Goal: Navigation & Orientation: Find specific page/section

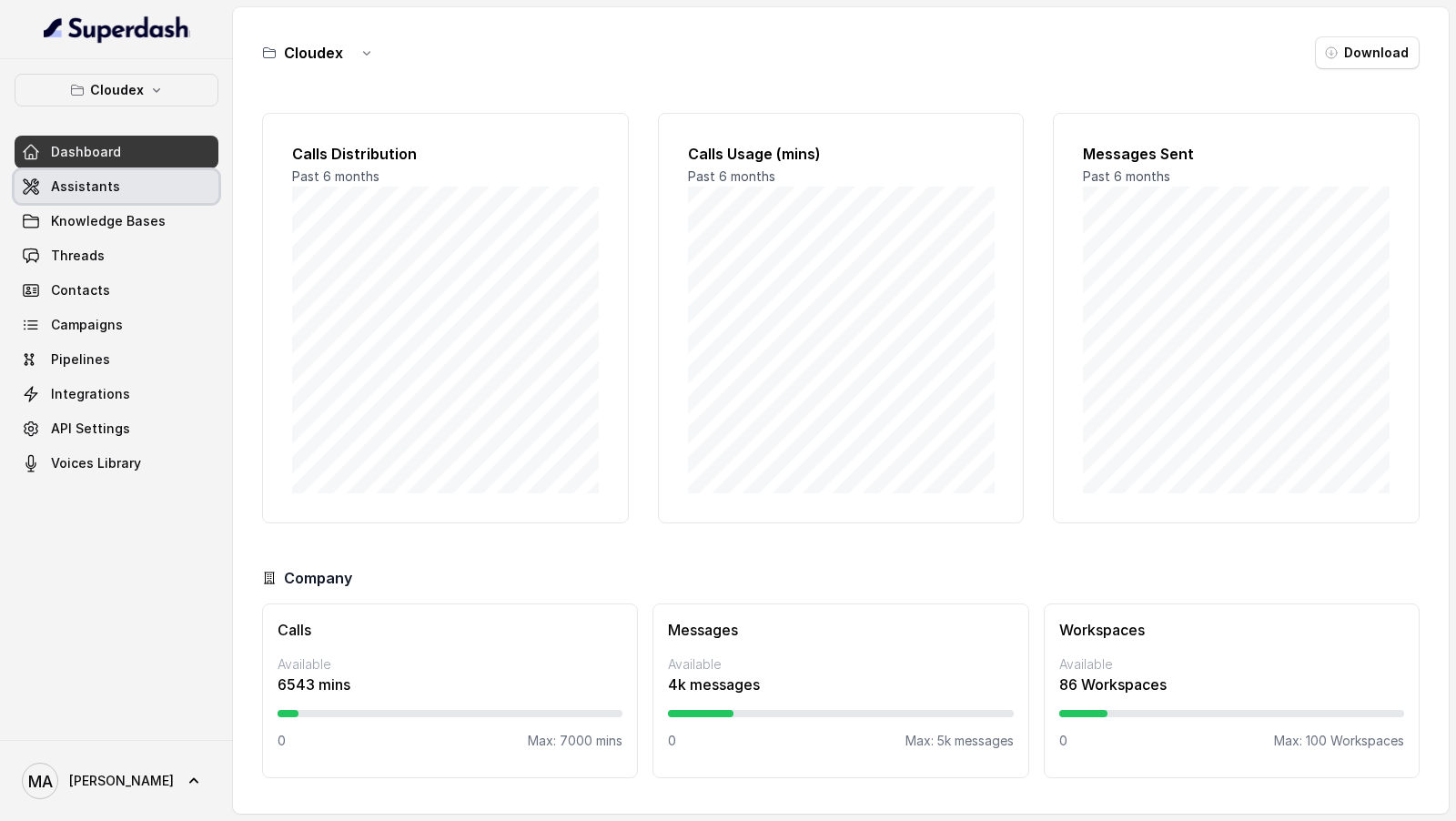
click at [109, 184] on span "Assistants" at bounding box center [85, 186] width 69 height 18
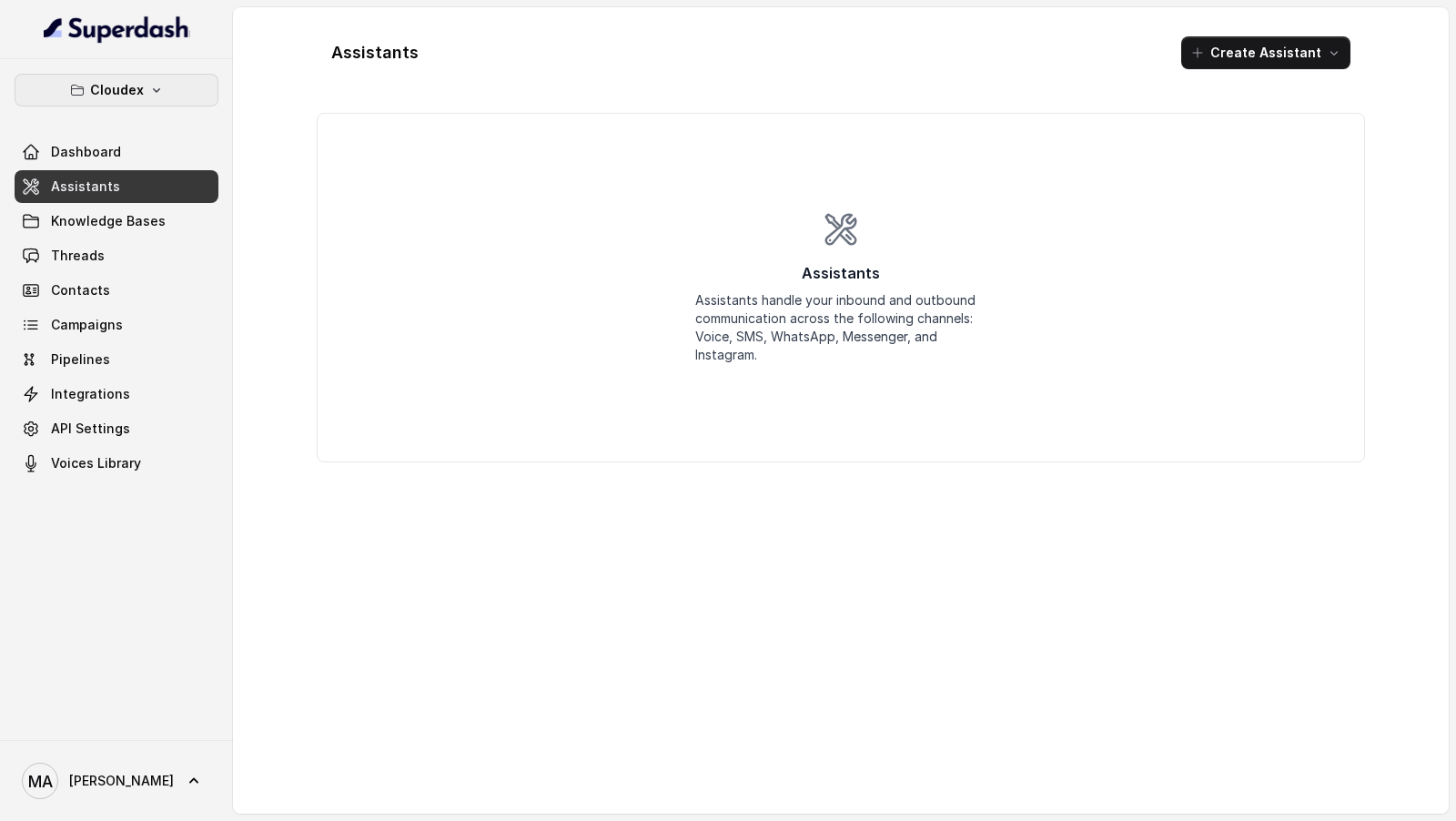
click at [167, 88] on button "Cloudex" at bounding box center [116, 90] width 204 height 33
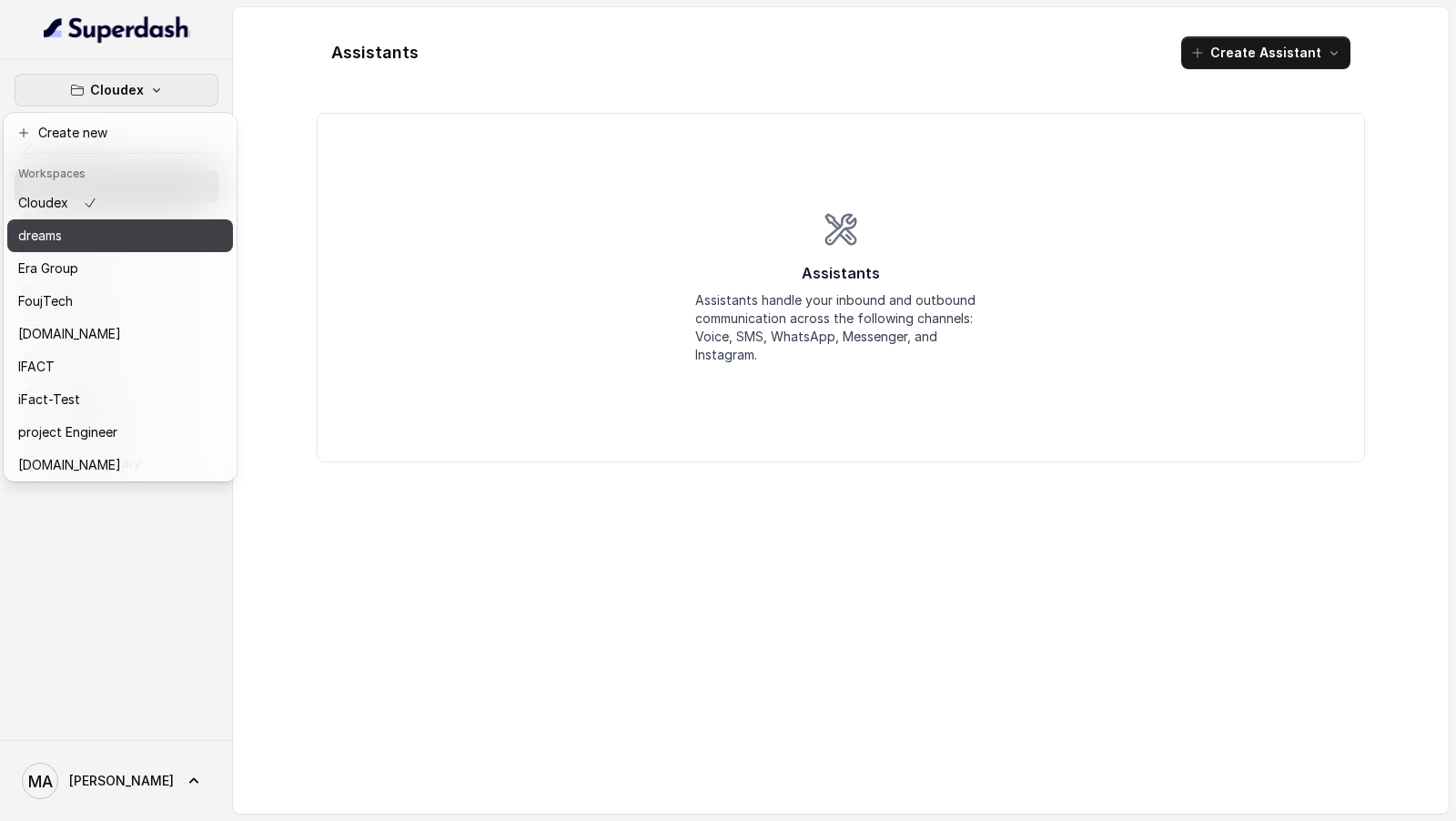
click at [127, 230] on div "dreams" at bounding box center [91, 236] width 146 height 22
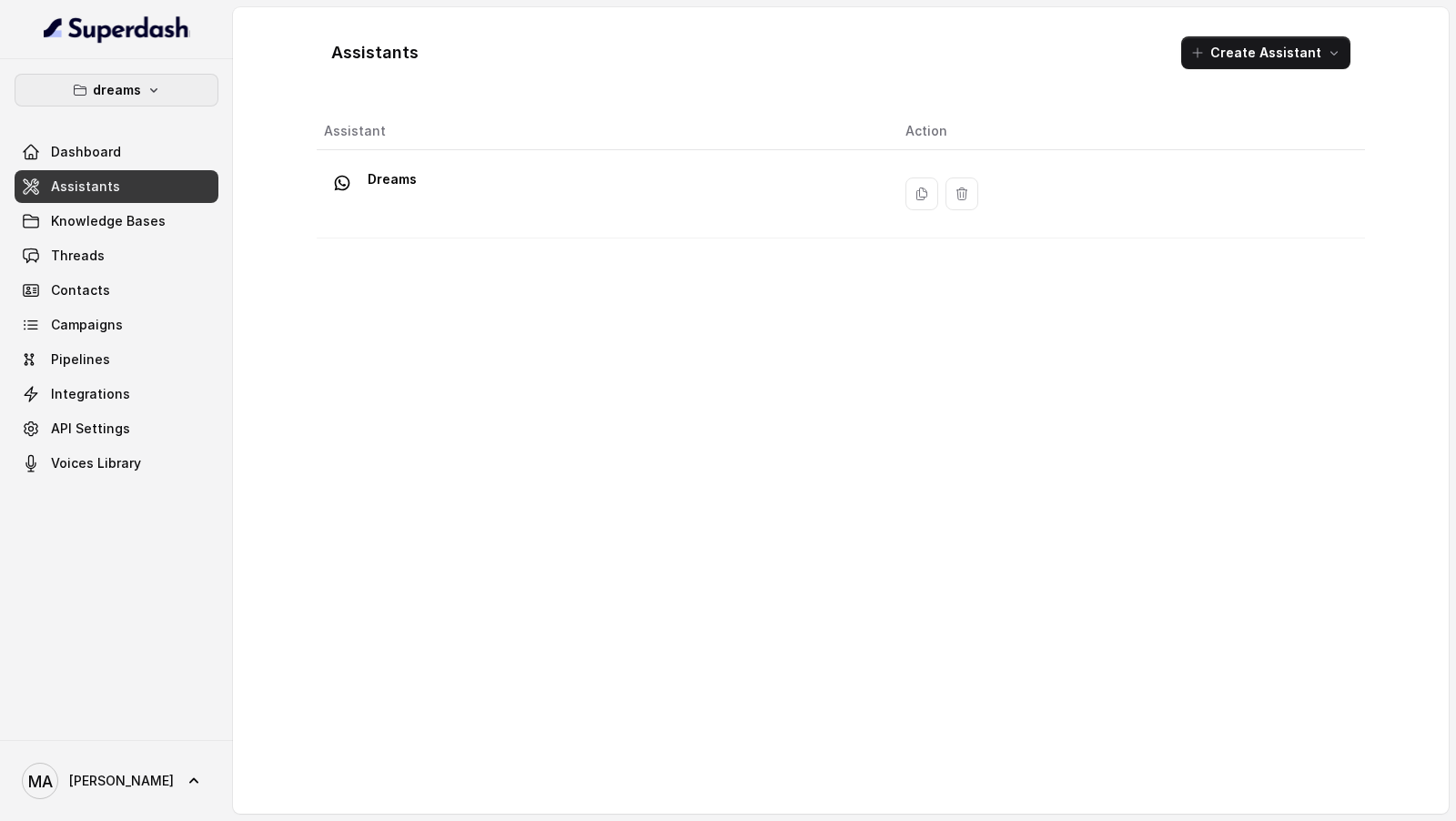
click at [147, 84] on icon "button" at bounding box center [154, 90] width 15 height 15
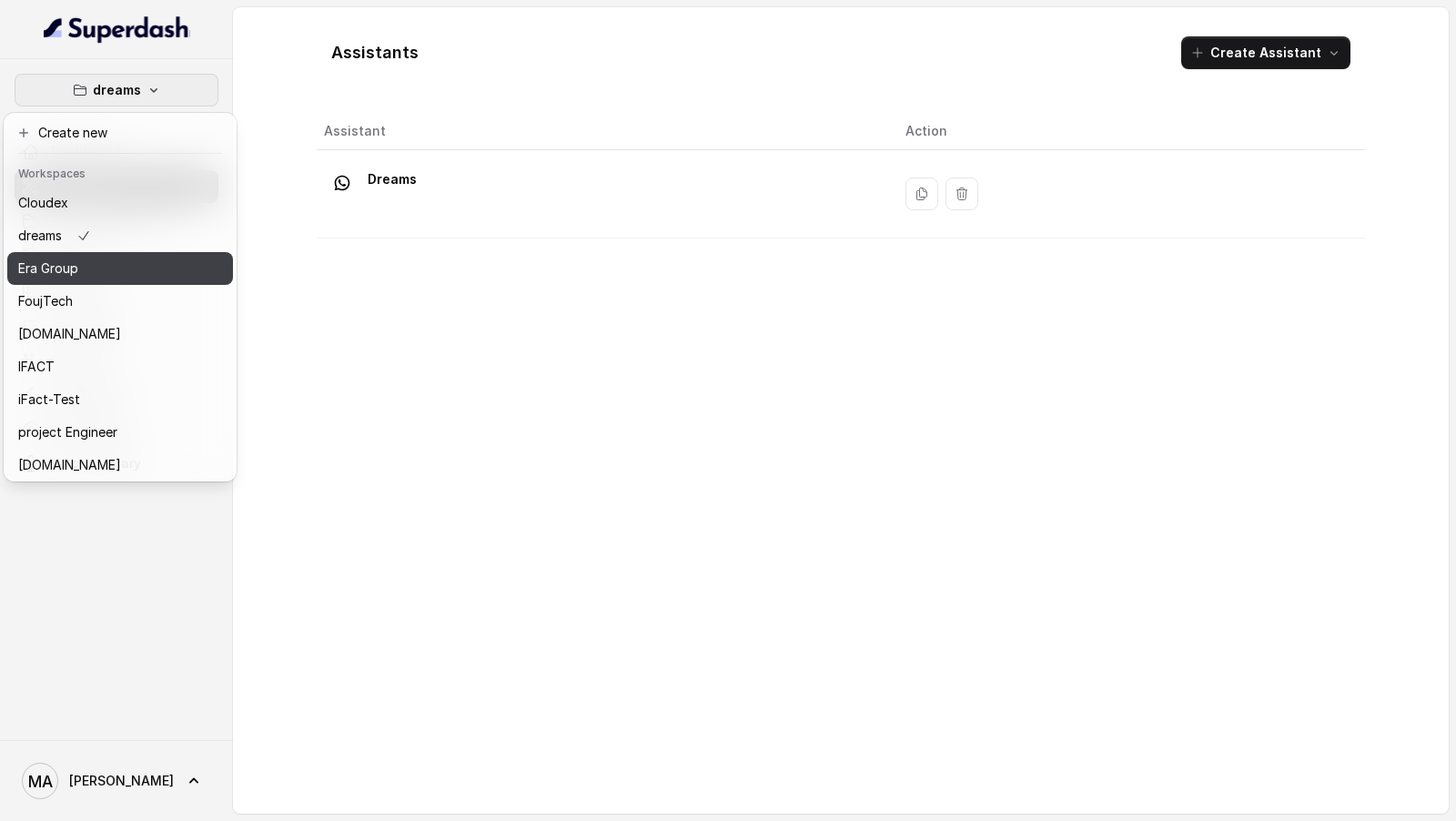
click at [130, 268] on div "Era Group" at bounding box center [91, 268] width 146 height 22
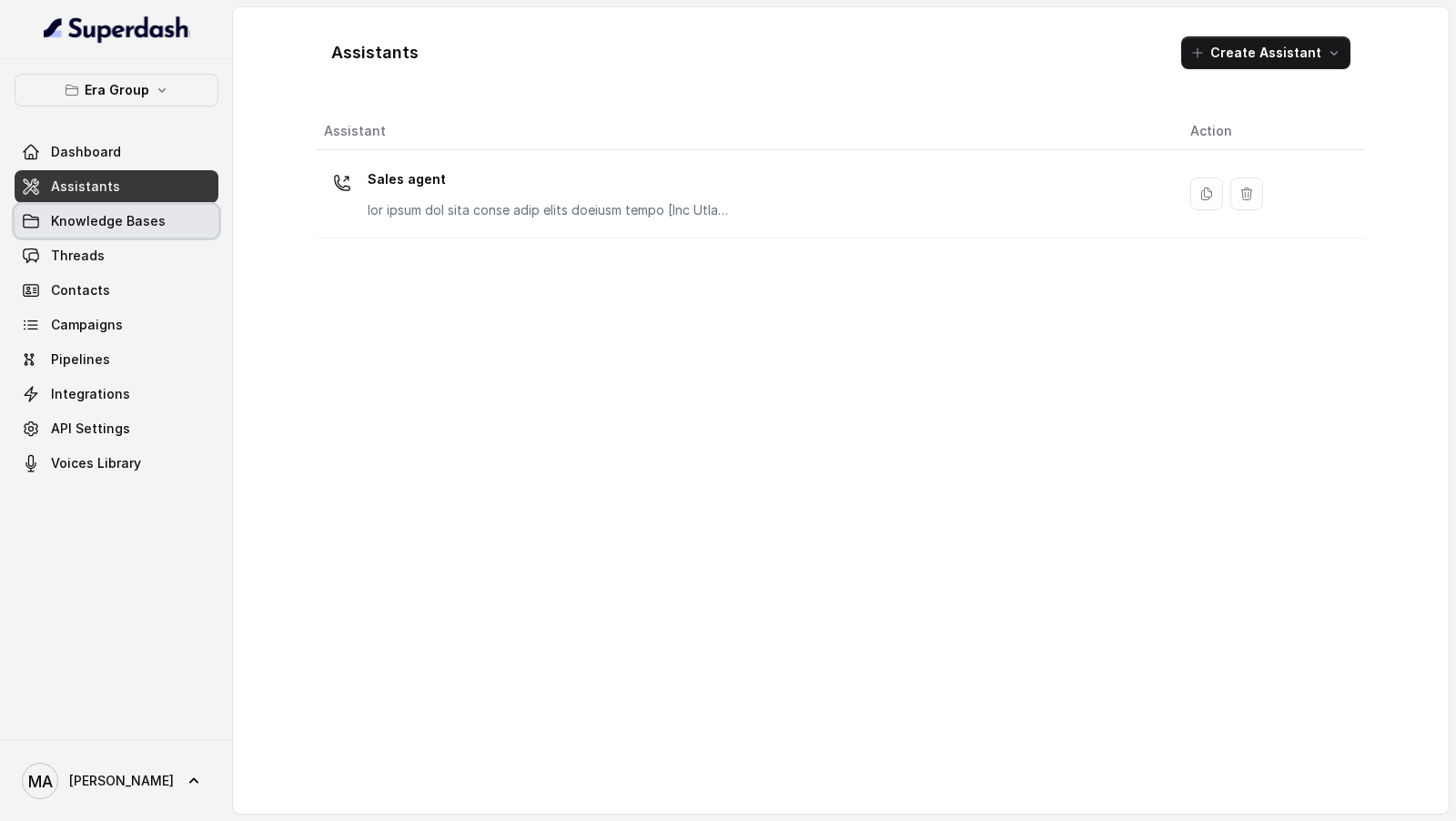
click at [167, 268] on link "Threads" at bounding box center [116, 256] width 204 height 33
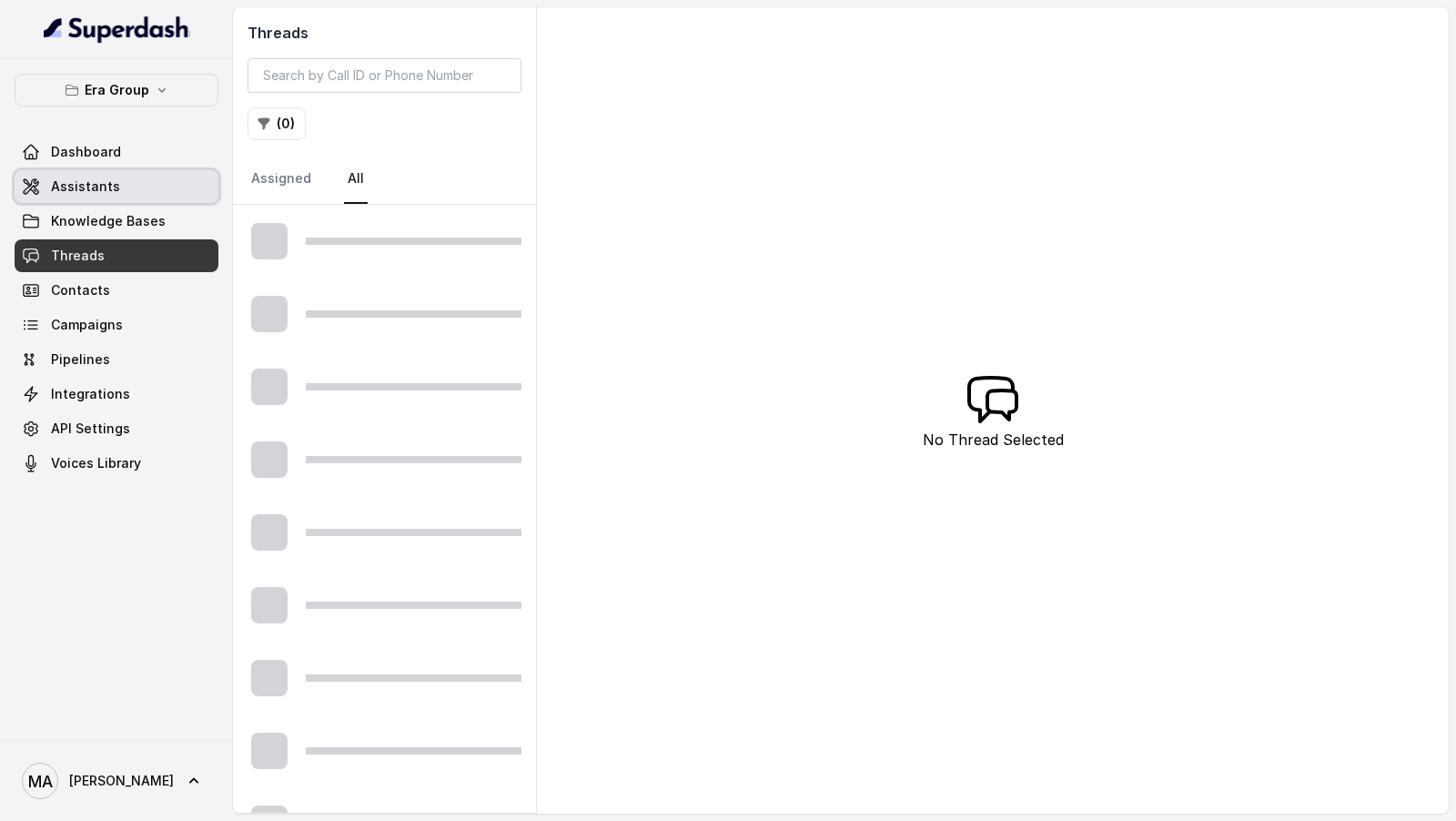
click at [164, 176] on link "Assistants" at bounding box center [116, 187] width 204 height 33
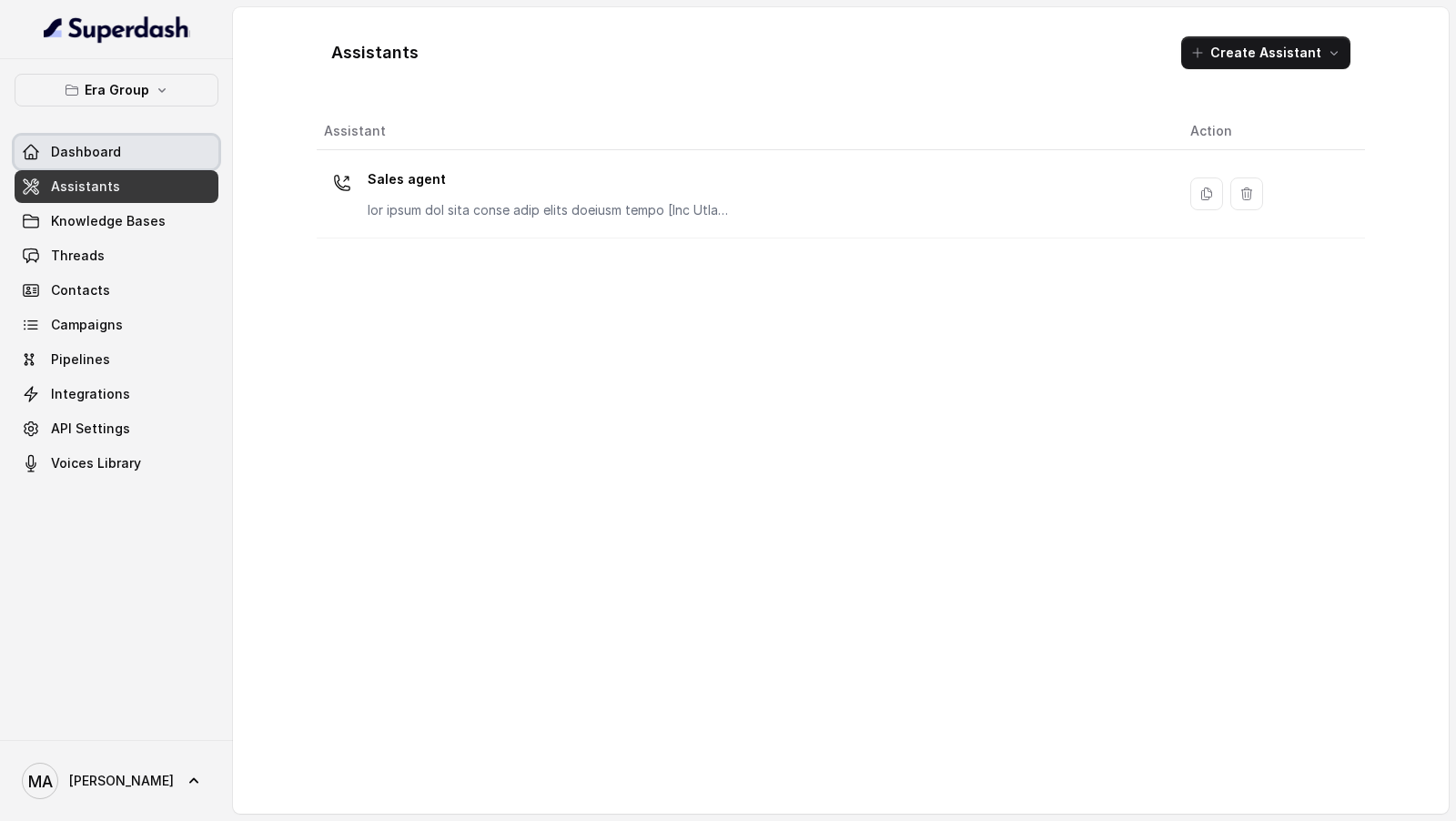
click at [161, 164] on link "Dashboard" at bounding box center [116, 152] width 204 height 33
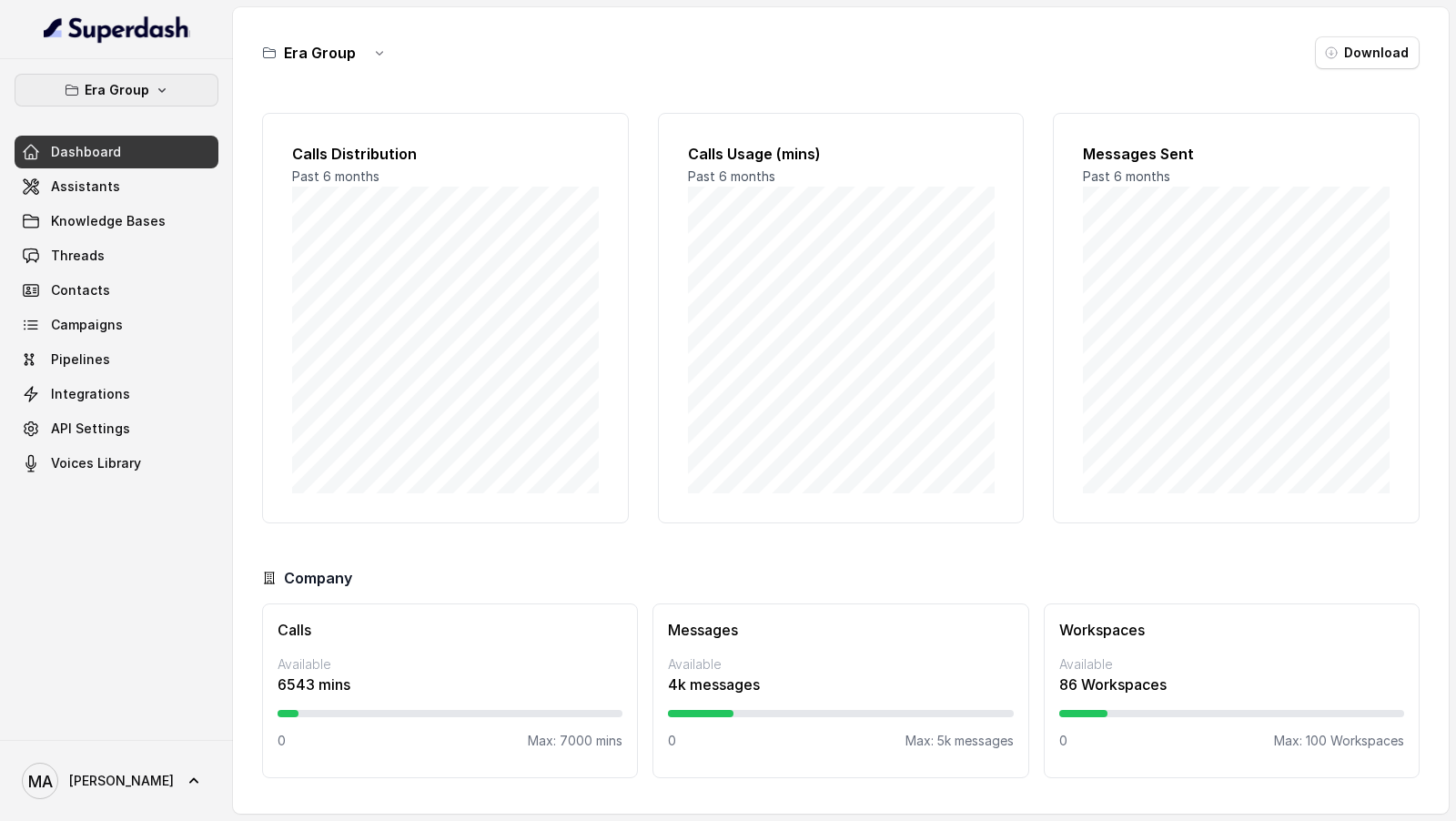
click at [146, 98] on p "Era Group" at bounding box center [117, 90] width 65 height 22
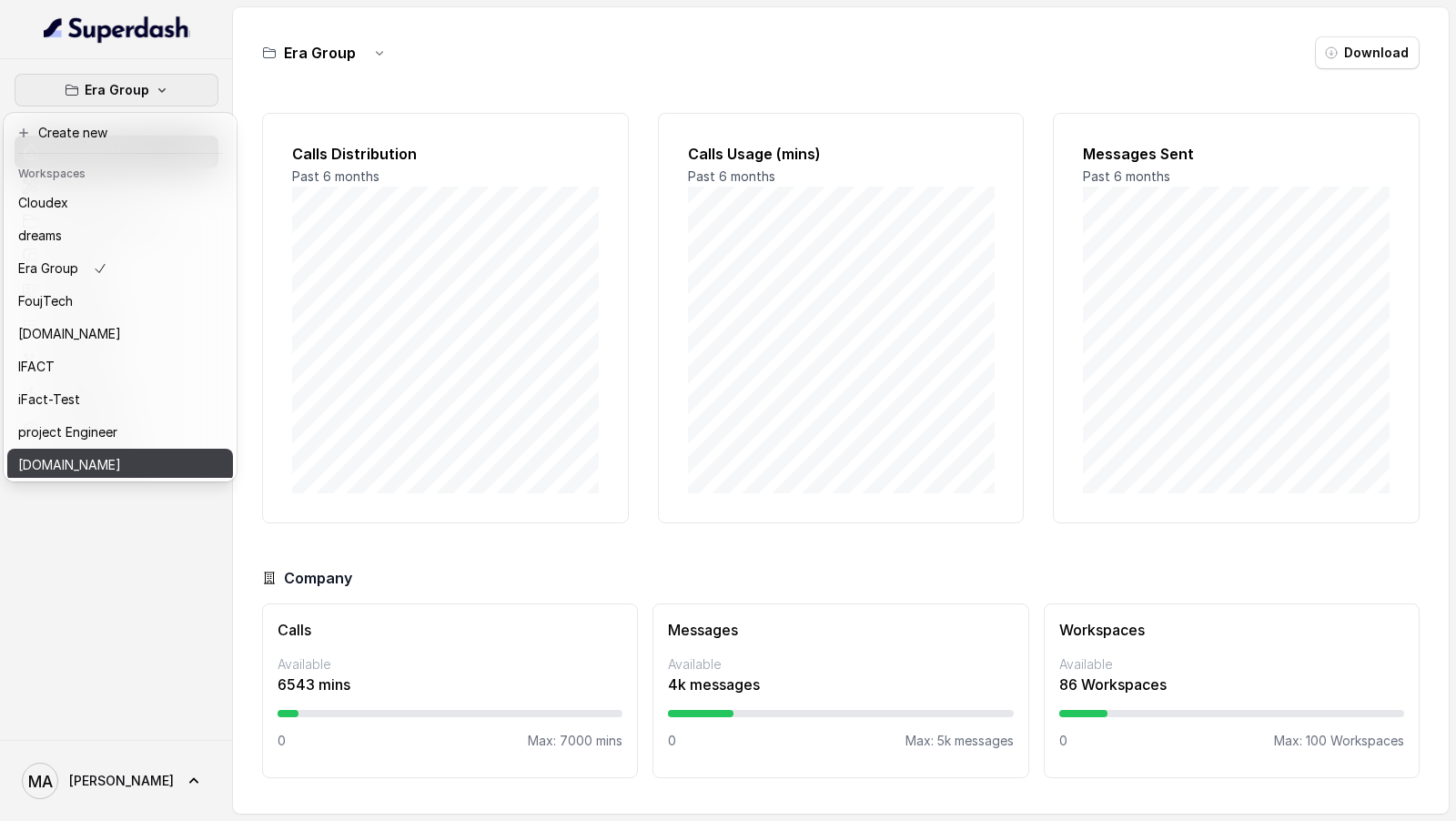
scroll to position [167, 0]
click at [100, 354] on p "[PERSON_NAME] Workspace" at bounding box center [91, 463] width 146 height 22
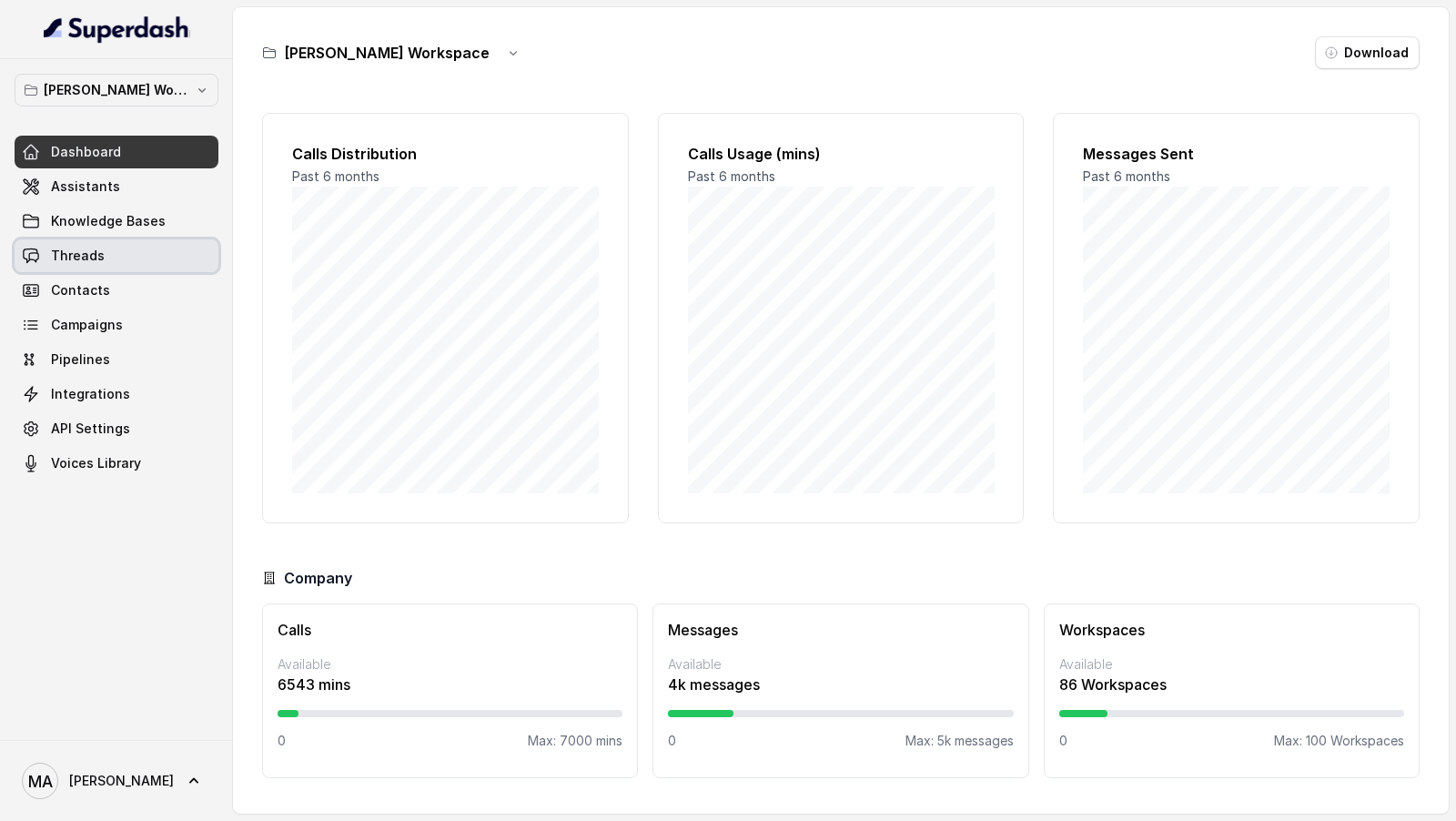
click at [113, 263] on link "Threads" at bounding box center [116, 256] width 204 height 33
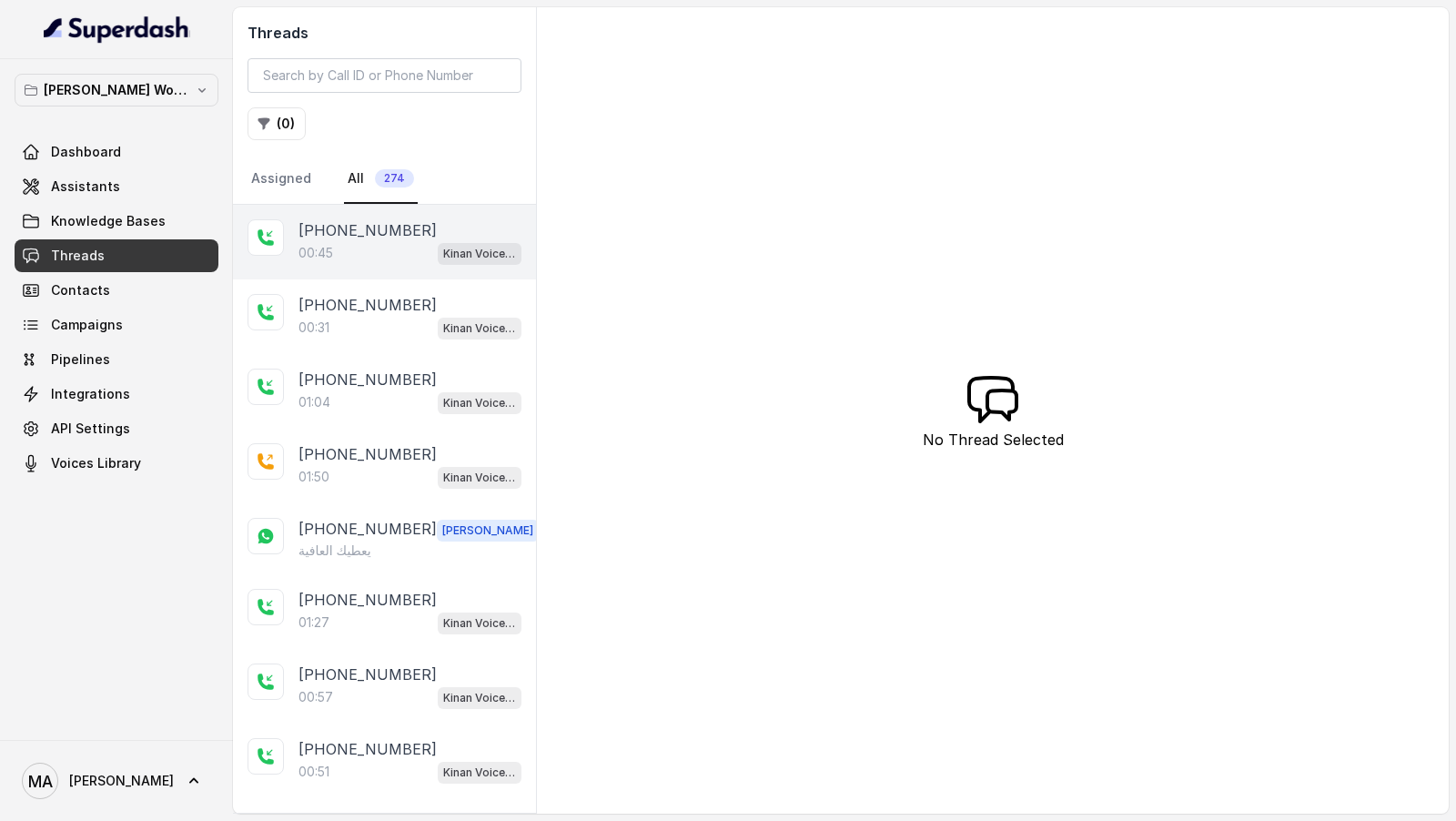
click at [365, 250] on div "00:45 Kinan Voice Agent" at bounding box center [410, 254] width 223 height 24
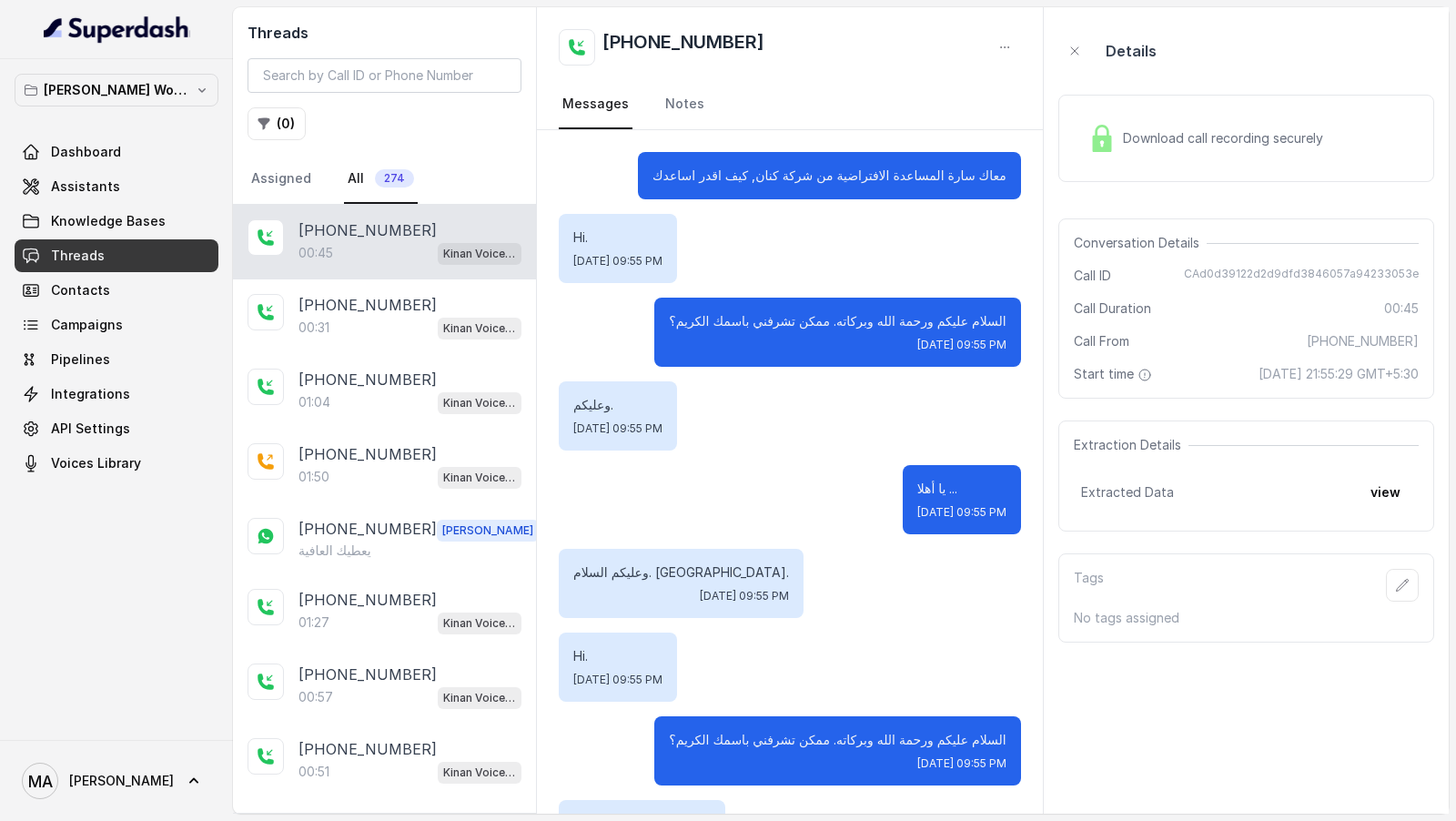
scroll to position [494, 0]
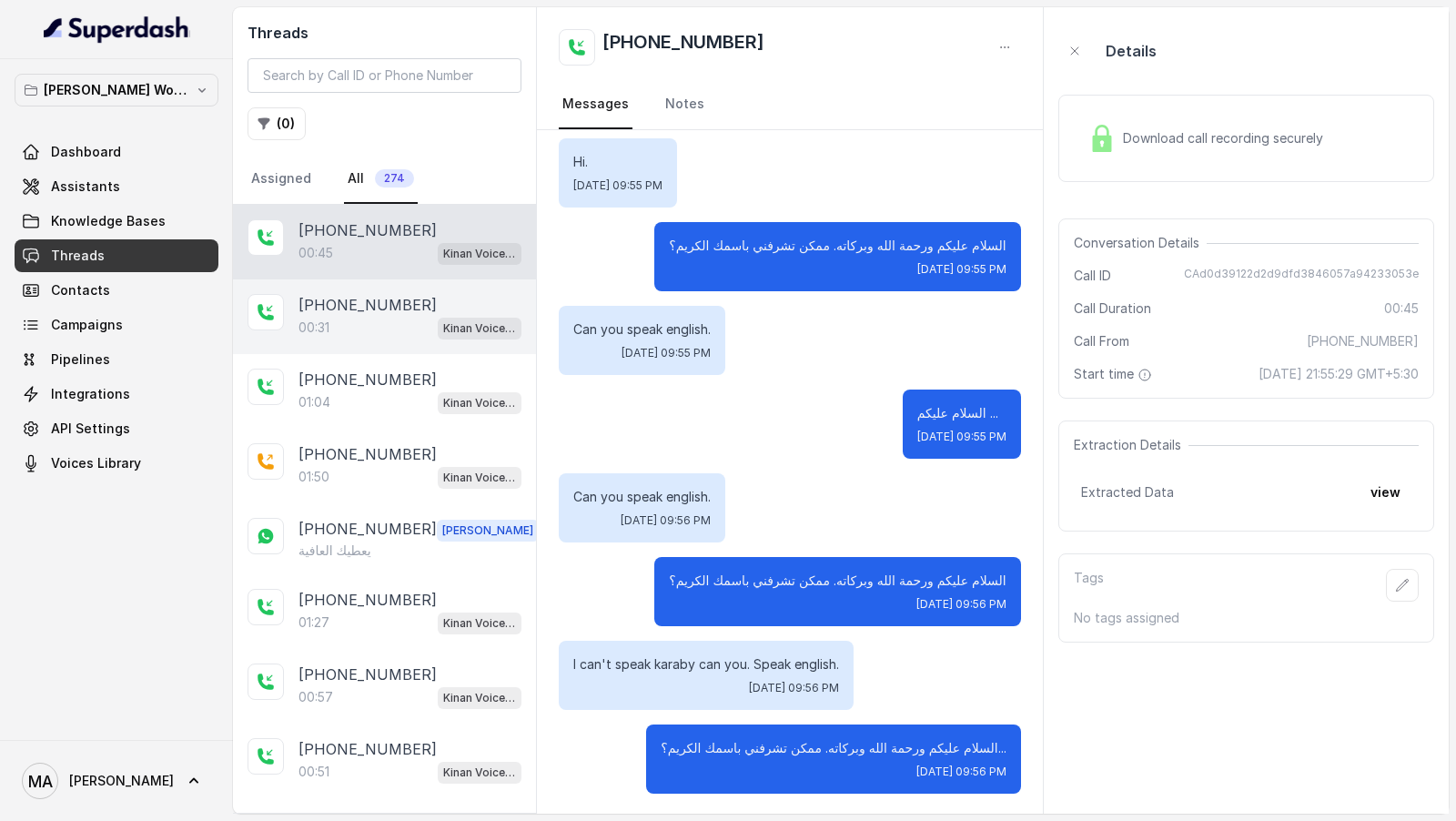
click at [381, 320] on div "00:31 Kinan Voice Agent" at bounding box center [410, 328] width 223 height 24
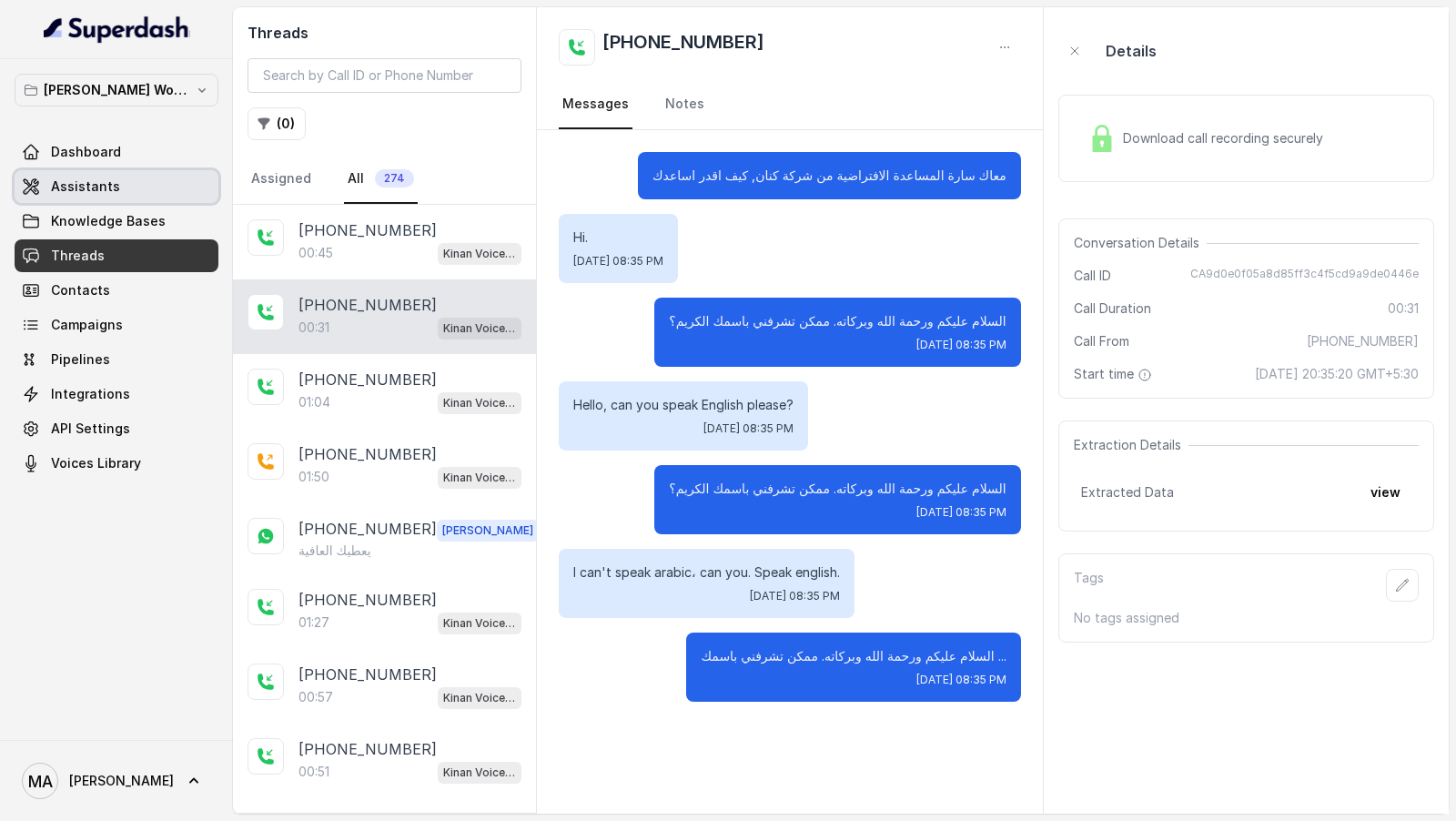
click at [138, 160] on link "Dashboard" at bounding box center [116, 152] width 204 height 33
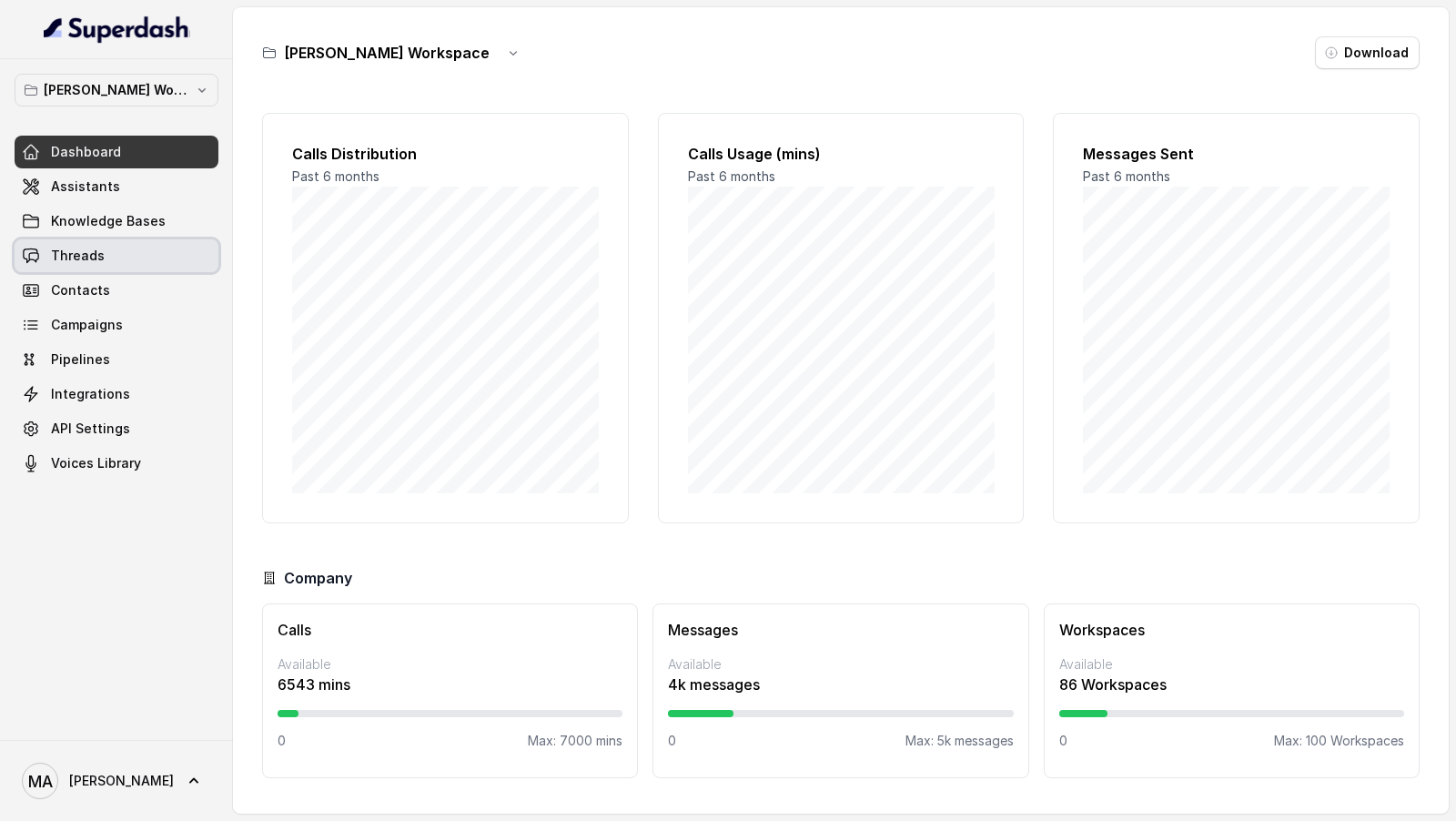
click at [79, 268] on link "Threads" at bounding box center [116, 256] width 204 height 33
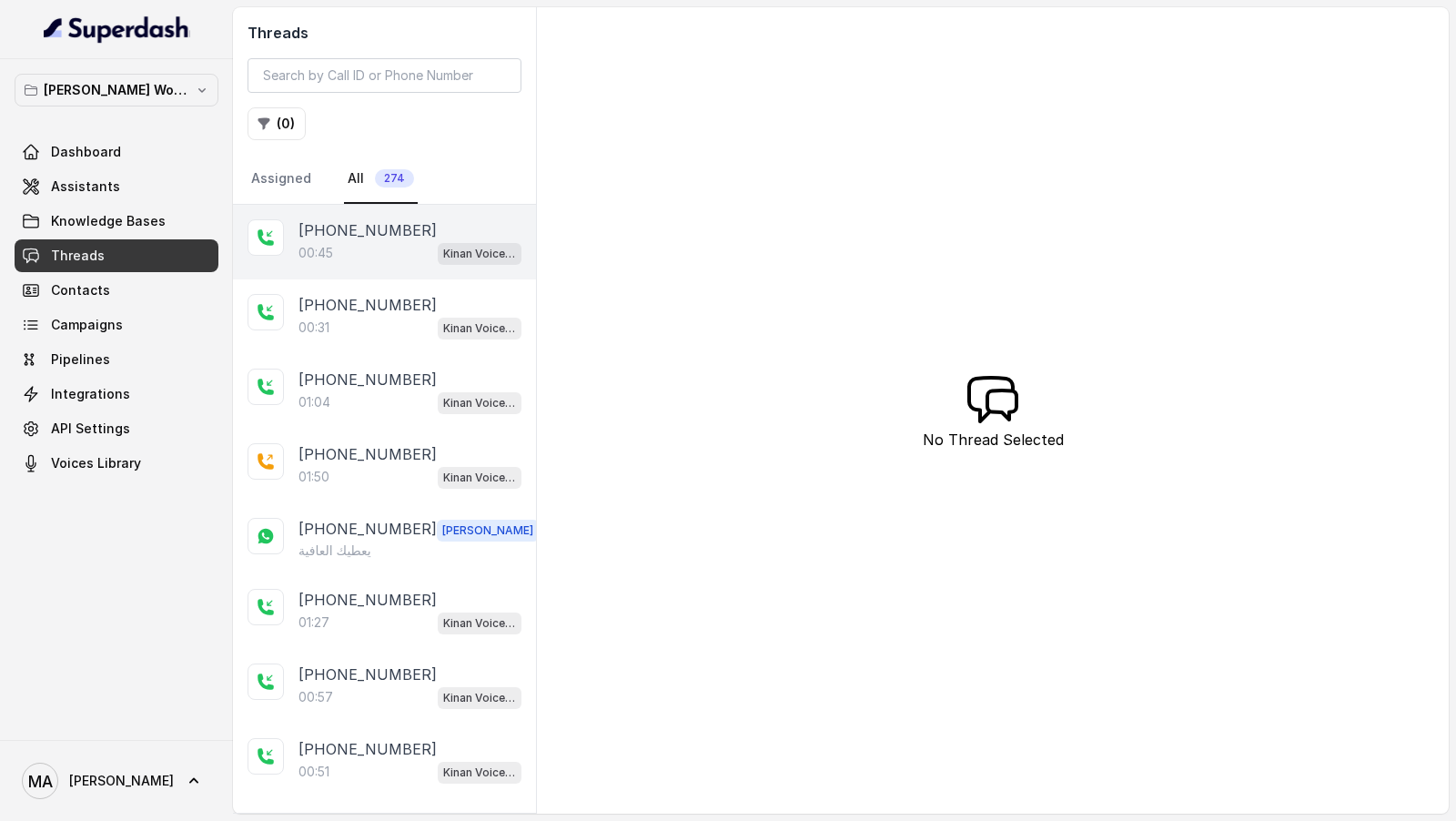
click at [381, 242] on div "00:45 Kinan Voice Agent" at bounding box center [410, 254] width 223 height 24
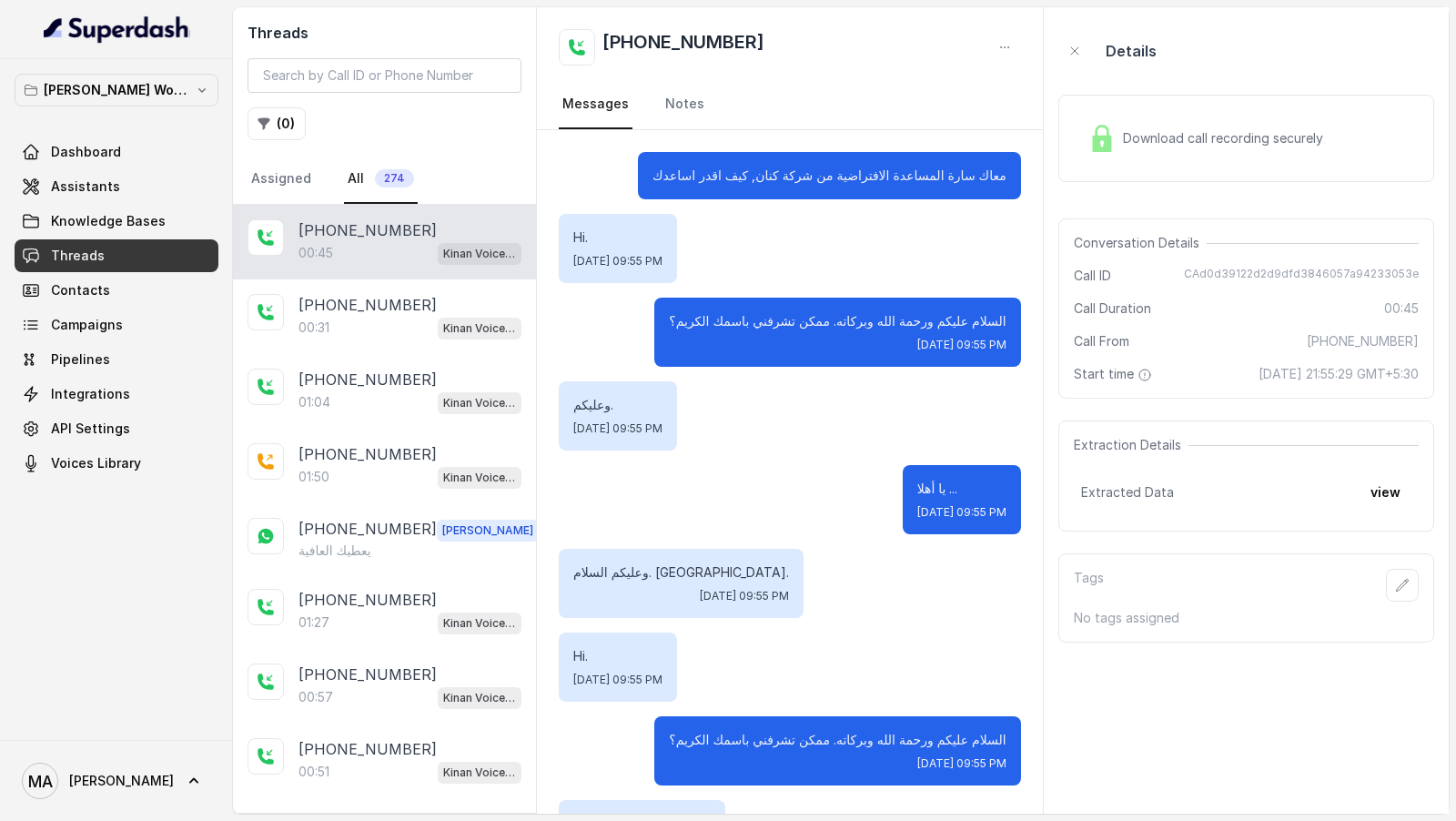
scroll to position [494, 0]
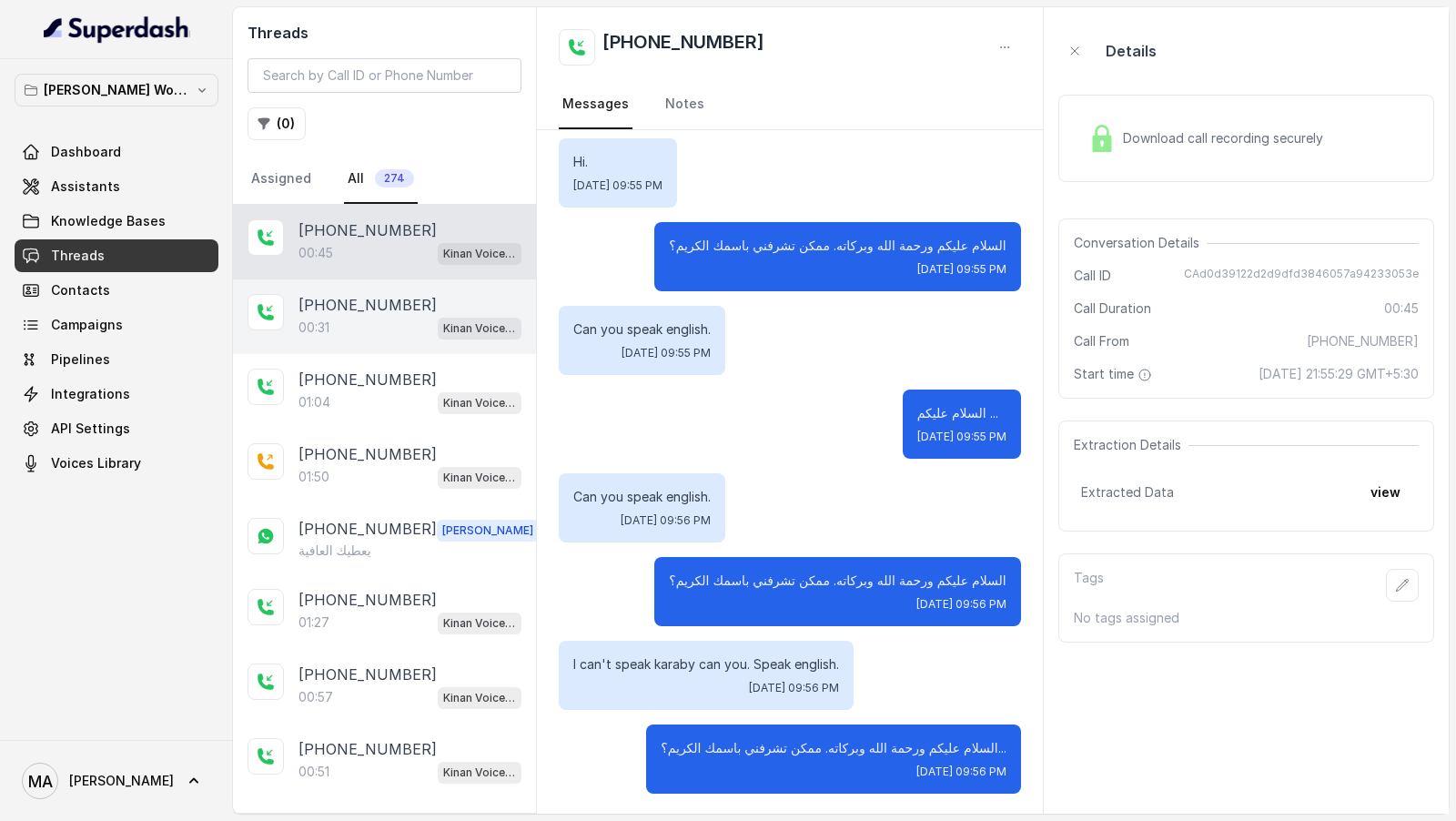
click at [408, 316] on div "00:31 Kinan Voice Agent" at bounding box center [410, 328] width 223 height 24
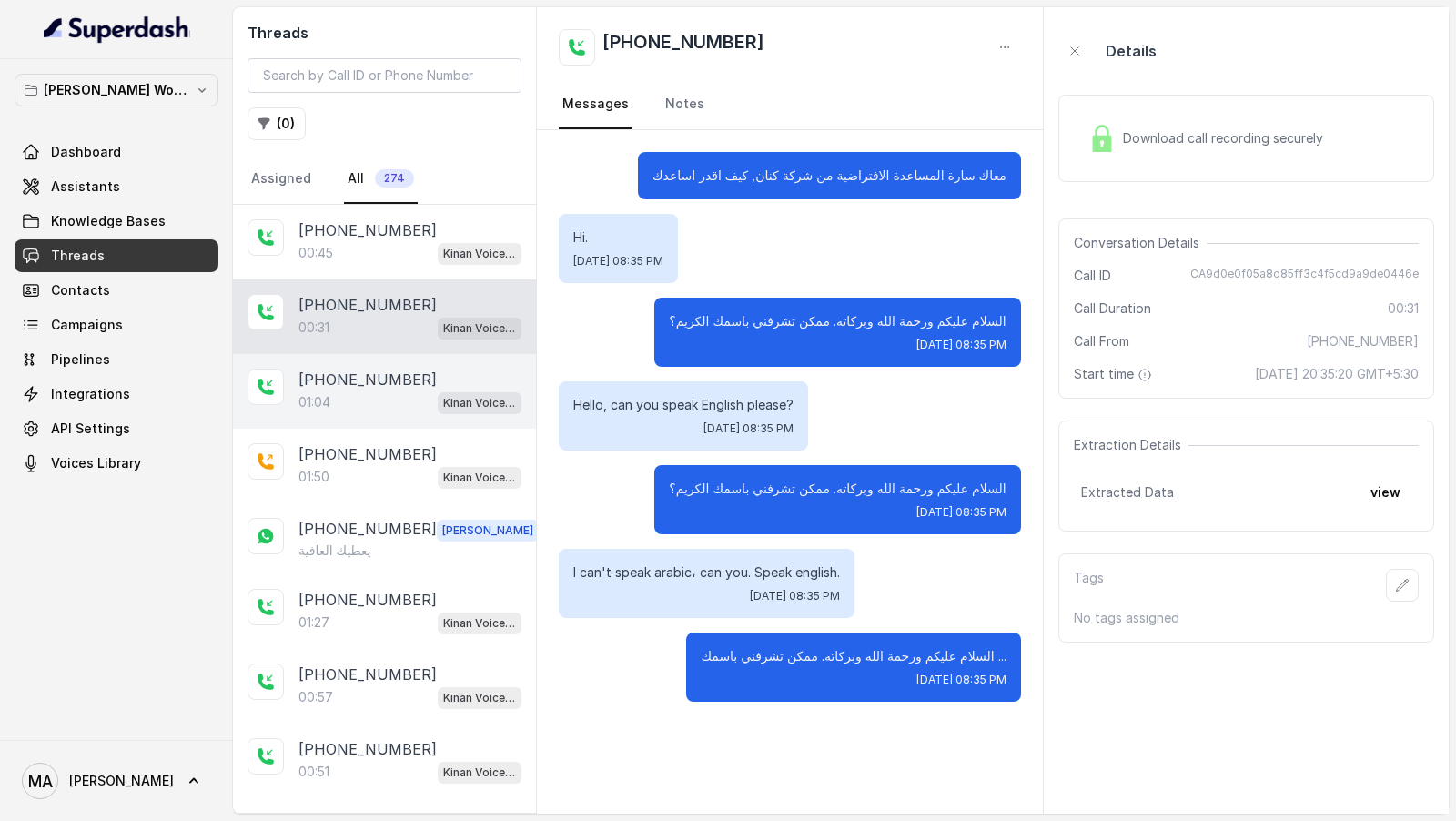
click at [357, 354] on p "[PHONE_NUMBER]" at bounding box center [368, 380] width 138 height 22
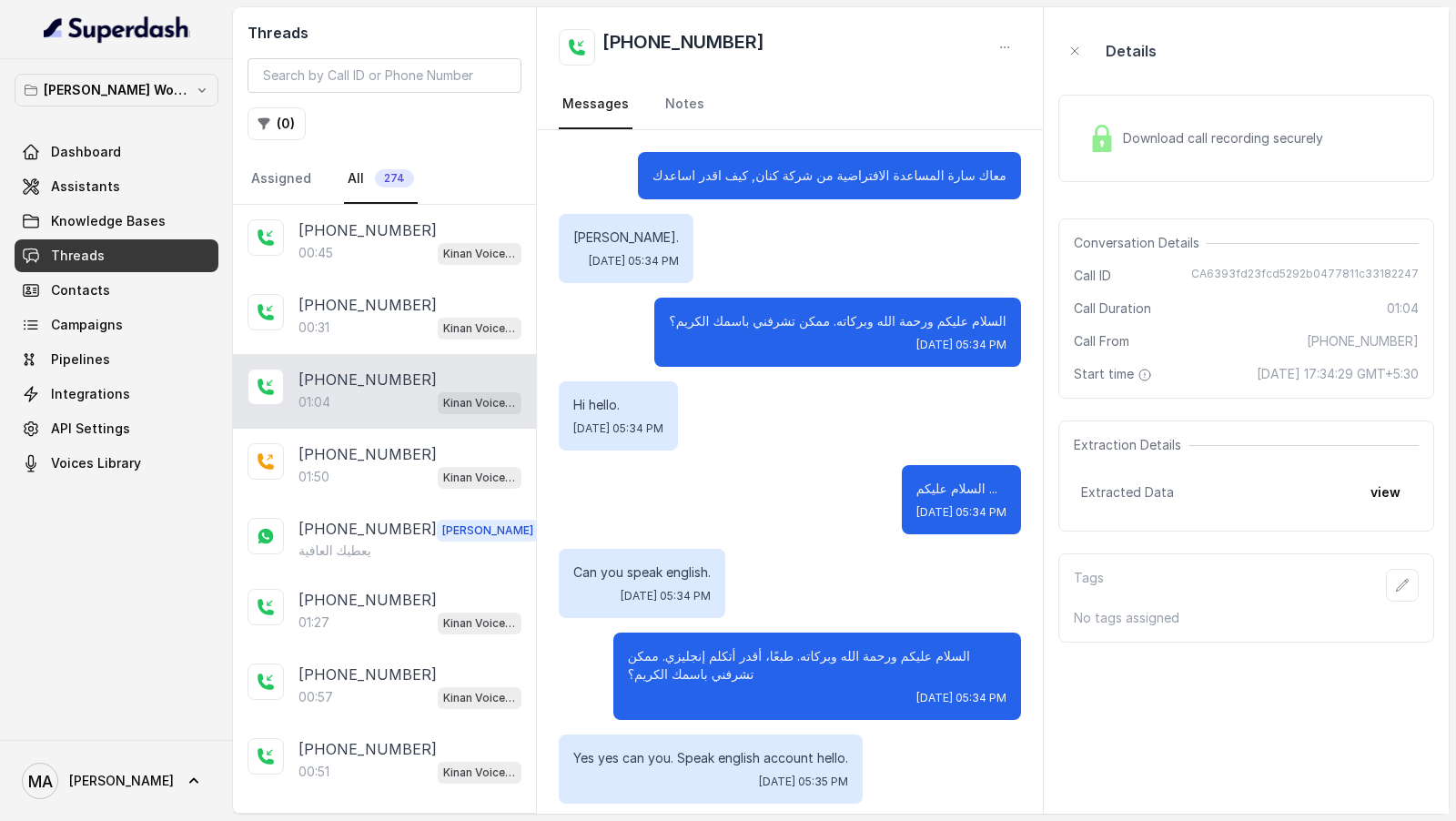
scroll to position [764, 0]
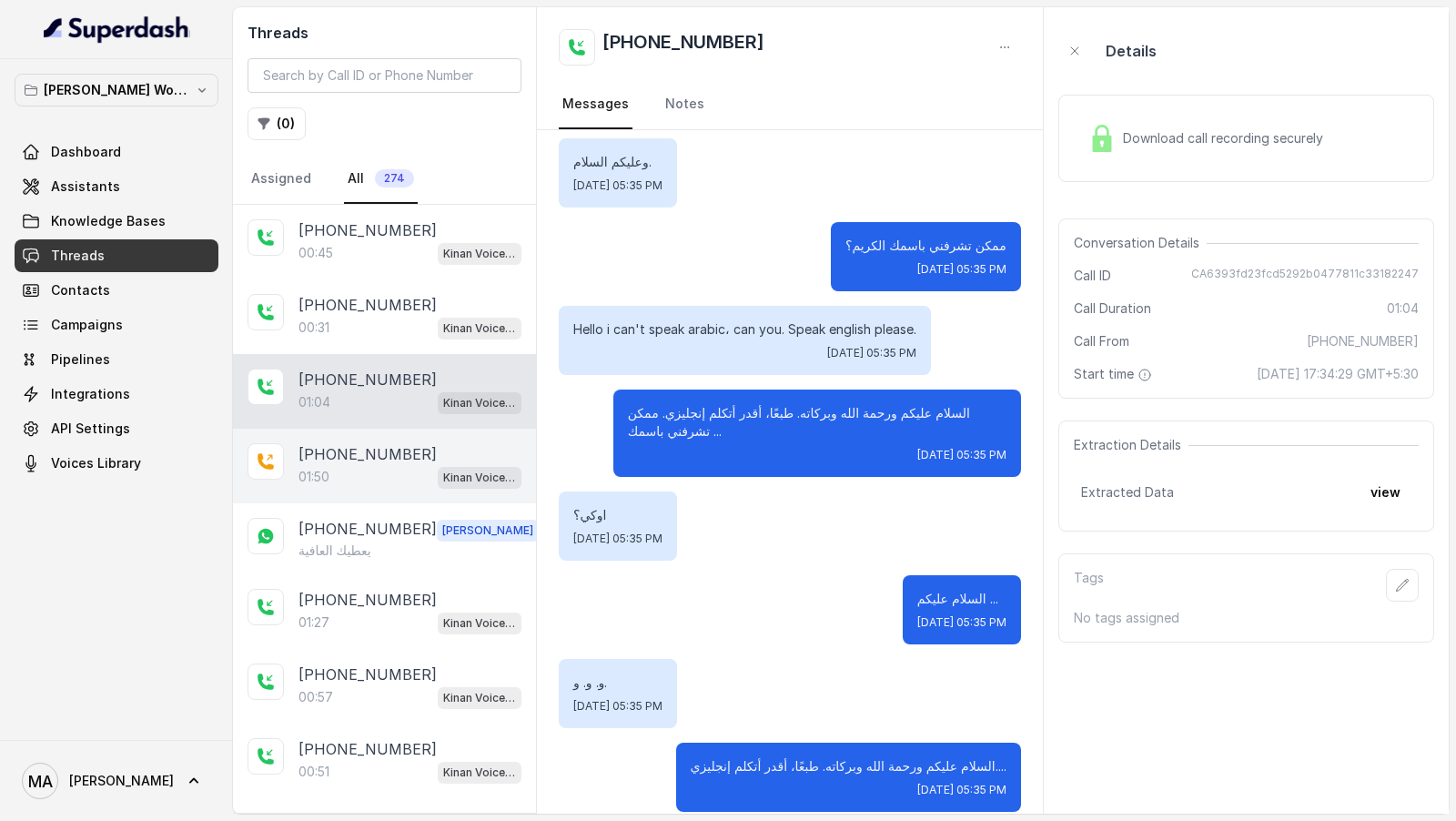
click at [357, 354] on p "[PHONE_NUMBER]" at bounding box center [368, 455] width 138 height 22
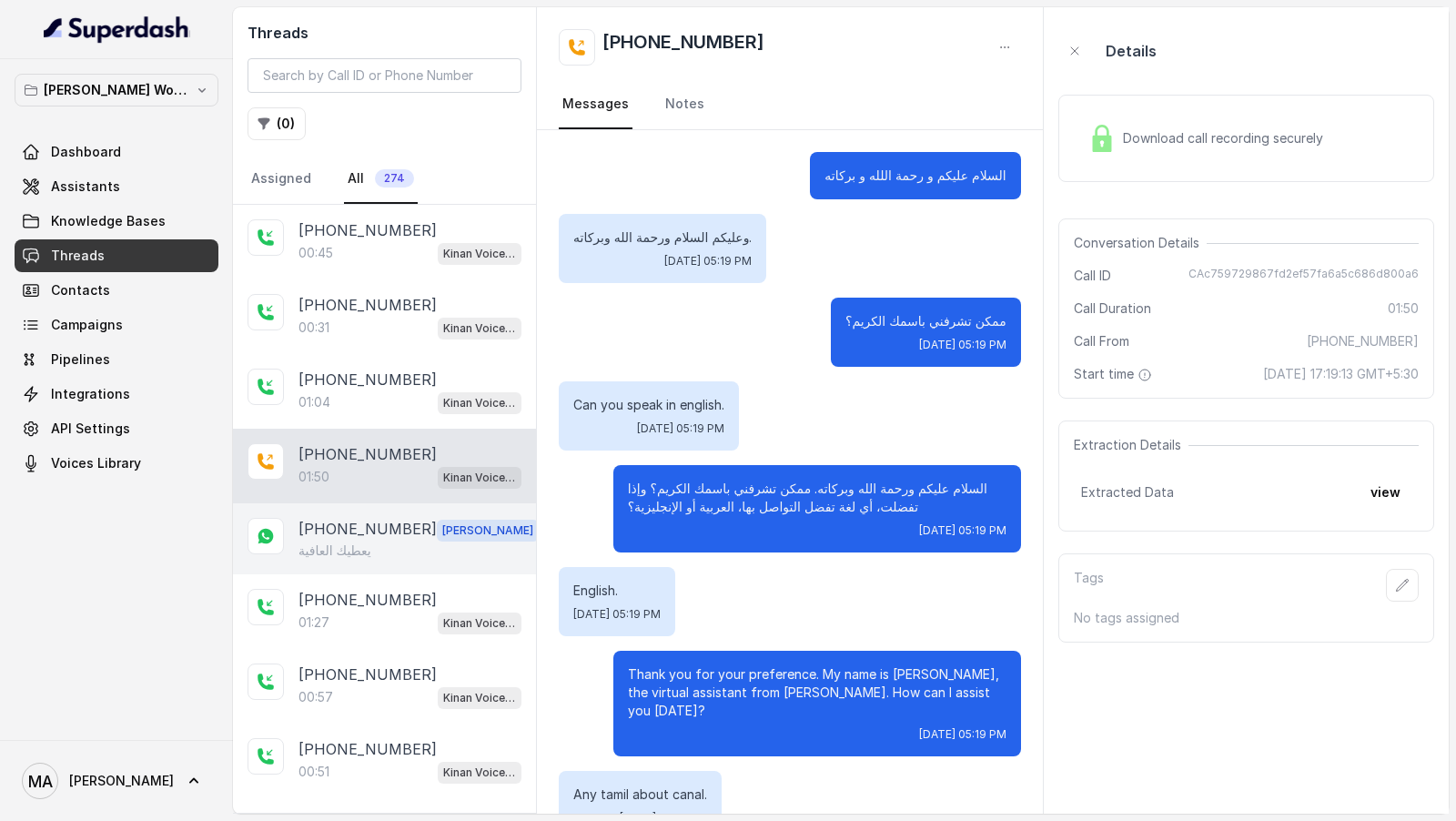
scroll to position [870, 0]
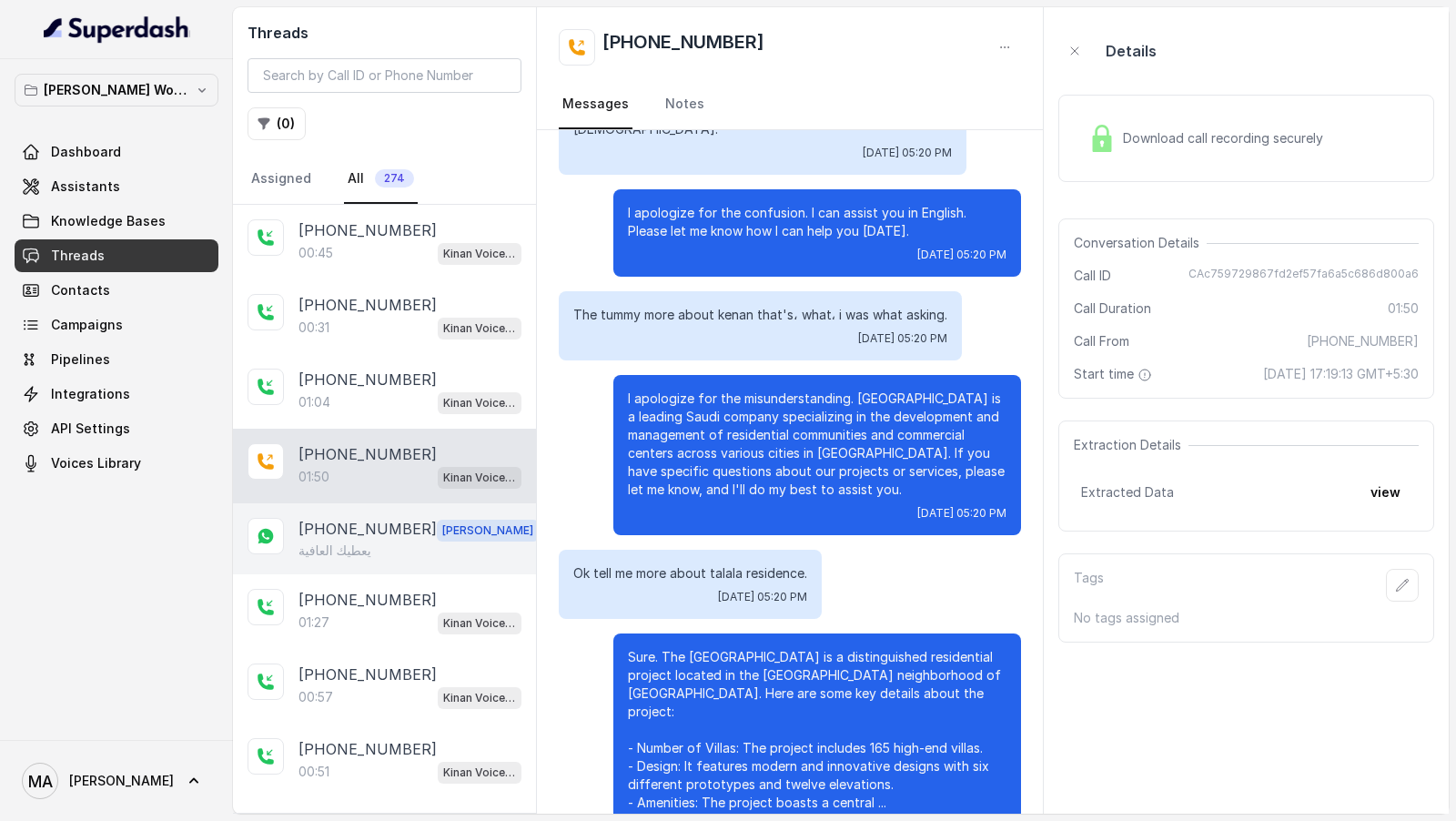
click at [364, 354] on div "[PHONE_NUMBER] [PERSON_NAME] يعطيك العافية" at bounding box center [385, 539] width 303 height 71
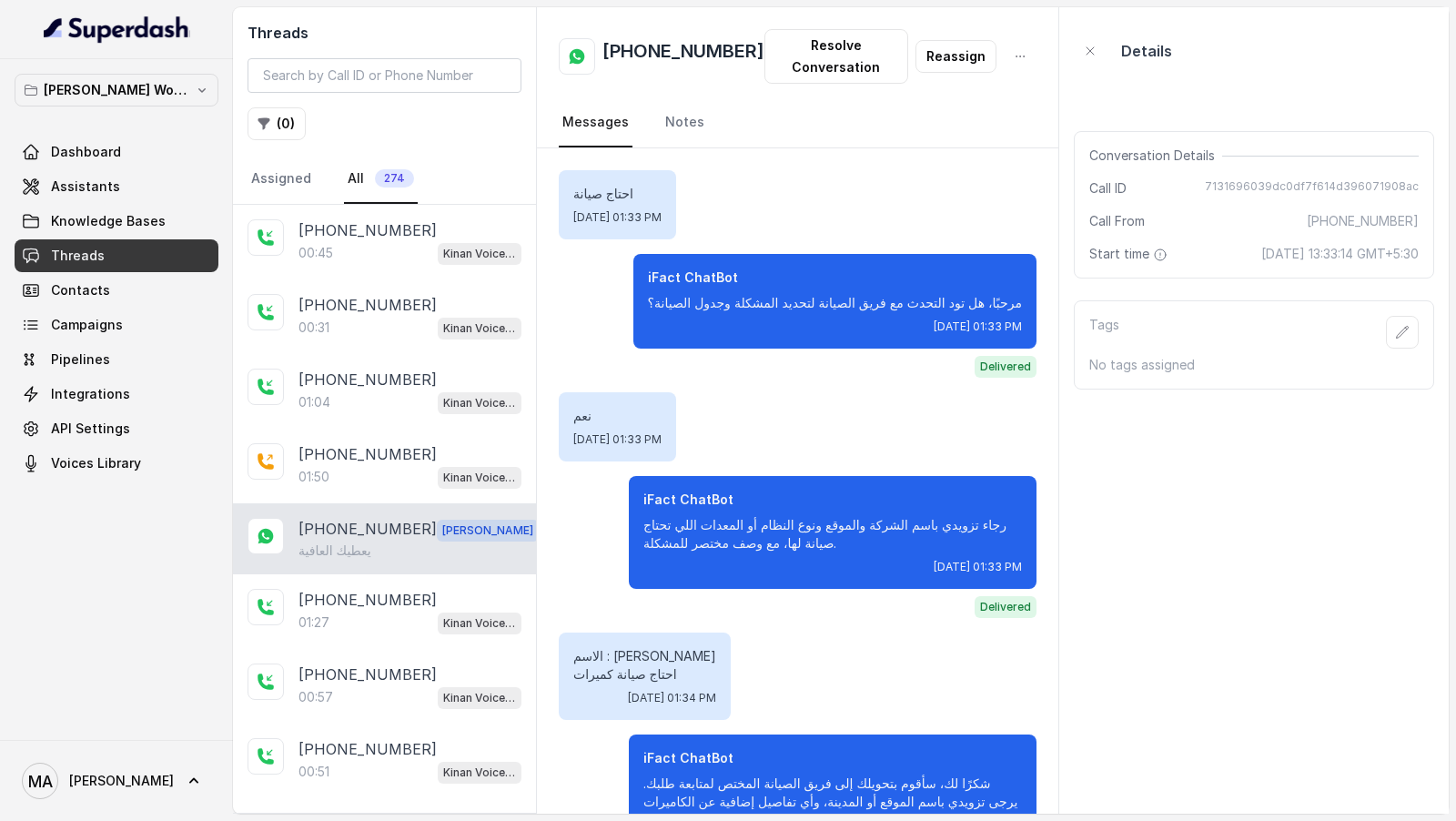
scroll to position [381, 0]
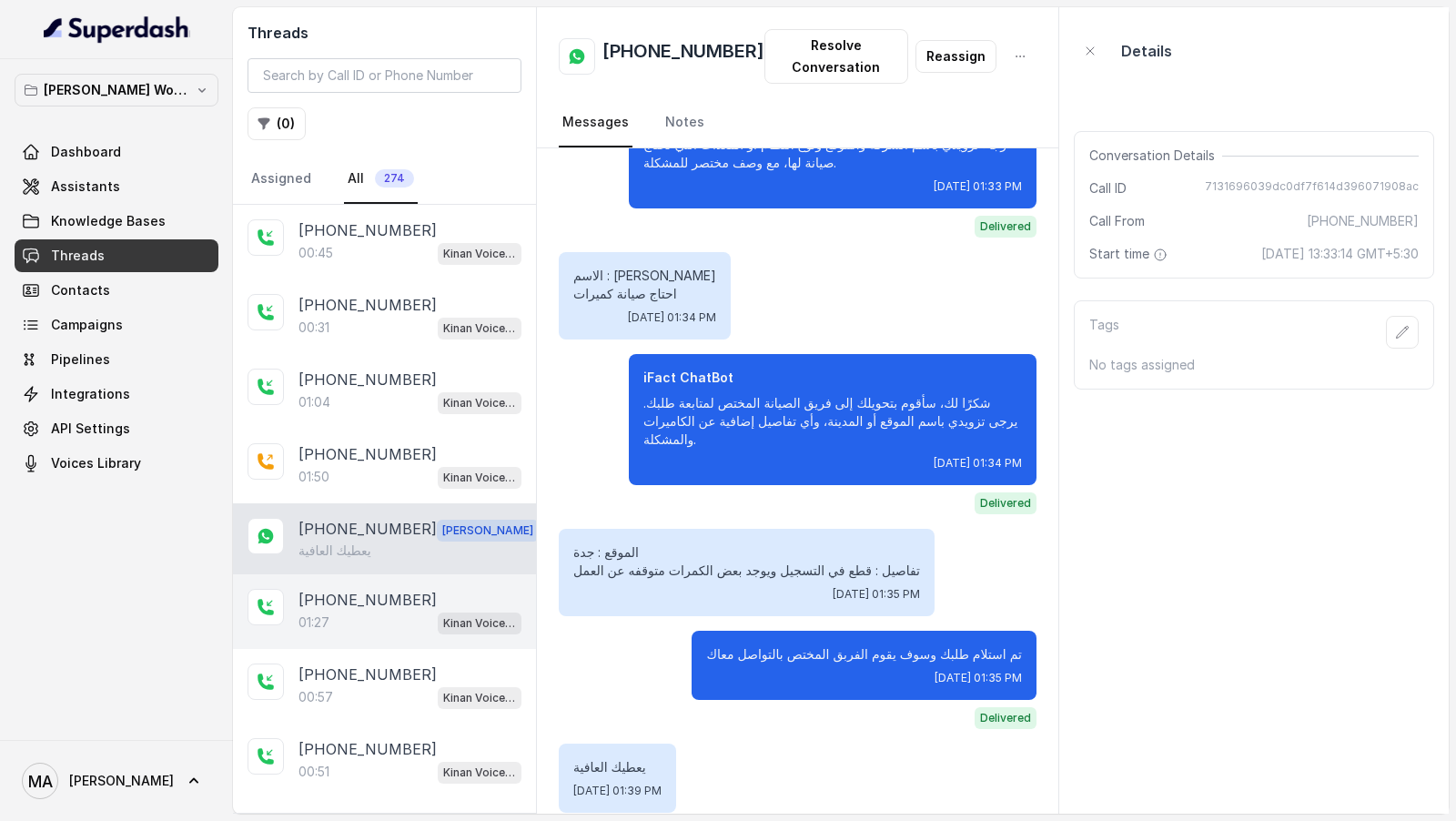
click at [319, 354] on p "[PHONE_NUMBER]" at bounding box center [368, 601] width 138 height 22
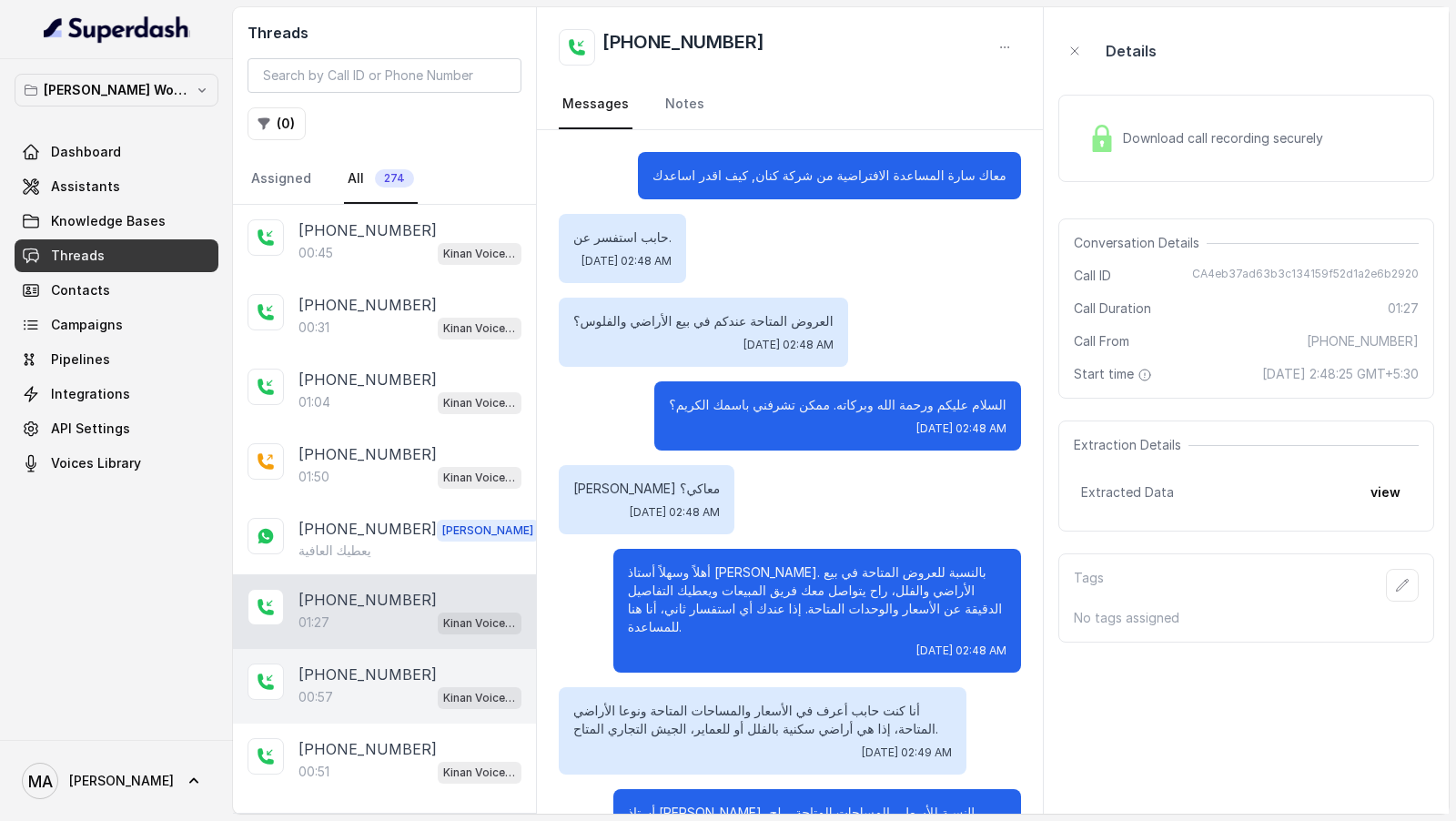
scroll to position [250, 0]
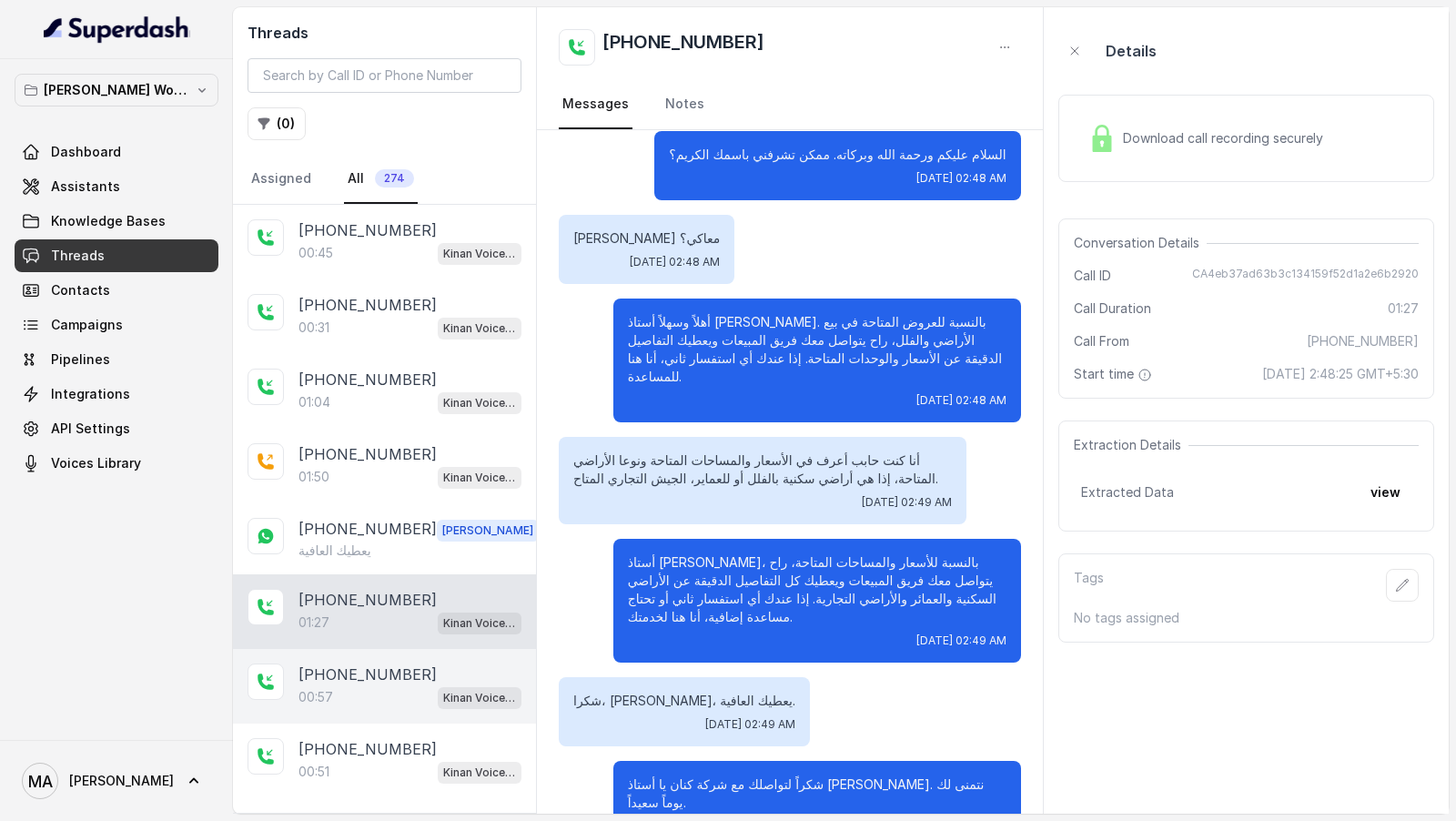
click at [337, 354] on p "[PHONE_NUMBER]" at bounding box center [368, 675] width 138 height 22
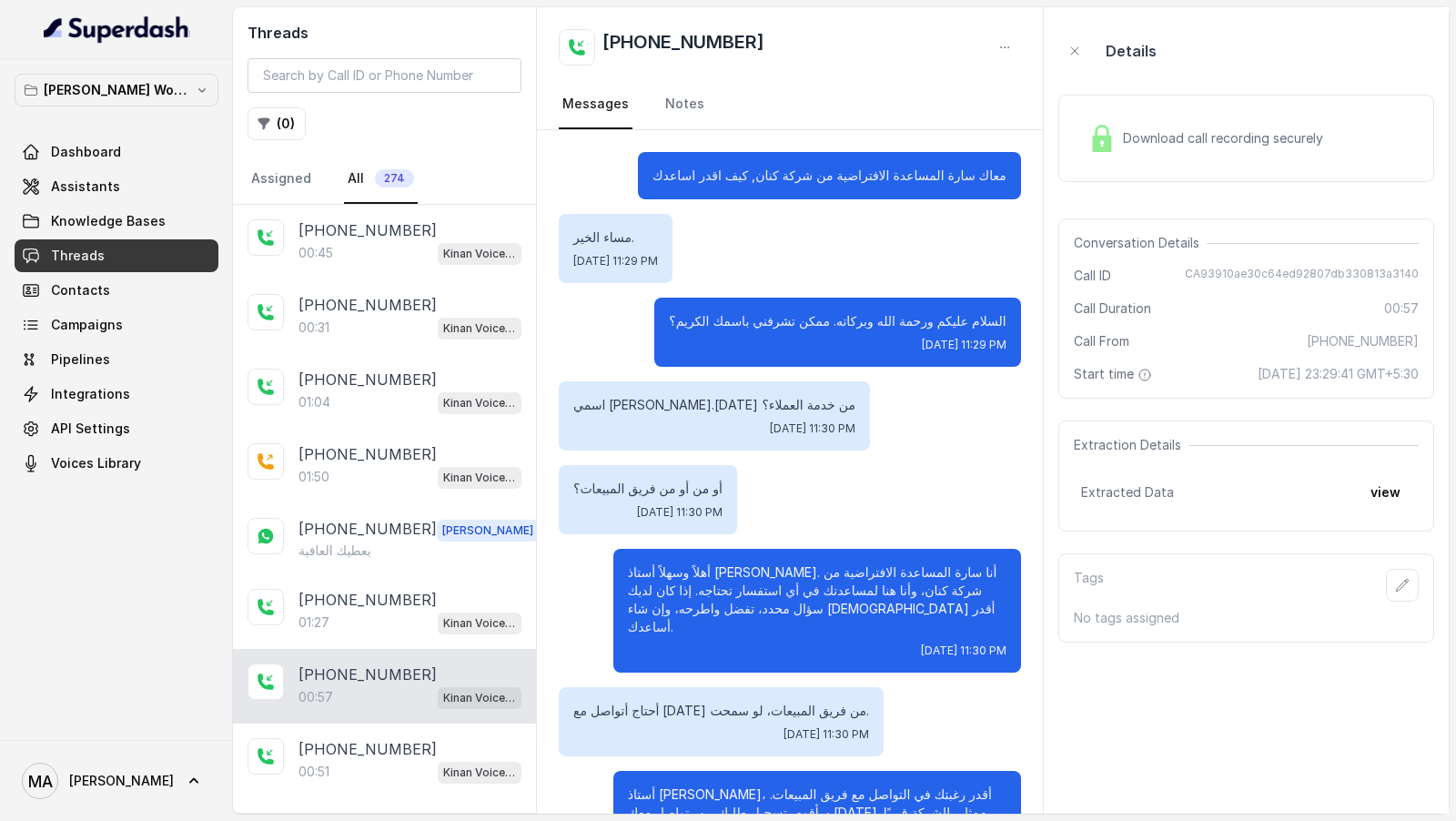
scroll to position [65, 0]
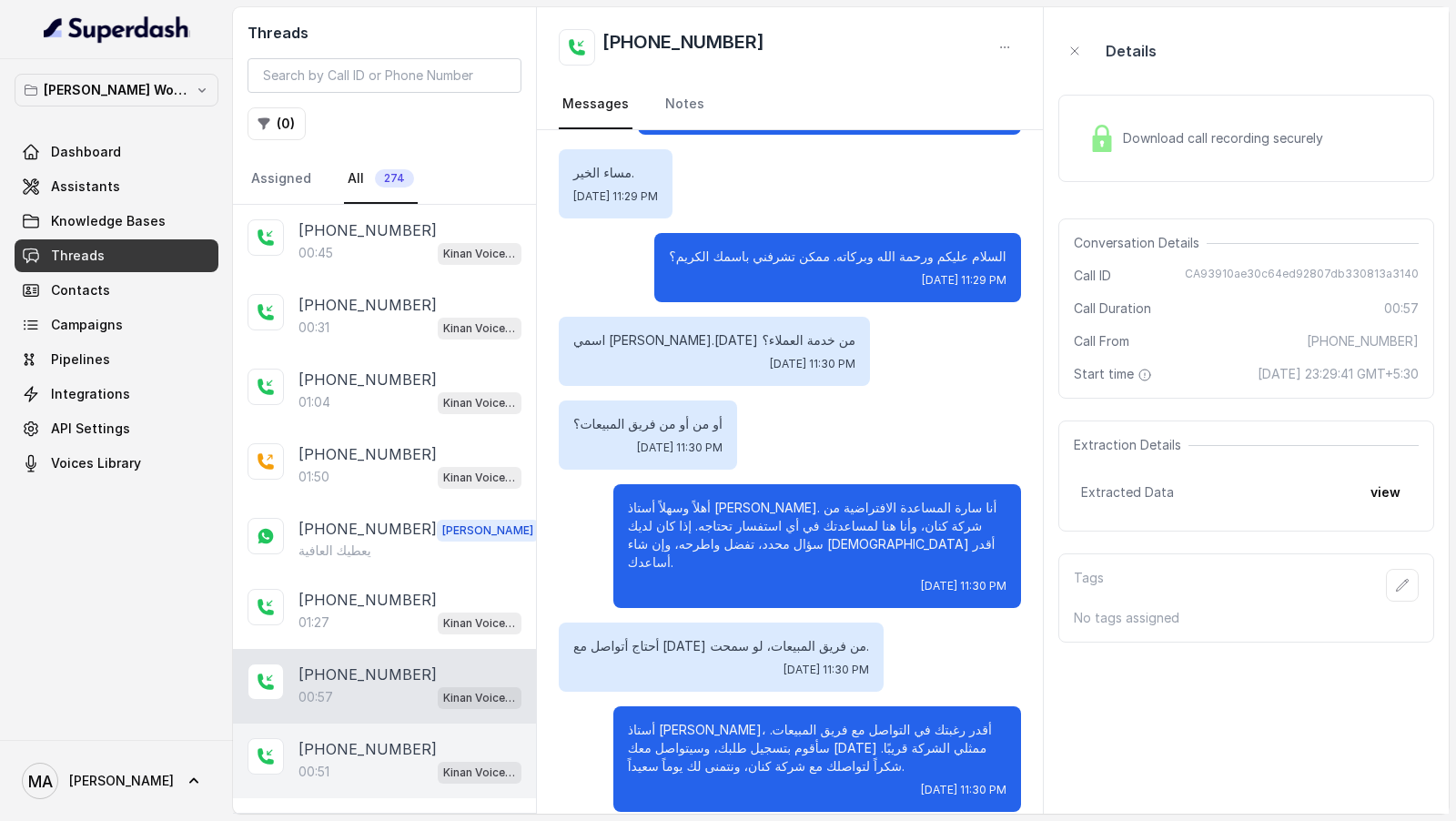
click at [337, 354] on div "[PHONE_NUMBER]:51 Kinan Voice Agent" at bounding box center [385, 761] width 303 height 75
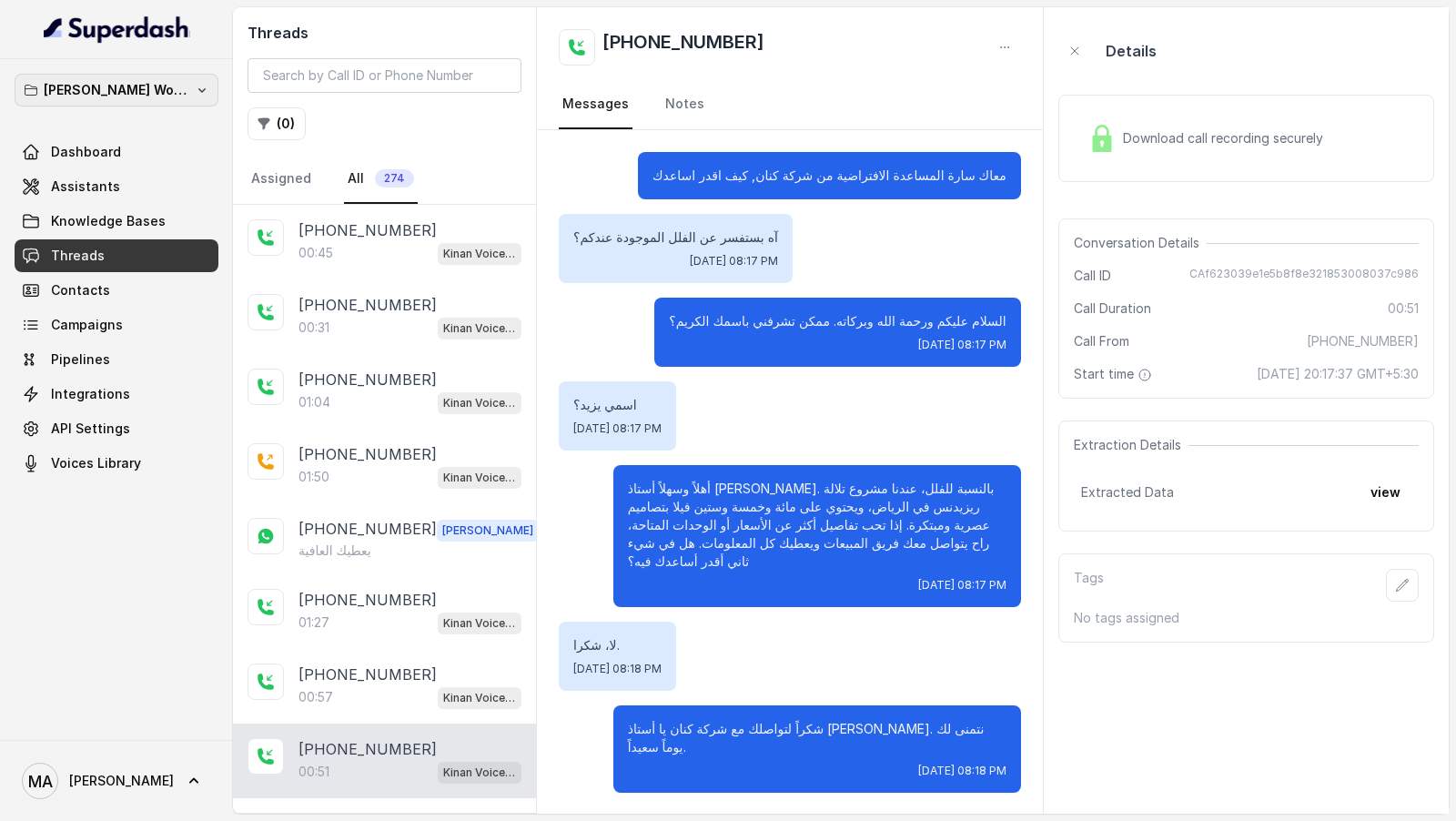
click at [195, 94] on icon "button" at bounding box center [202, 90] width 15 height 15
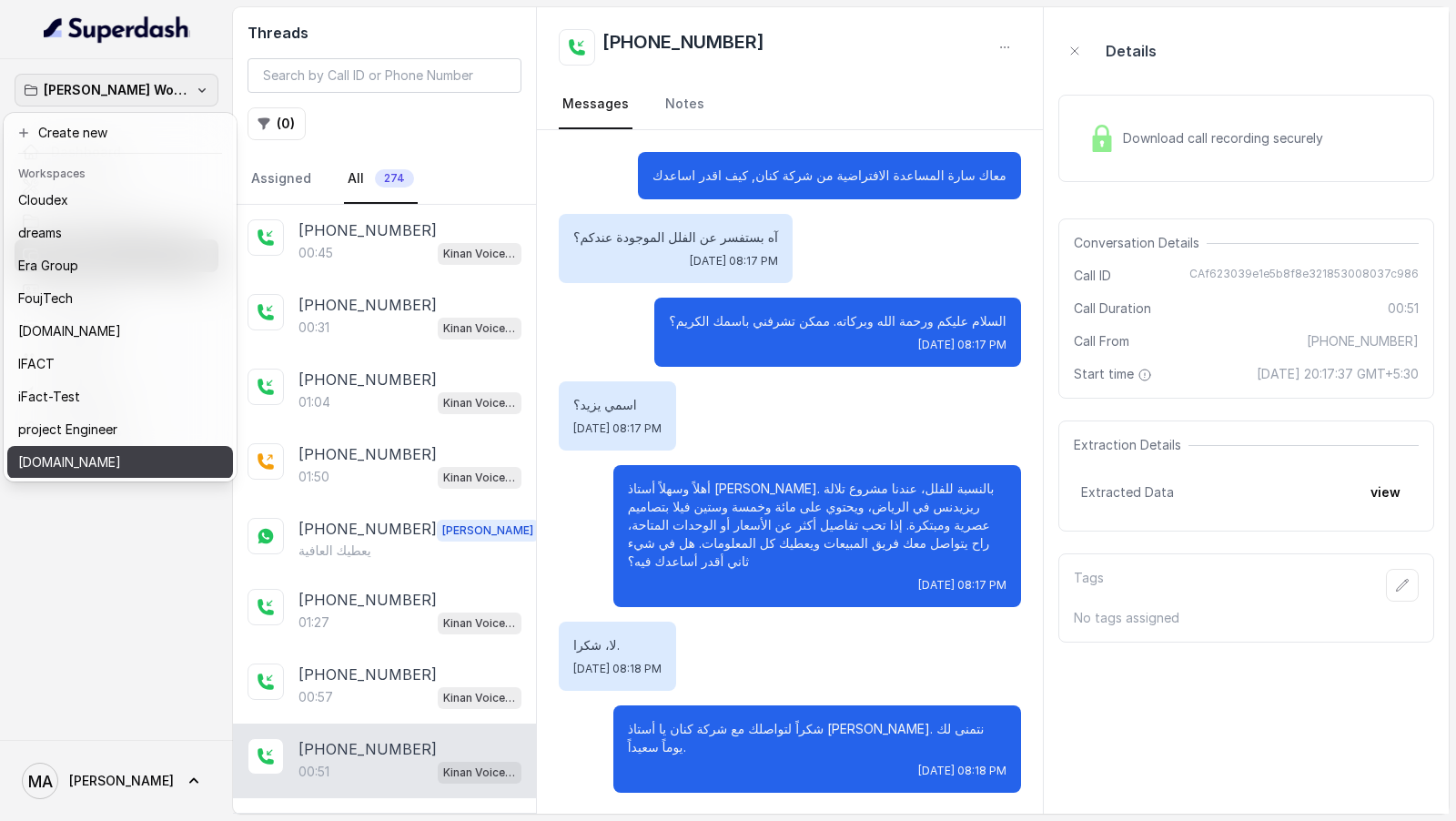
scroll to position [167, 0]
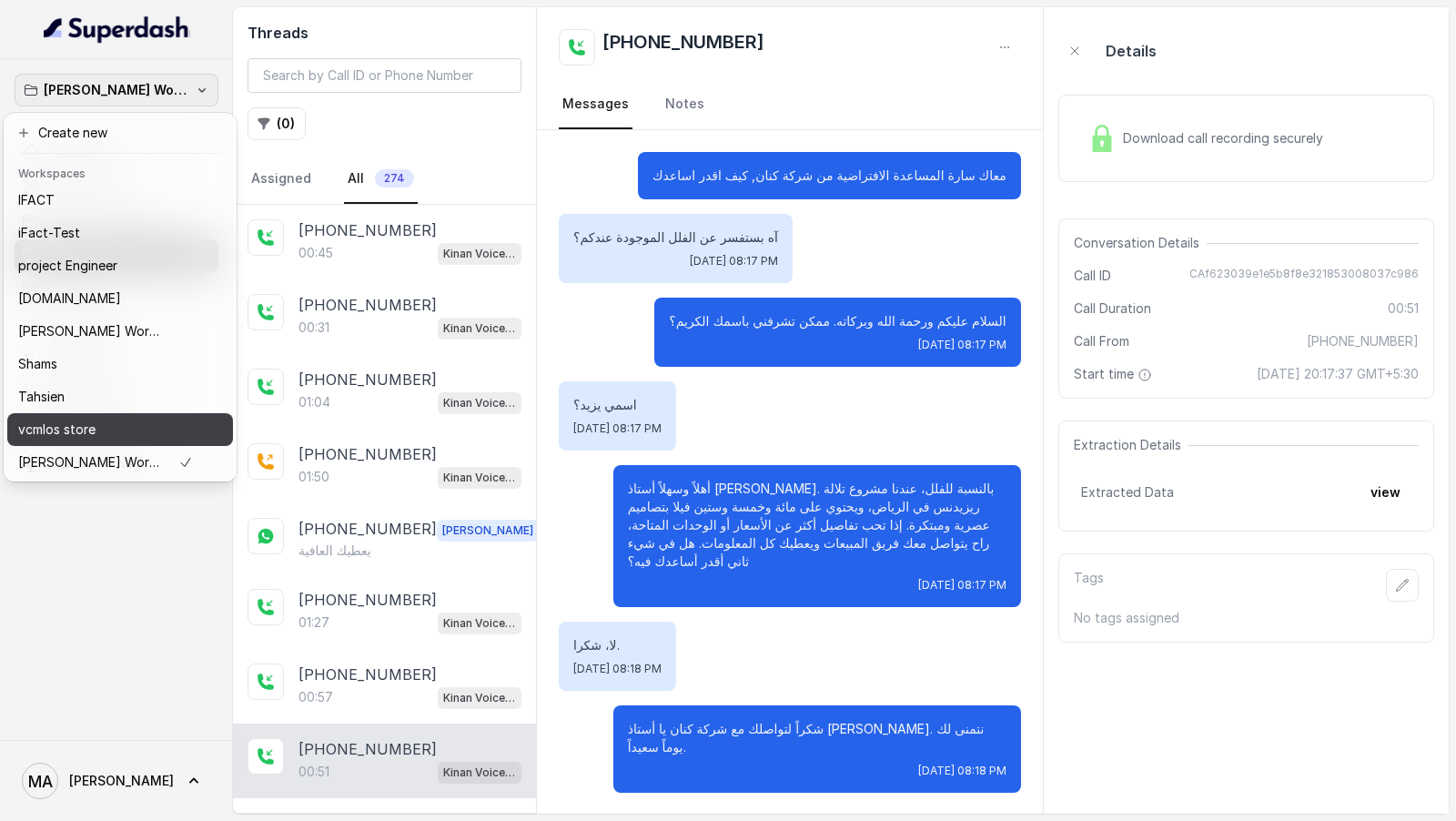
click at [130, 354] on div "vcmlos store" at bounding box center [106, 430] width 175 height 22
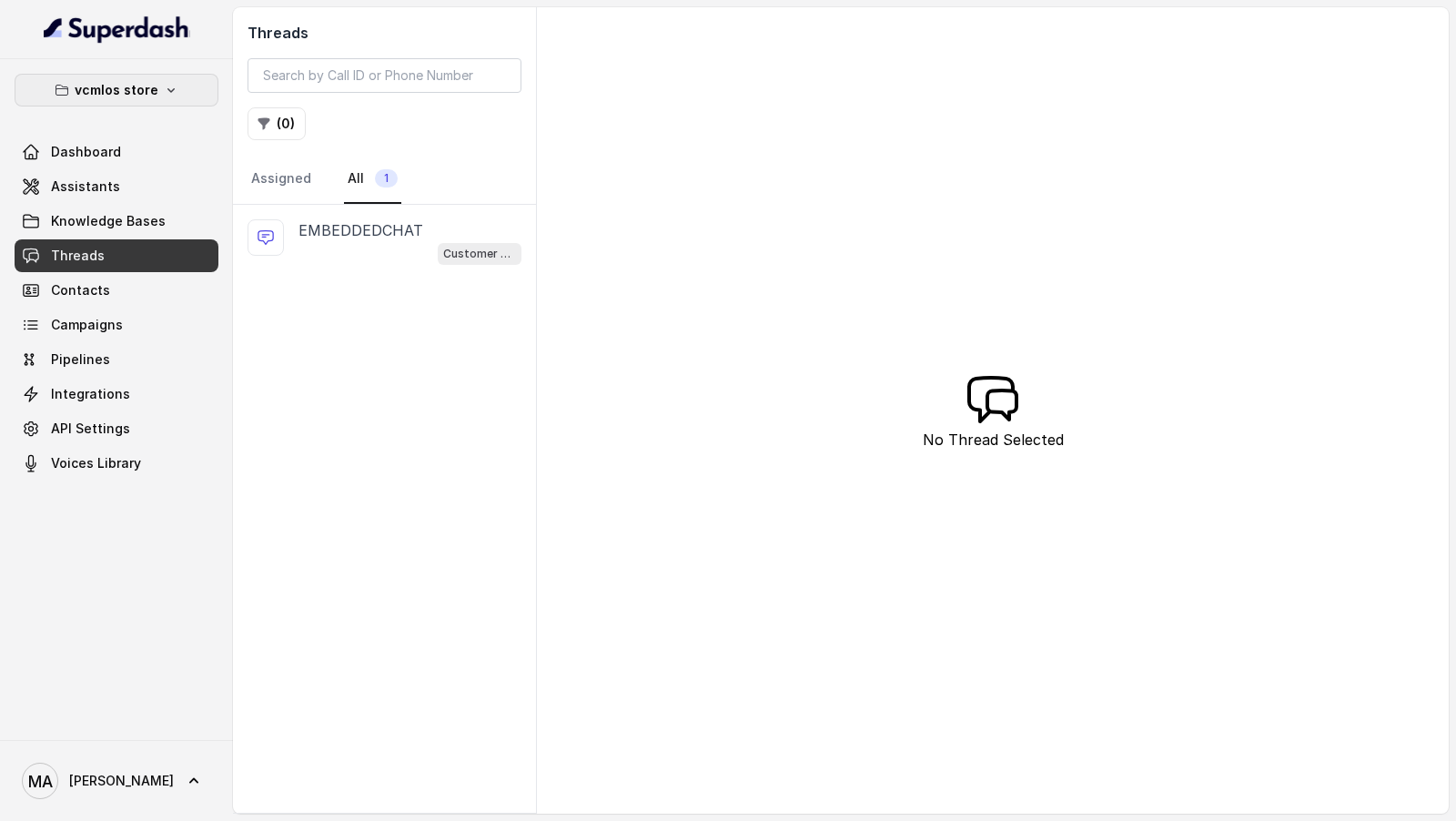
click at [113, 86] on p "vcmlos store" at bounding box center [116, 90] width 84 height 22
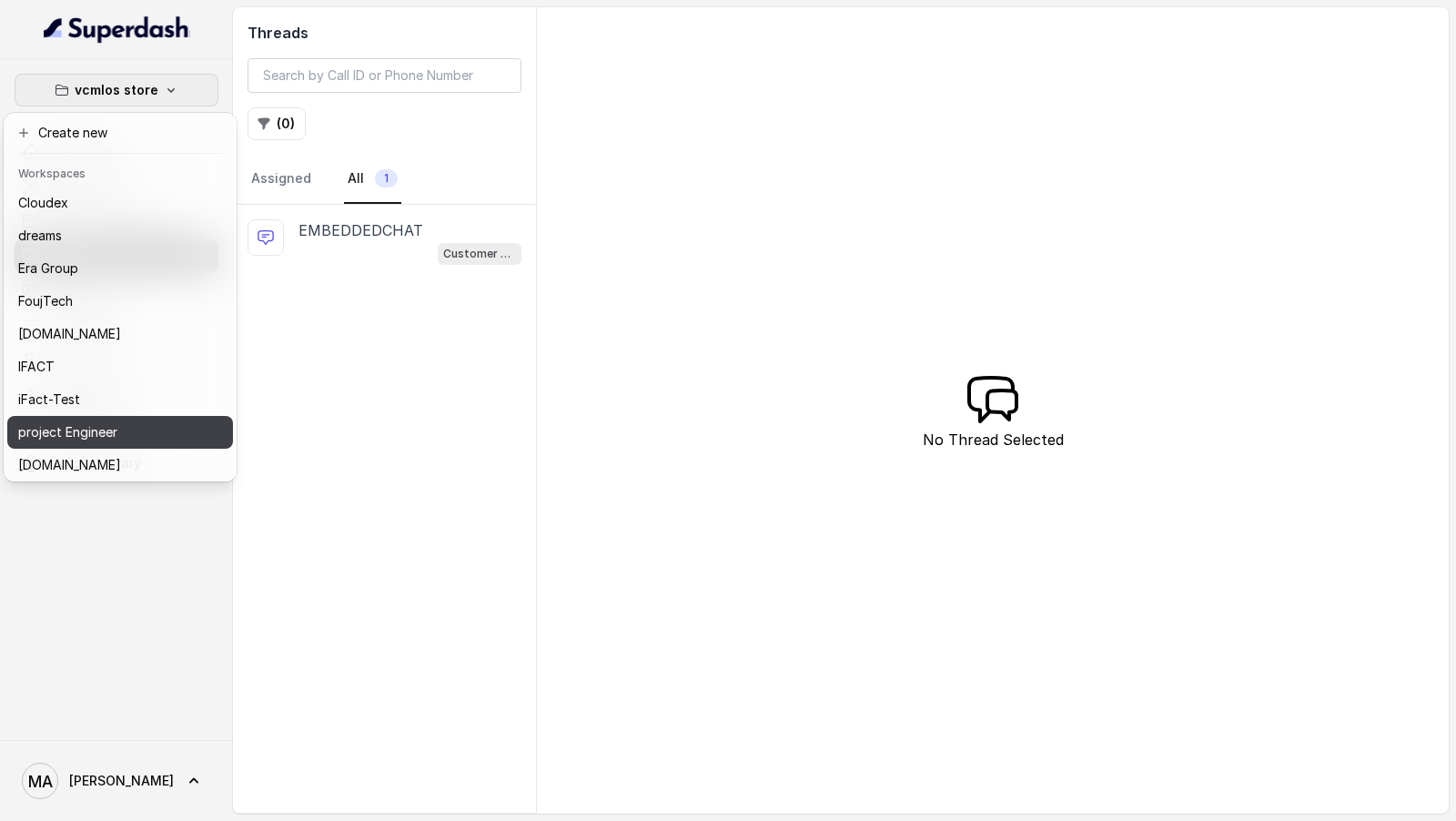
scroll to position [167, 0]
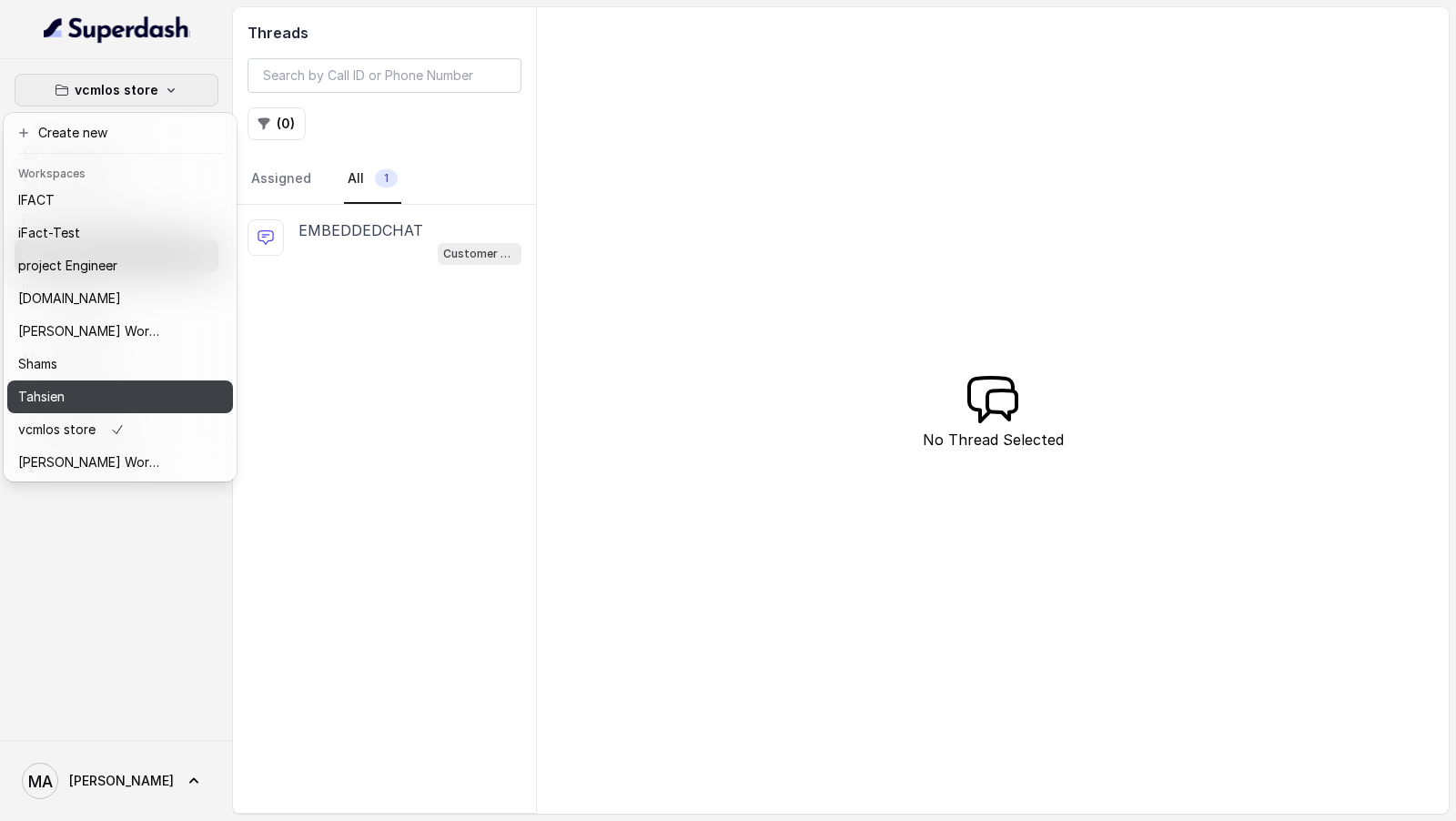
click at [106, 354] on div "Tahsien" at bounding box center [91, 398] width 146 height 22
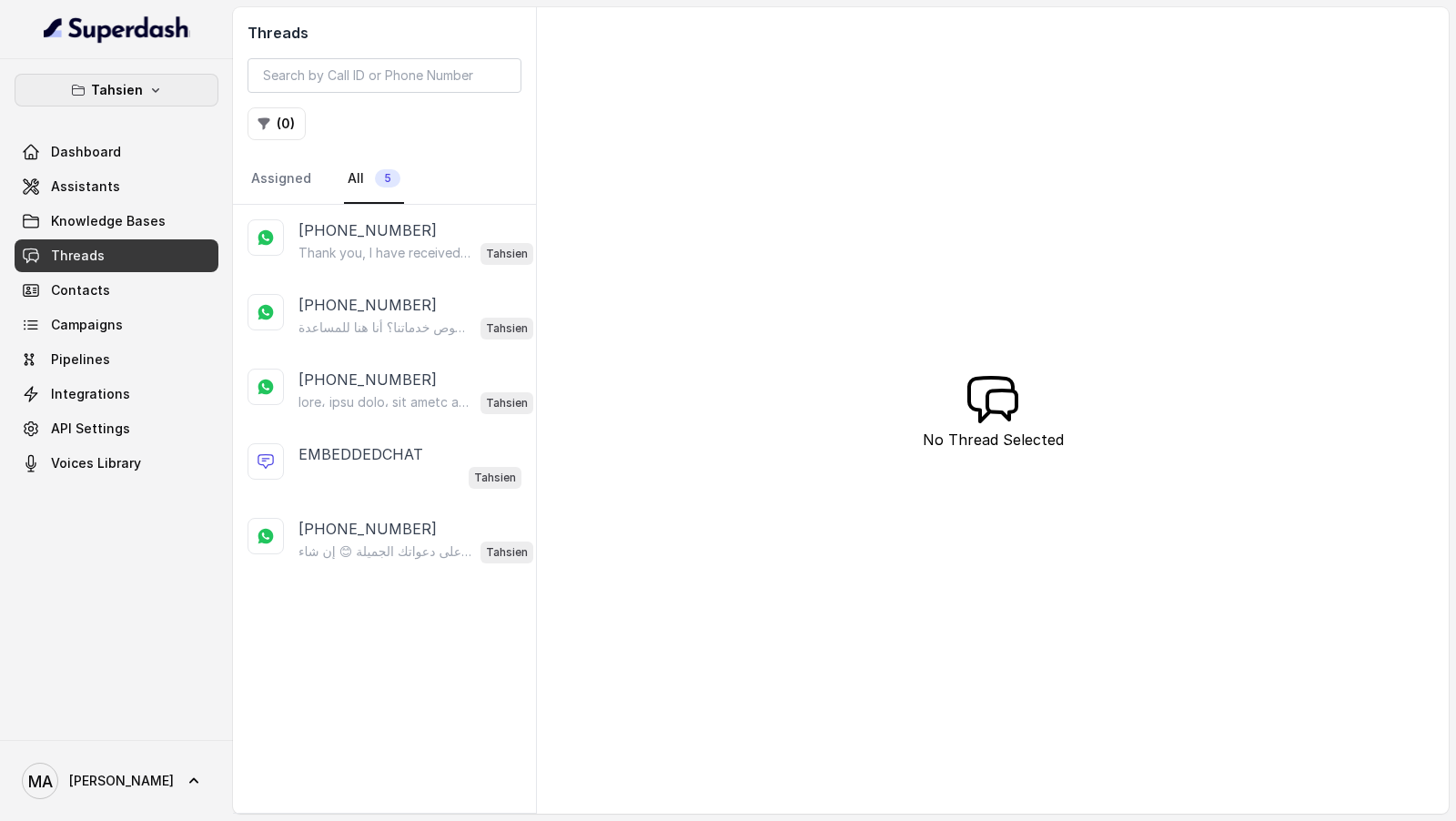
click at [95, 92] on p "Tahsien" at bounding box center [117, 90] width 52 height 22
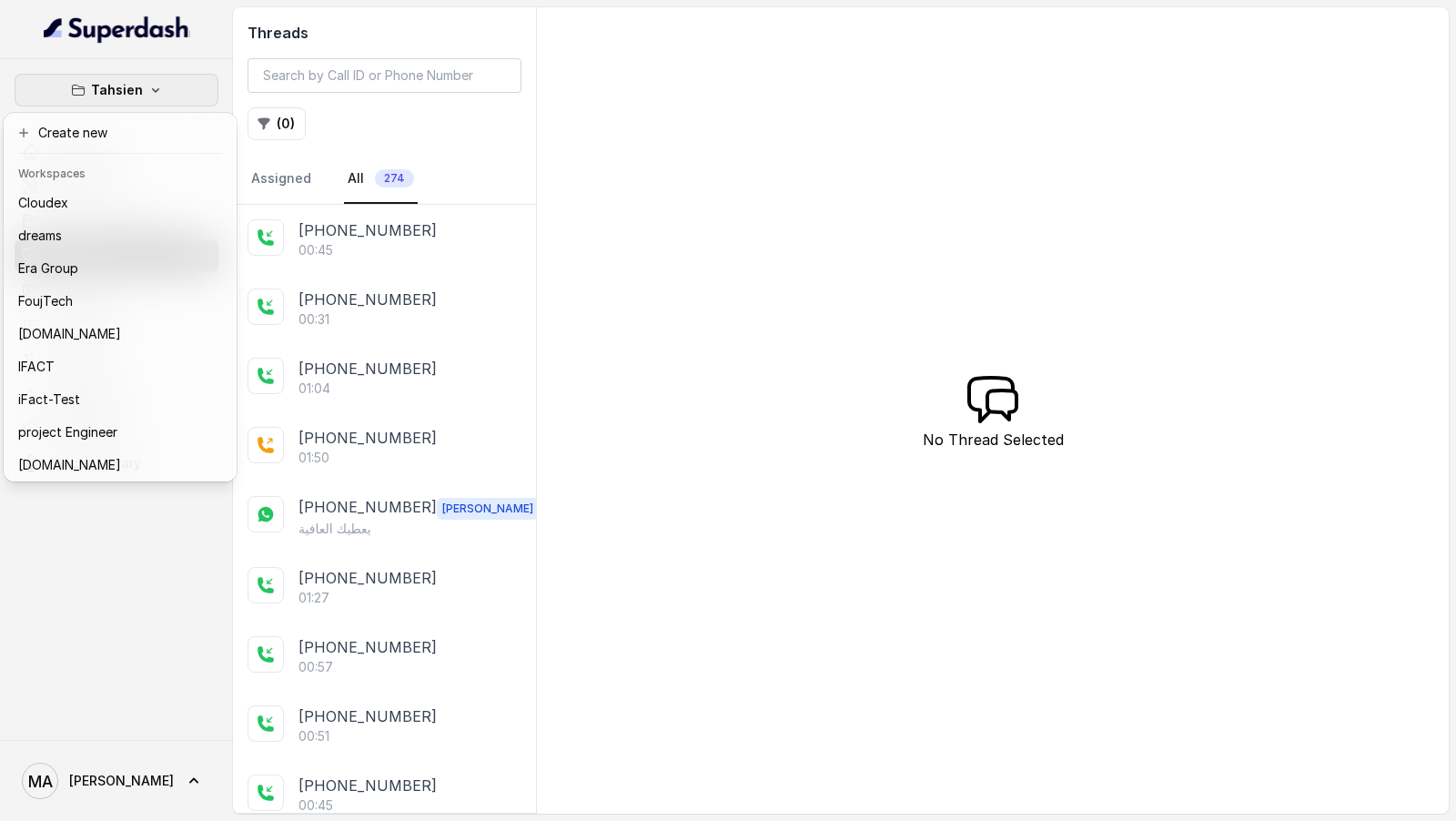
click at [364, 217] on div "Tahsien Dashboard Assistants Knowledge Bases Threads Contacts Campaigns Pipelin…" at bounding box center [728, 410] width 1456 height 821
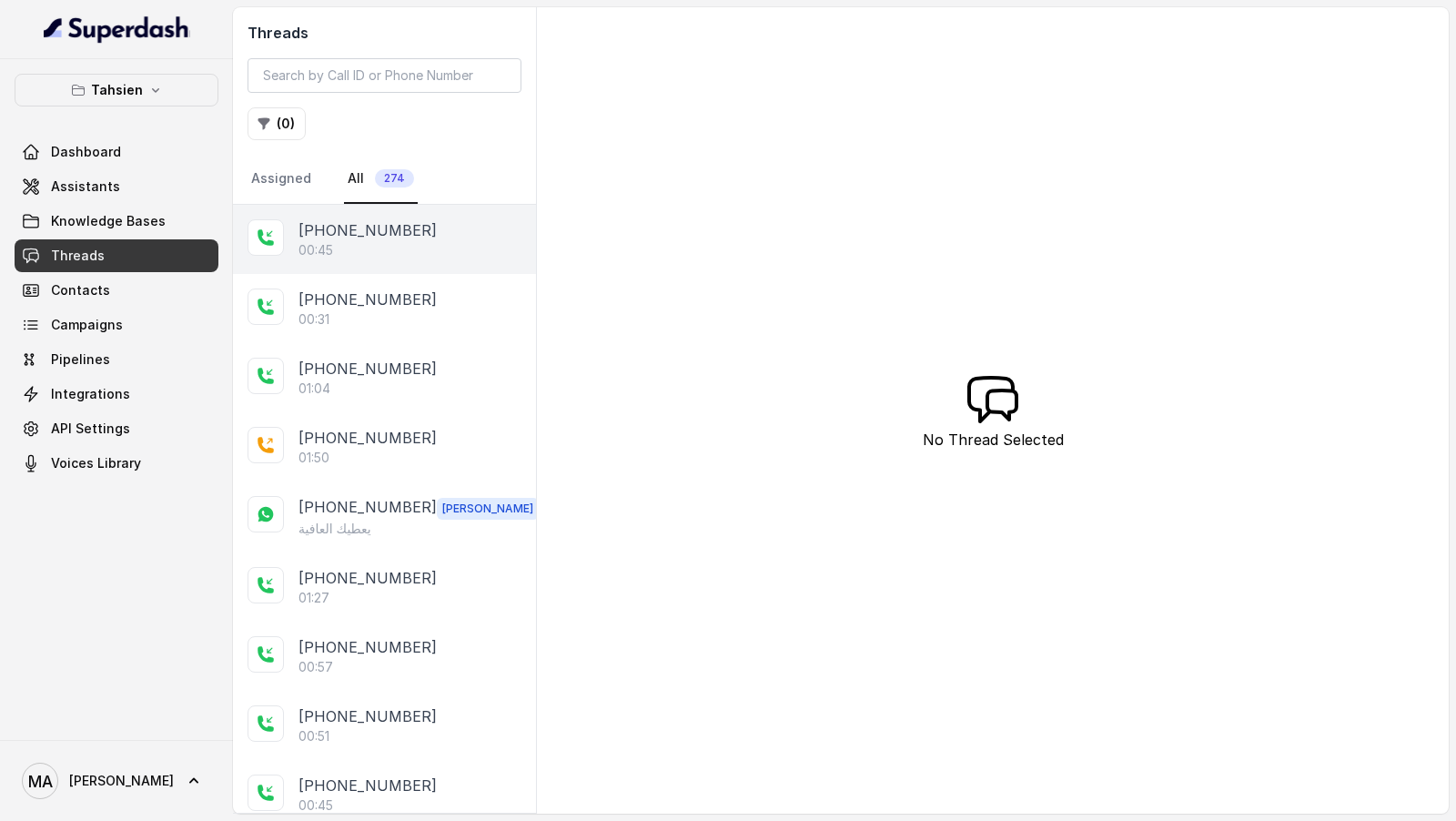
click at [368, 242] on div "00:45" at bounding box center [410, 251] width 223 height 18
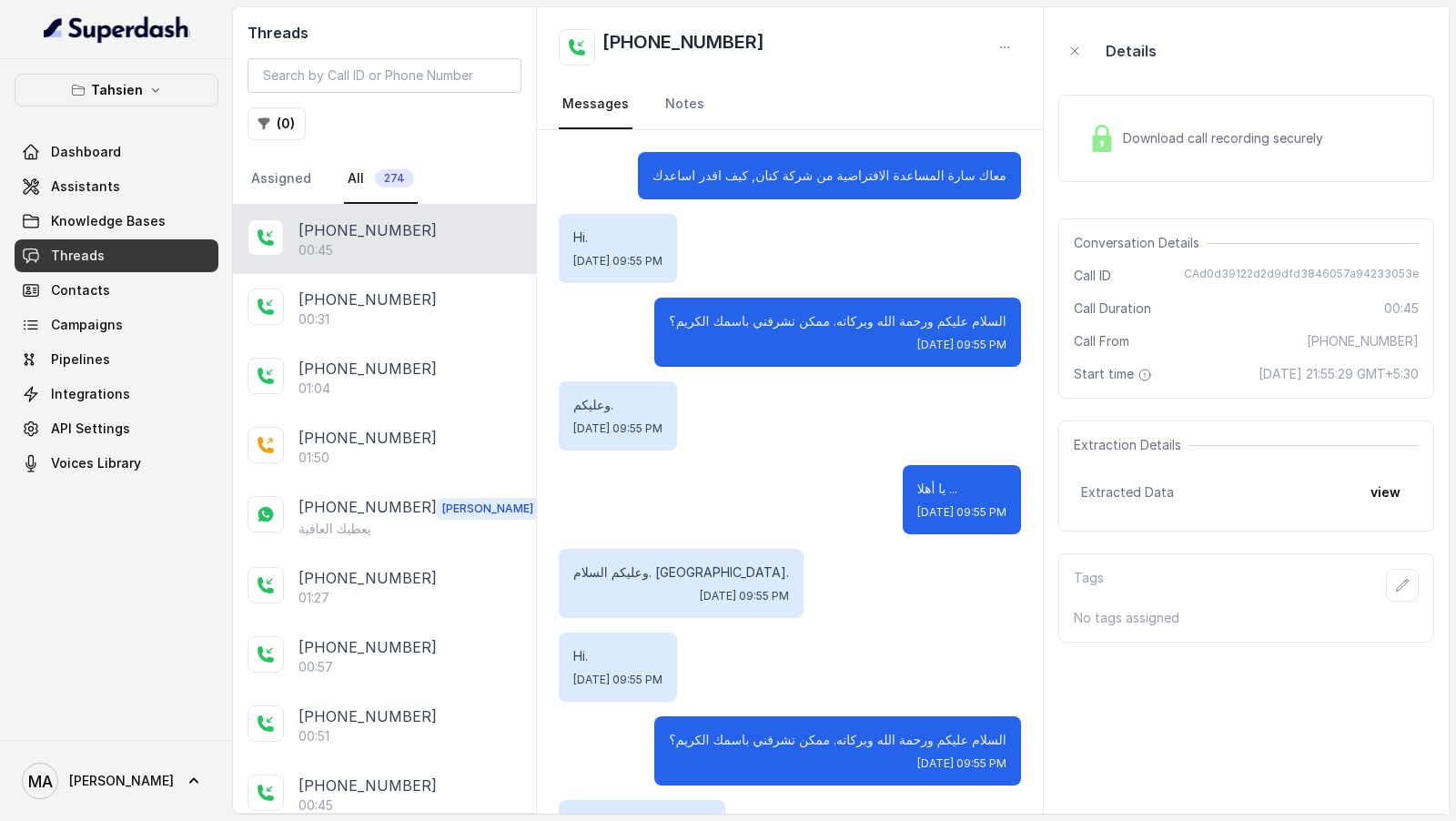
click at [112, 309] on span "Campaigns" at bounding box center [116, 326] width 204 height 33
click at [134, 251] on link "Threads" at bounding box center [116, 256] width 204 height 33
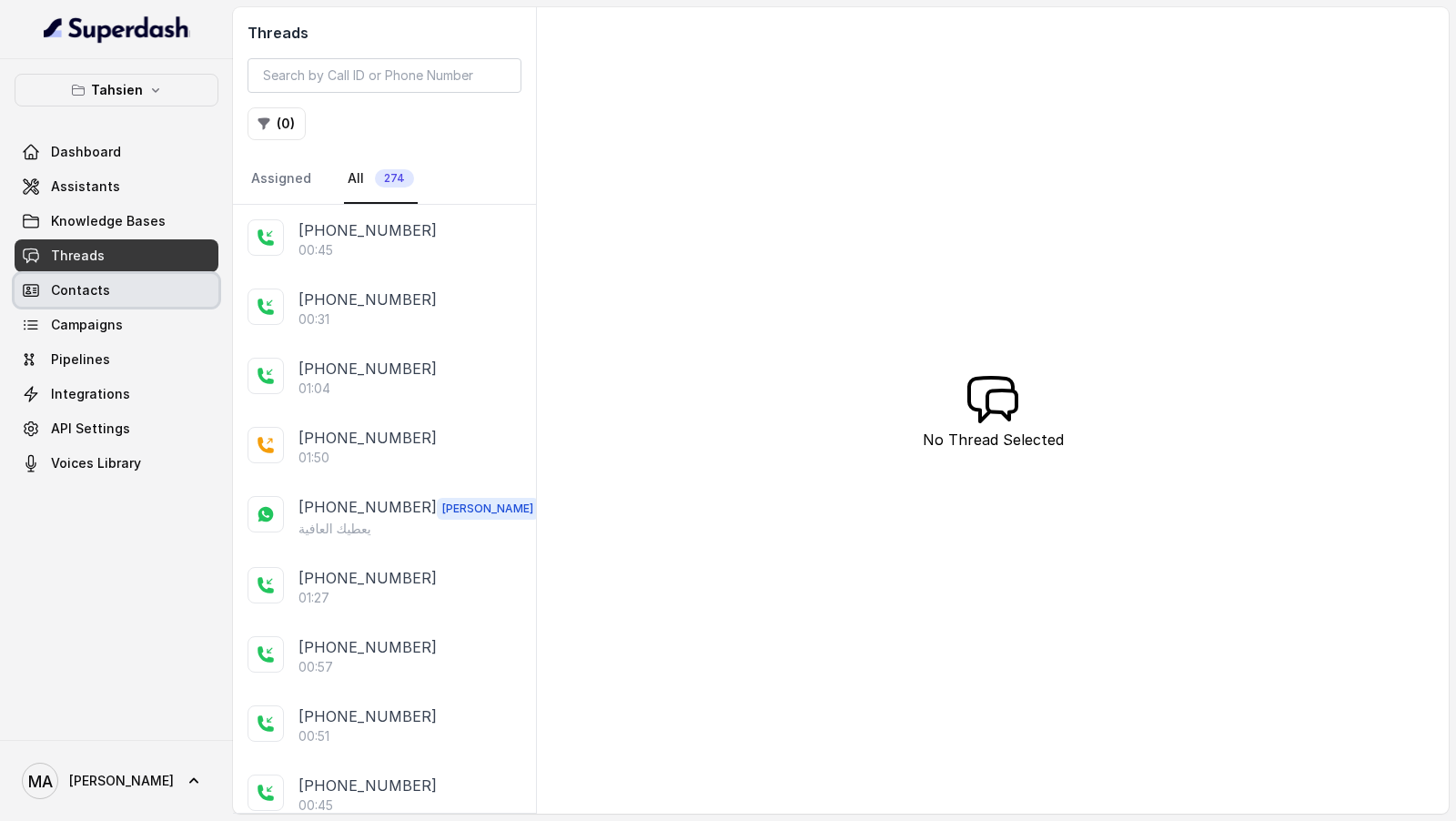
click at [123, 292] on link "Contacts" at bounding box center [116, 291] width 204 height 33
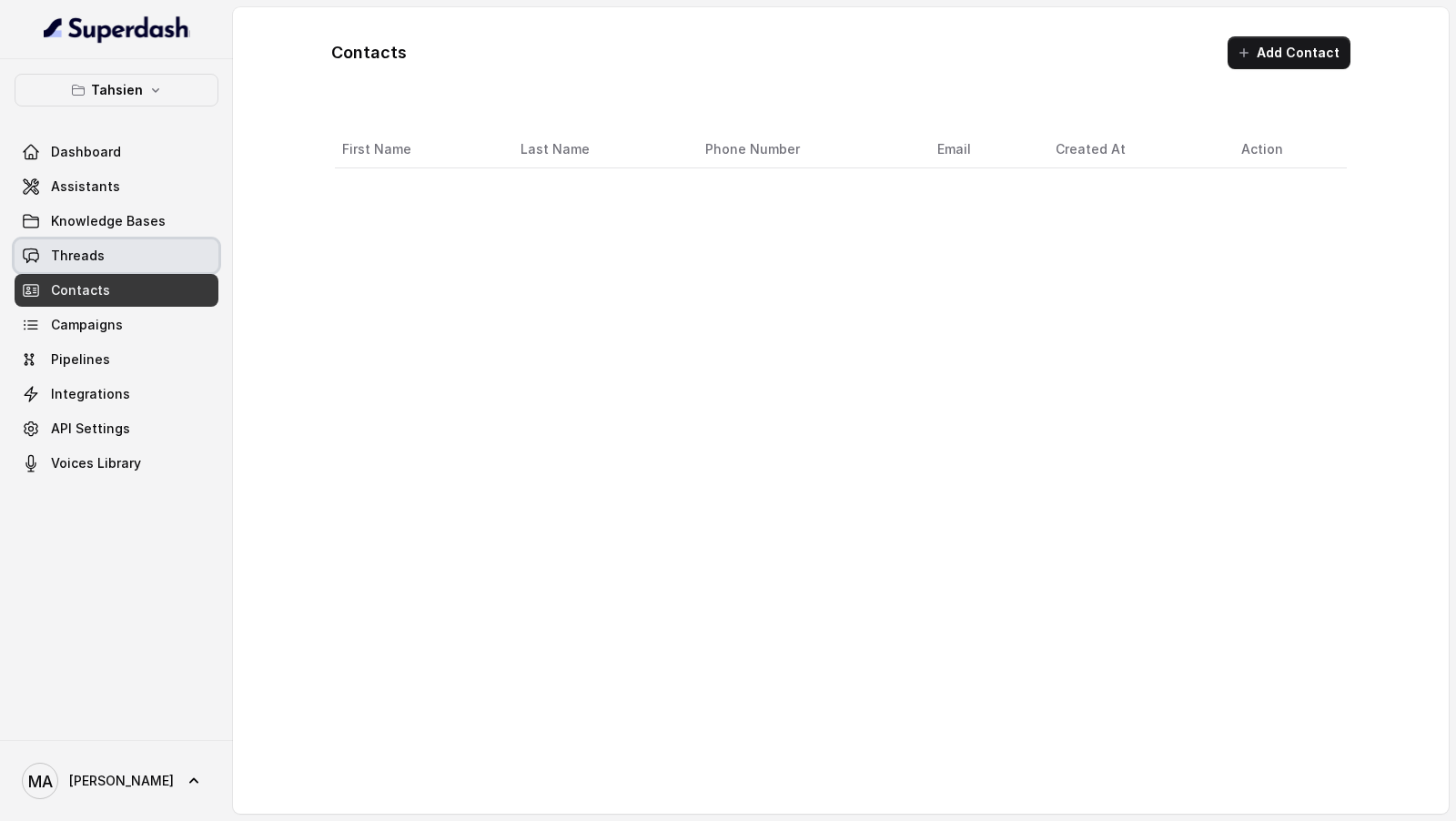
click at [140, 252] on link "Threads" at bounding box center [116, 256] width 204 height 33
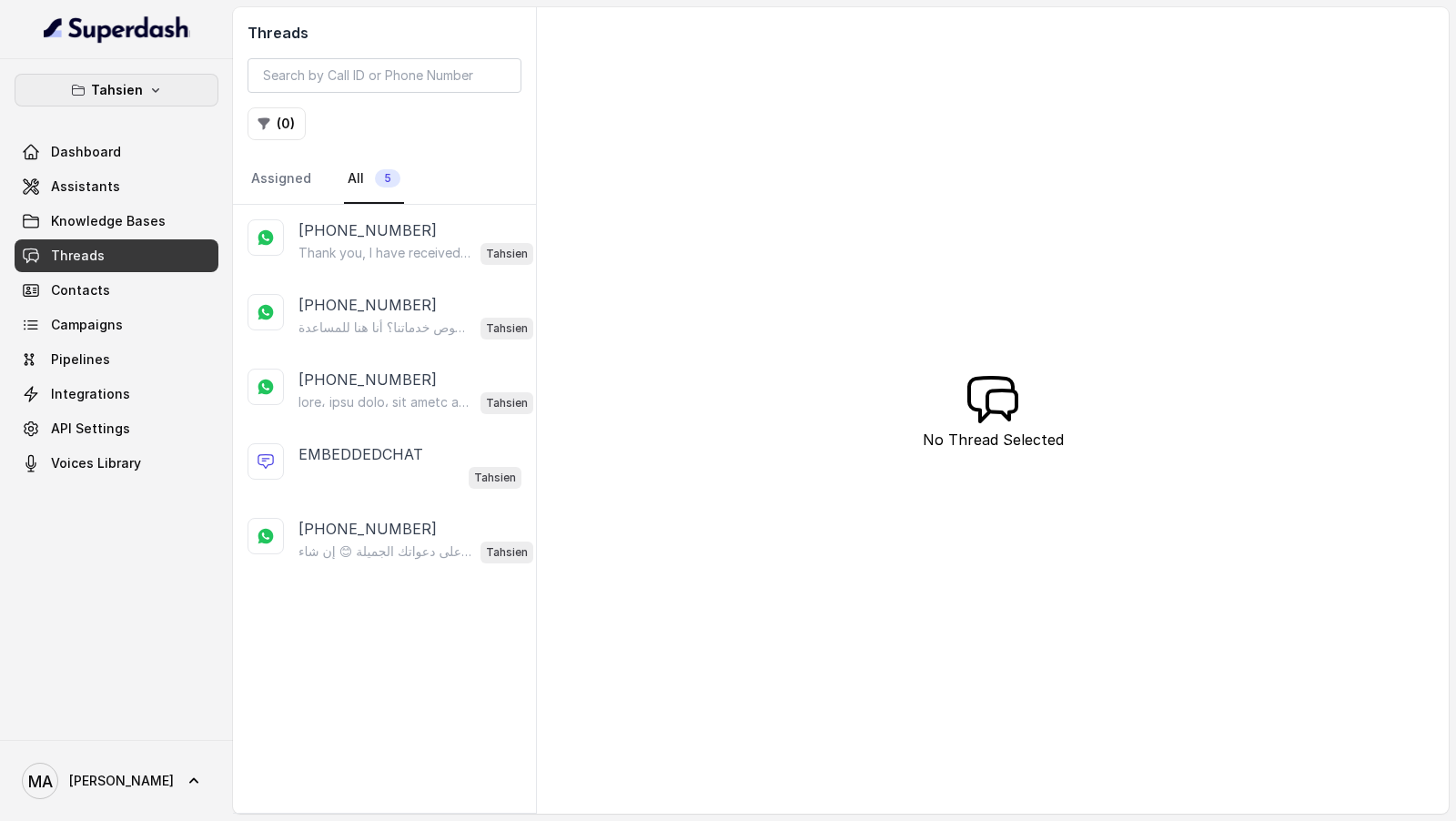
click at [160, 85] on button "Tahsien" at bounding box center [116, 90] width 204 height 33
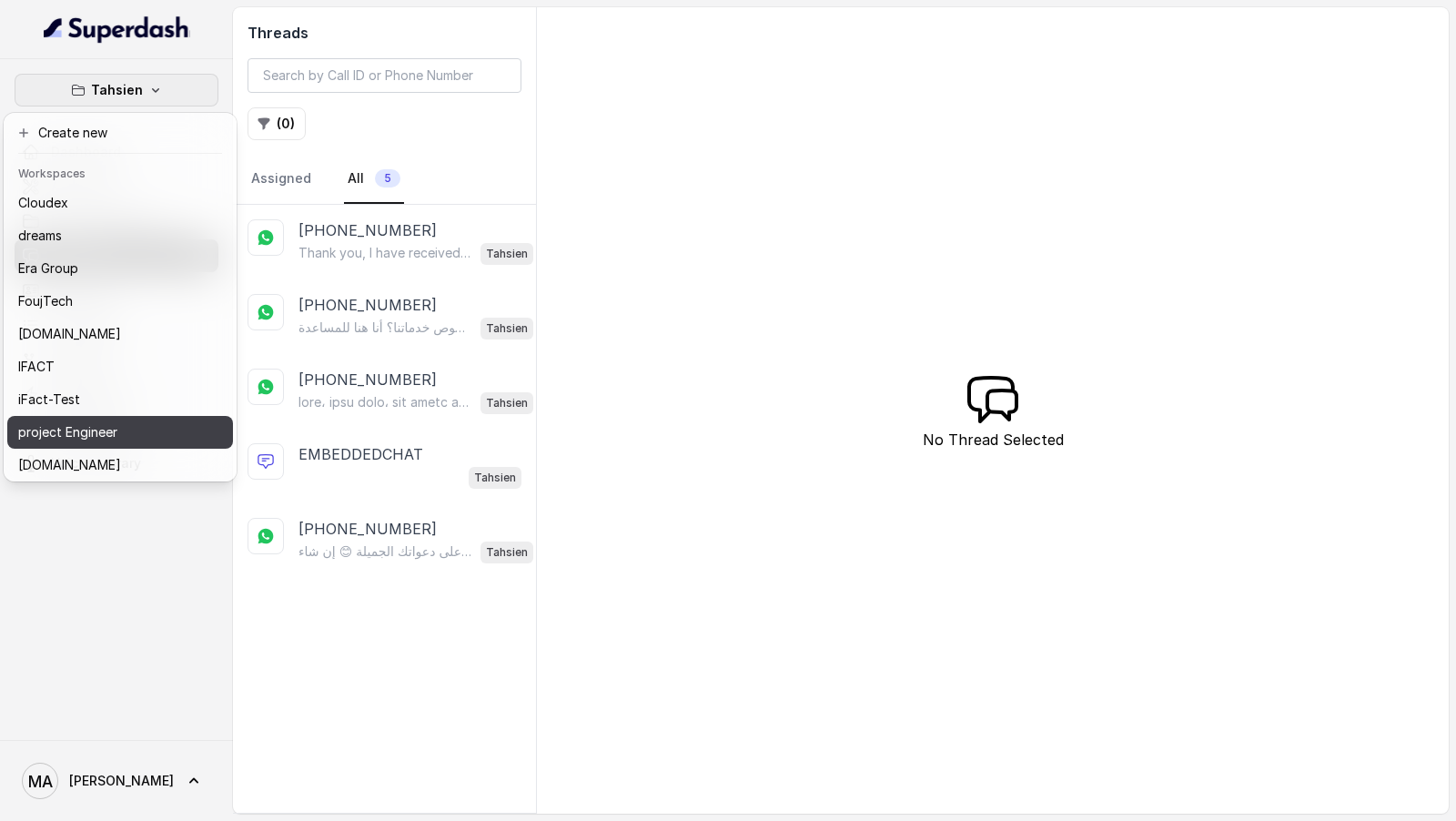
scroll to position [167, 0]
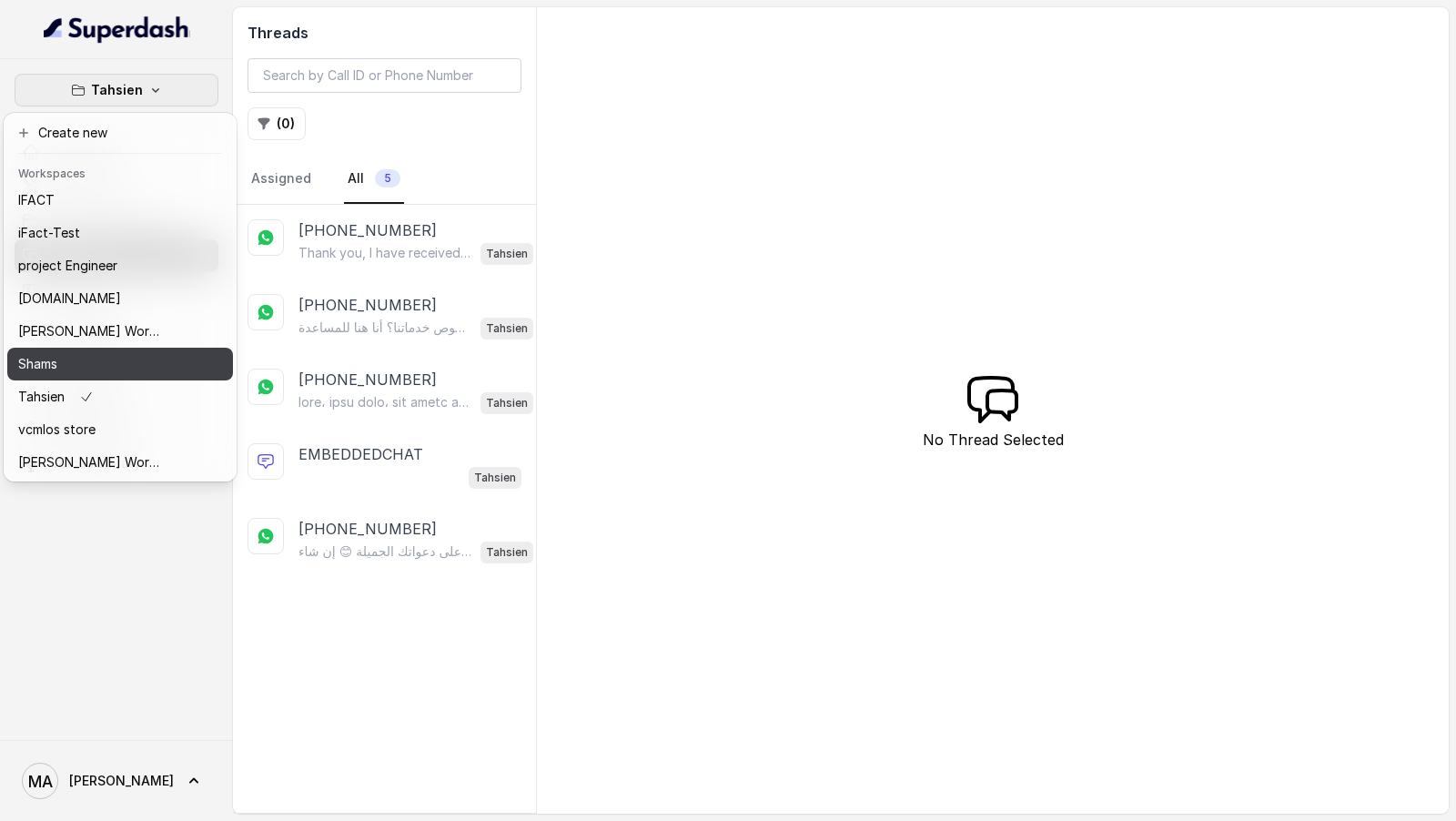
click at [124, 354] on div "Shams" at bounding box center [91, 364] width 146 height 22
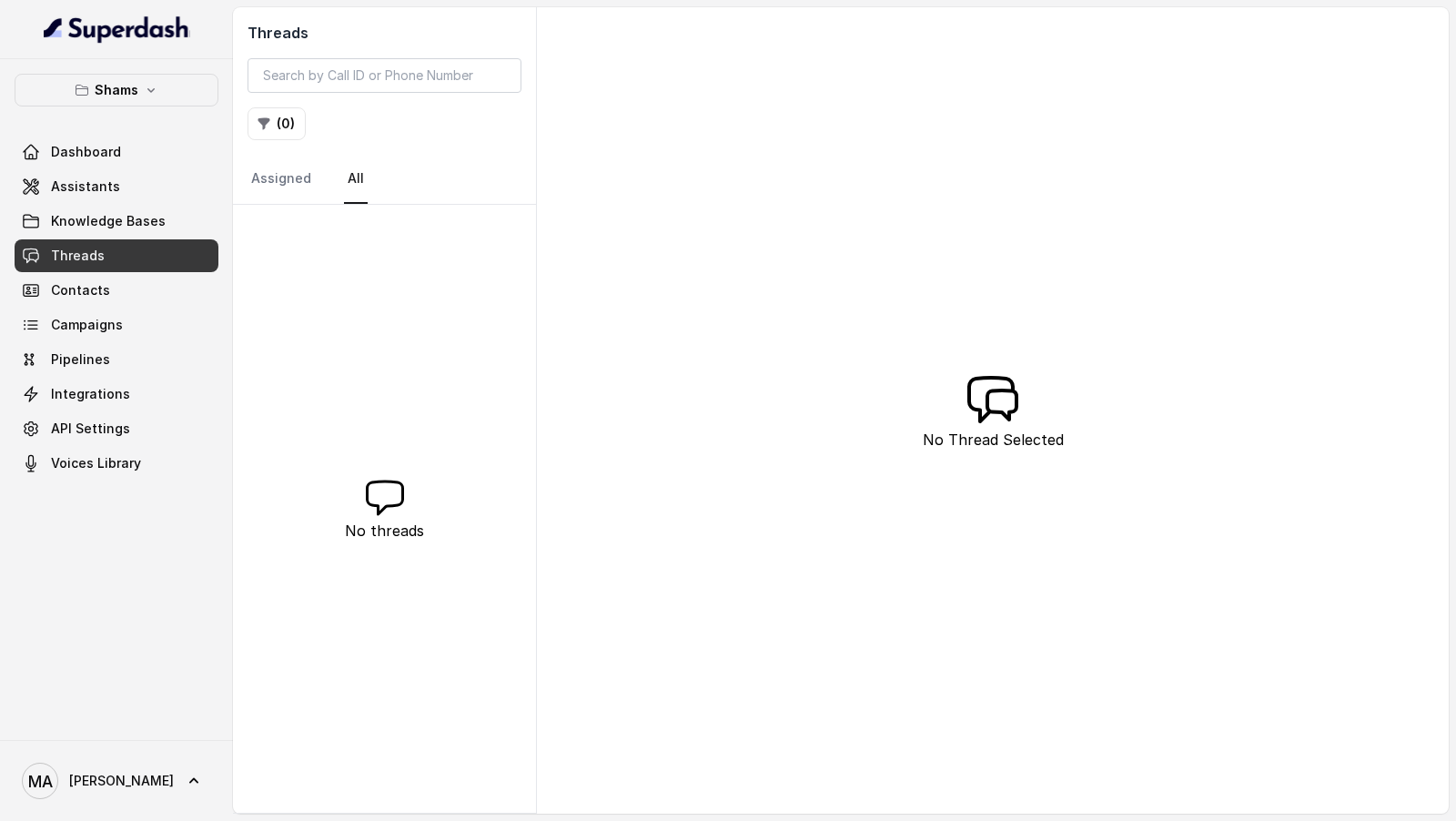
click at [131, 306] on div "Dashboard Assistants Knowledge Bases Threads Contacts Campaigns Pipelines Integ…" at bounding box center [116, 307] width 204 height 344
click at [139, 101] on button "Shams" at bounding box center [116, 90] width 204 height 33
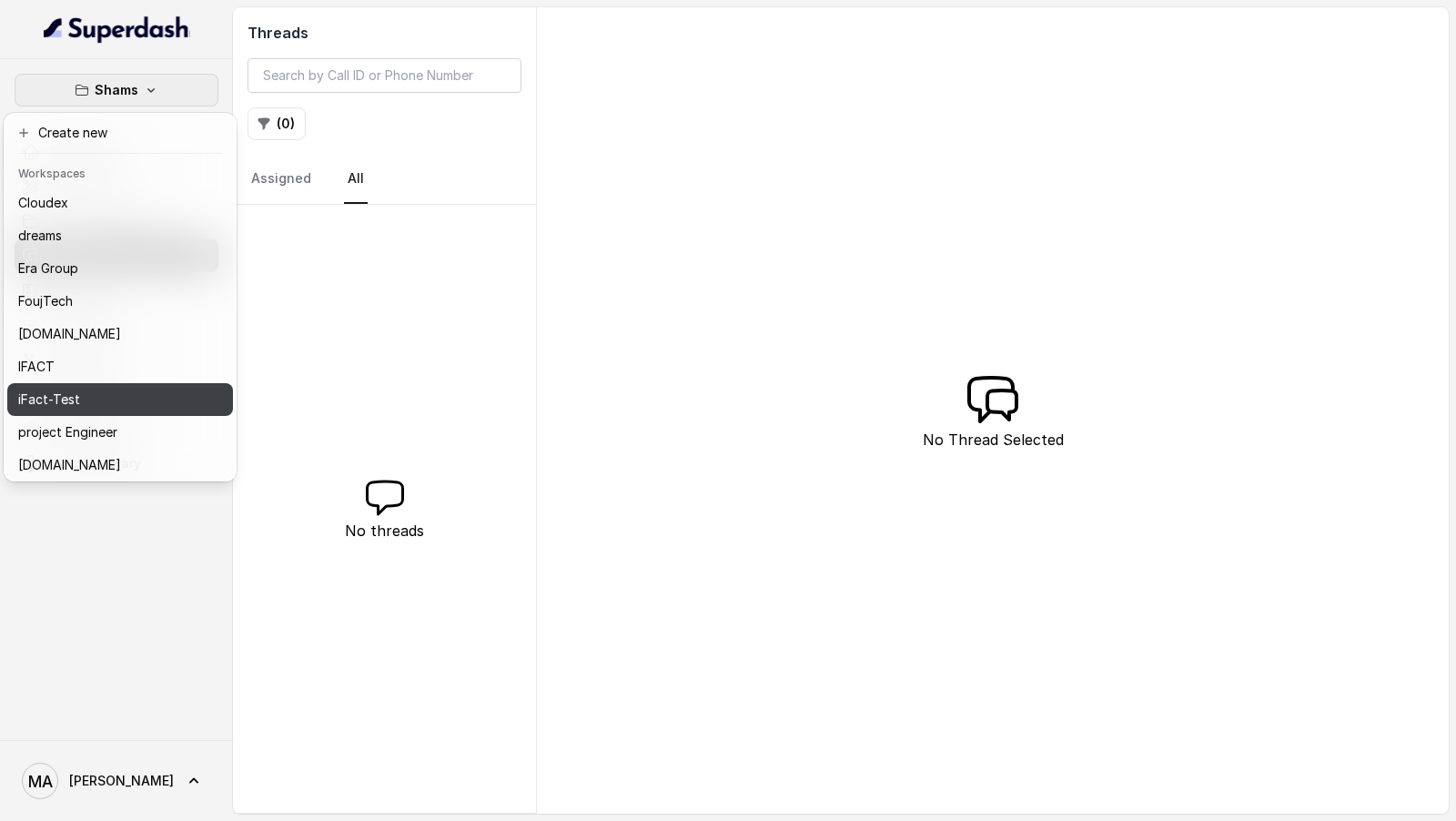
scroll to position [167, 0]
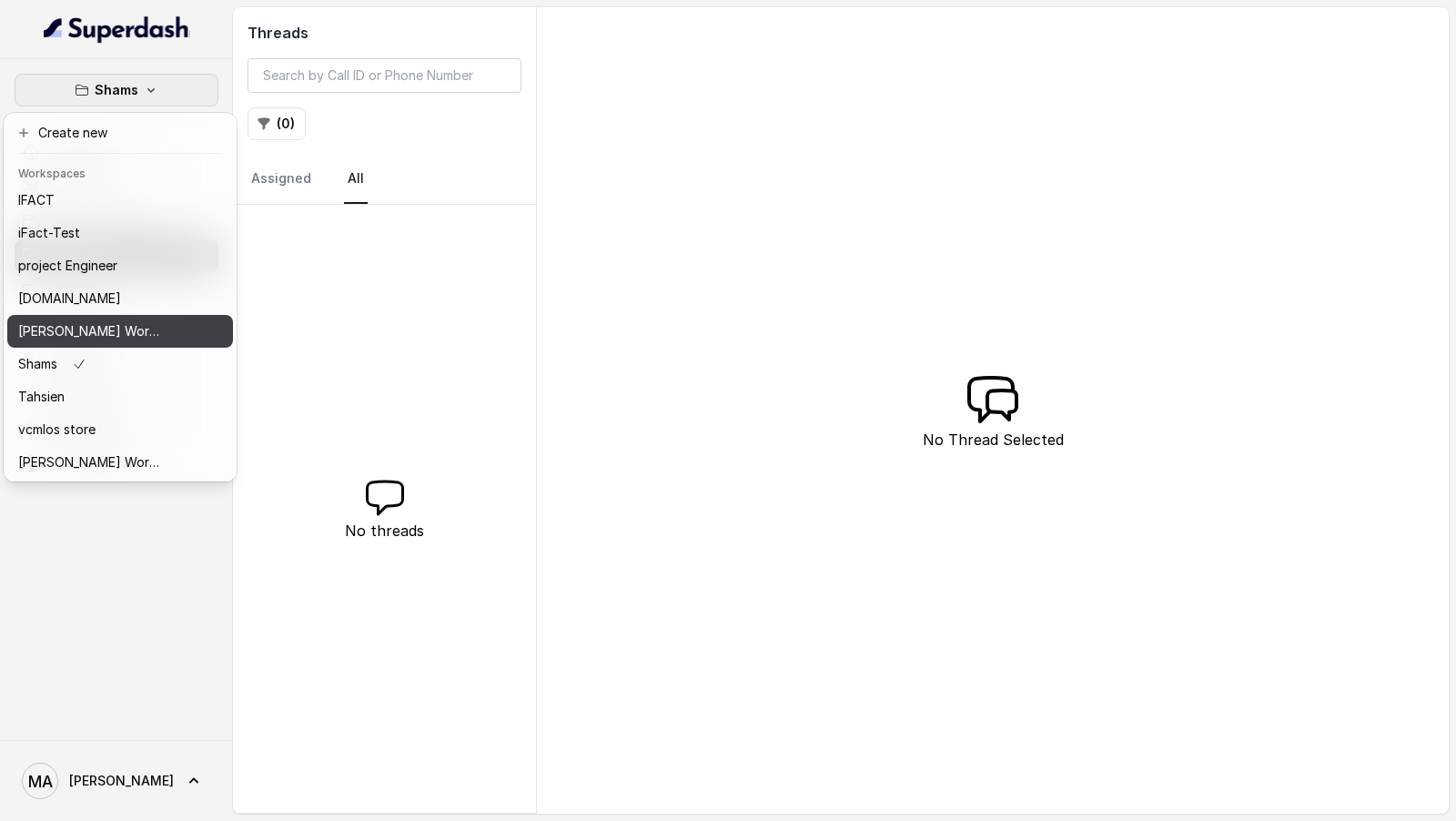
click at [97, 333] on p "[PERSON_NAME] Workspace" at bounding box center [91, 331] width 146 height 22
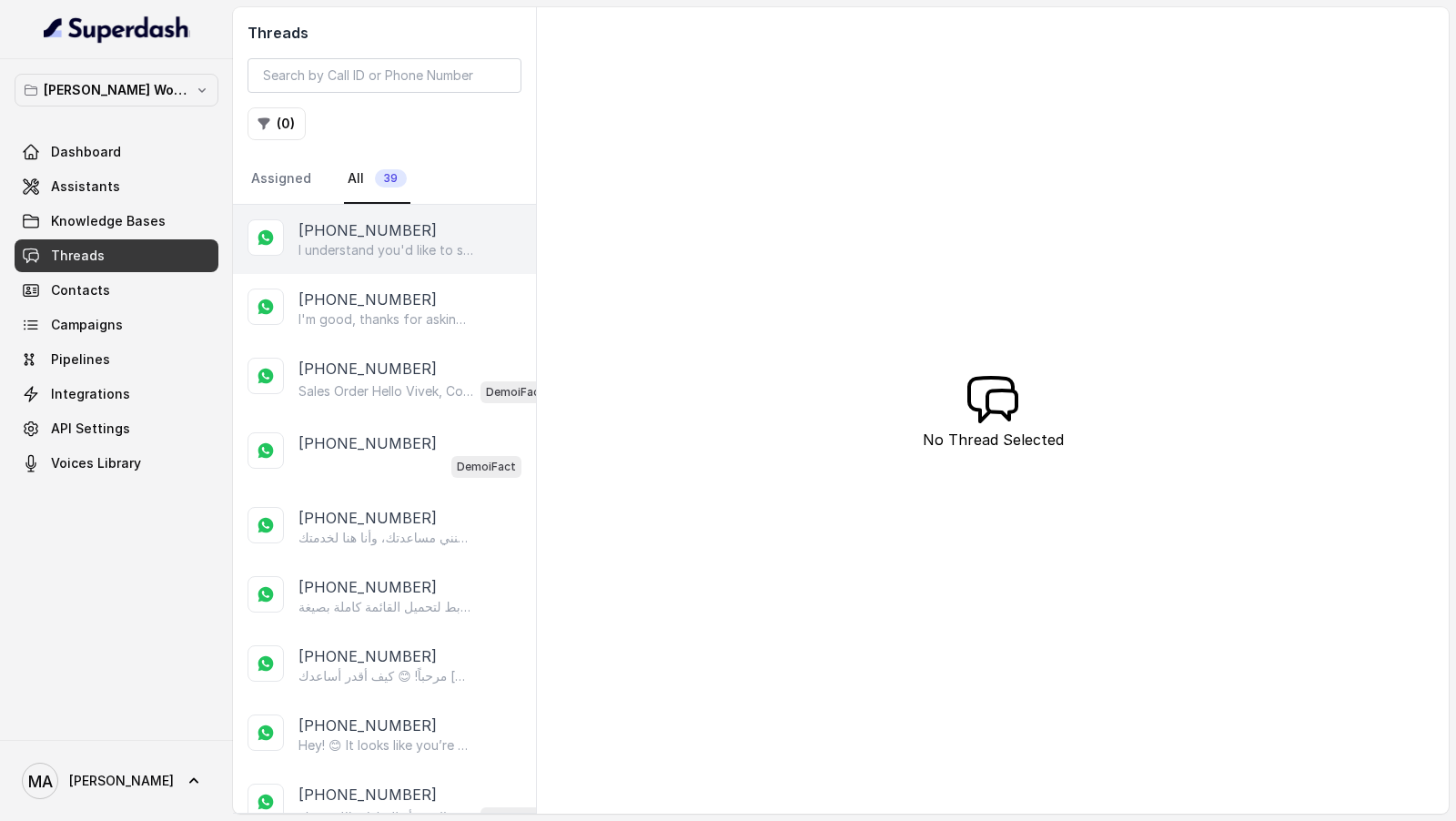
click at [389, 243] on p "I understand you'd like to speak with a human agent. 😊 Please hold on a moment …" at bounding box center [386, 251] width 175 height 18
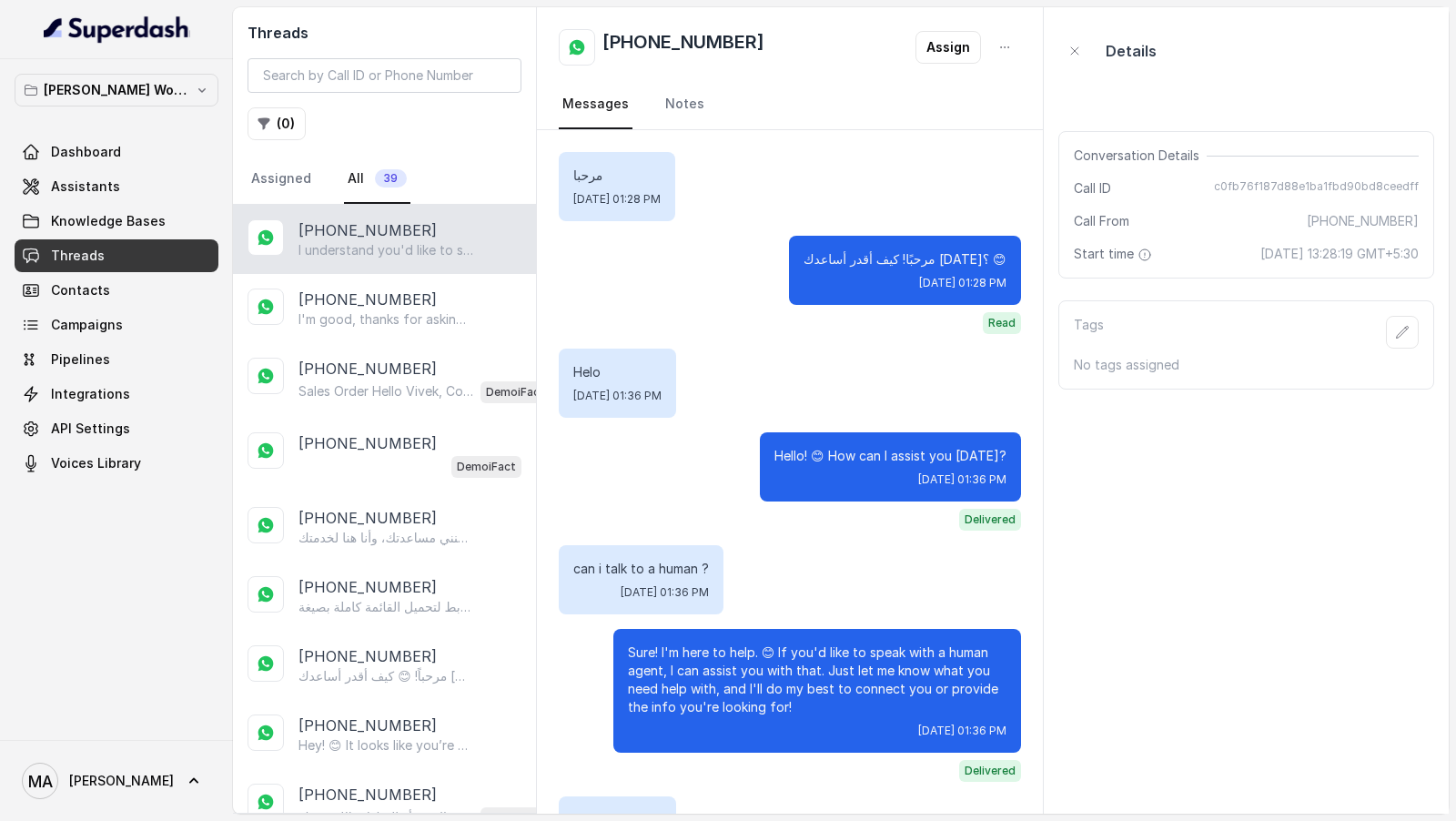
scroll to position [491, 0]
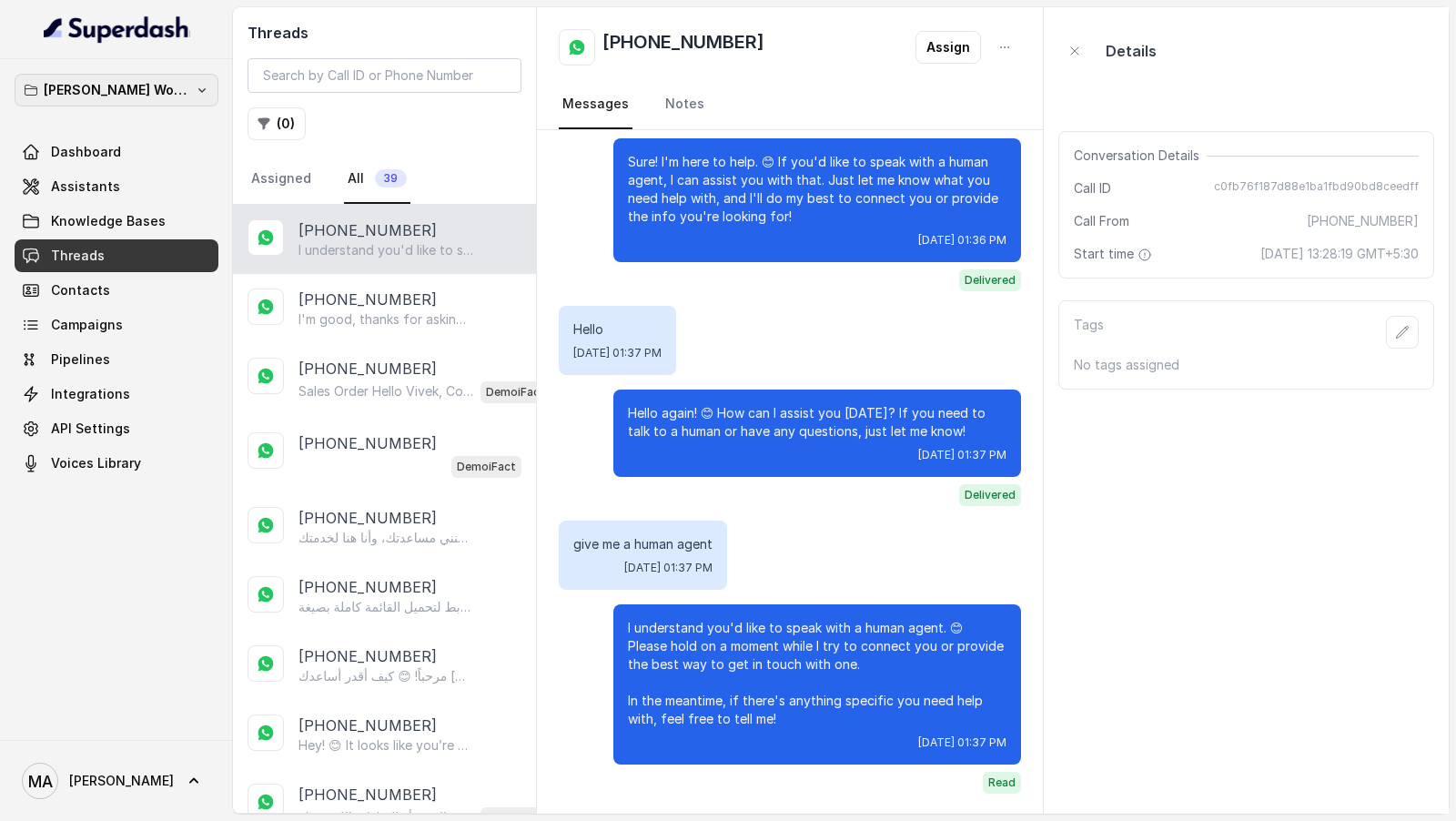
click at [140, 101] on button "[PERSON_NAME] Workspace" at bounding box center [116, 90] width 204 height 33
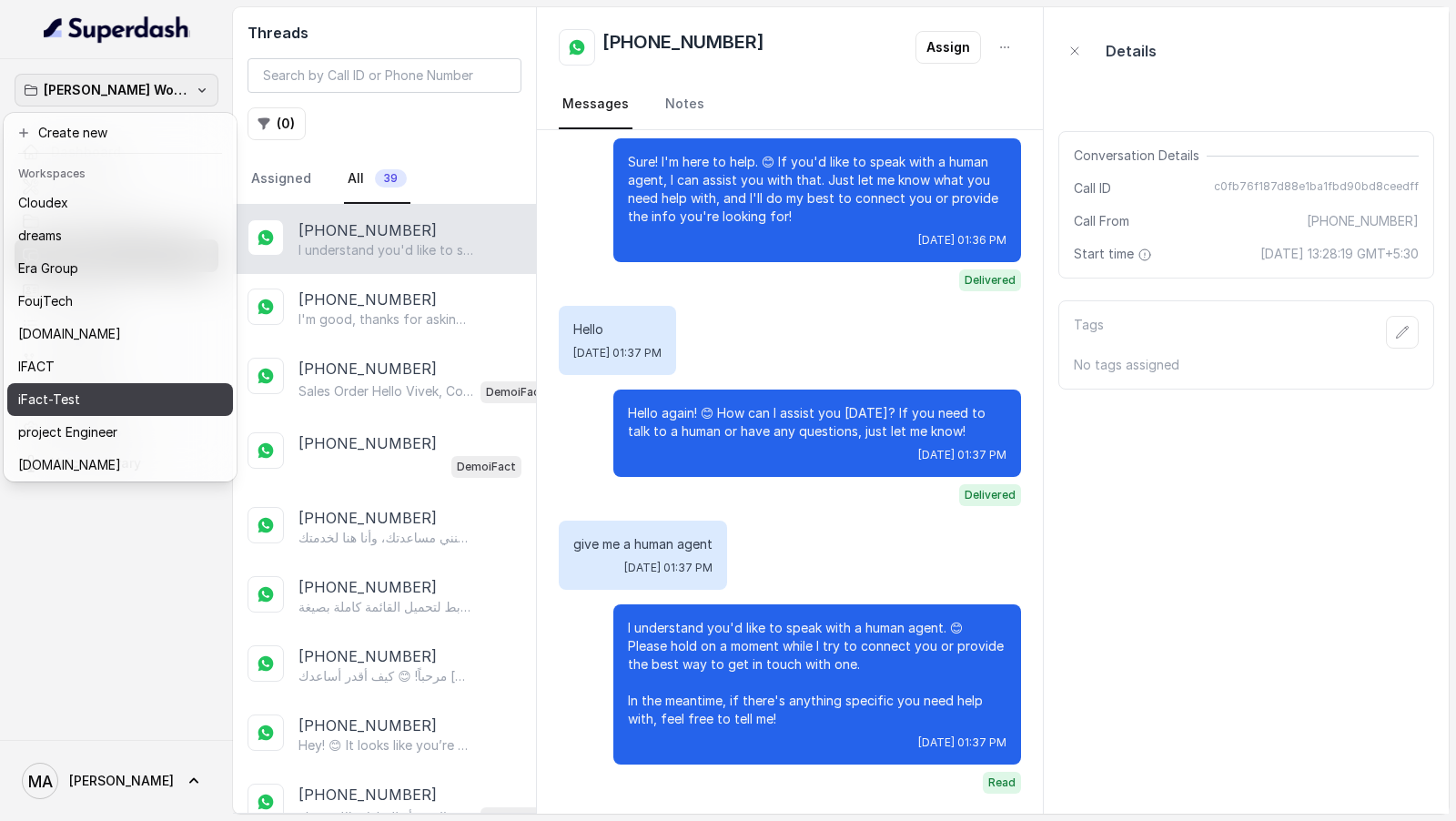
scroll to position [167, 0]
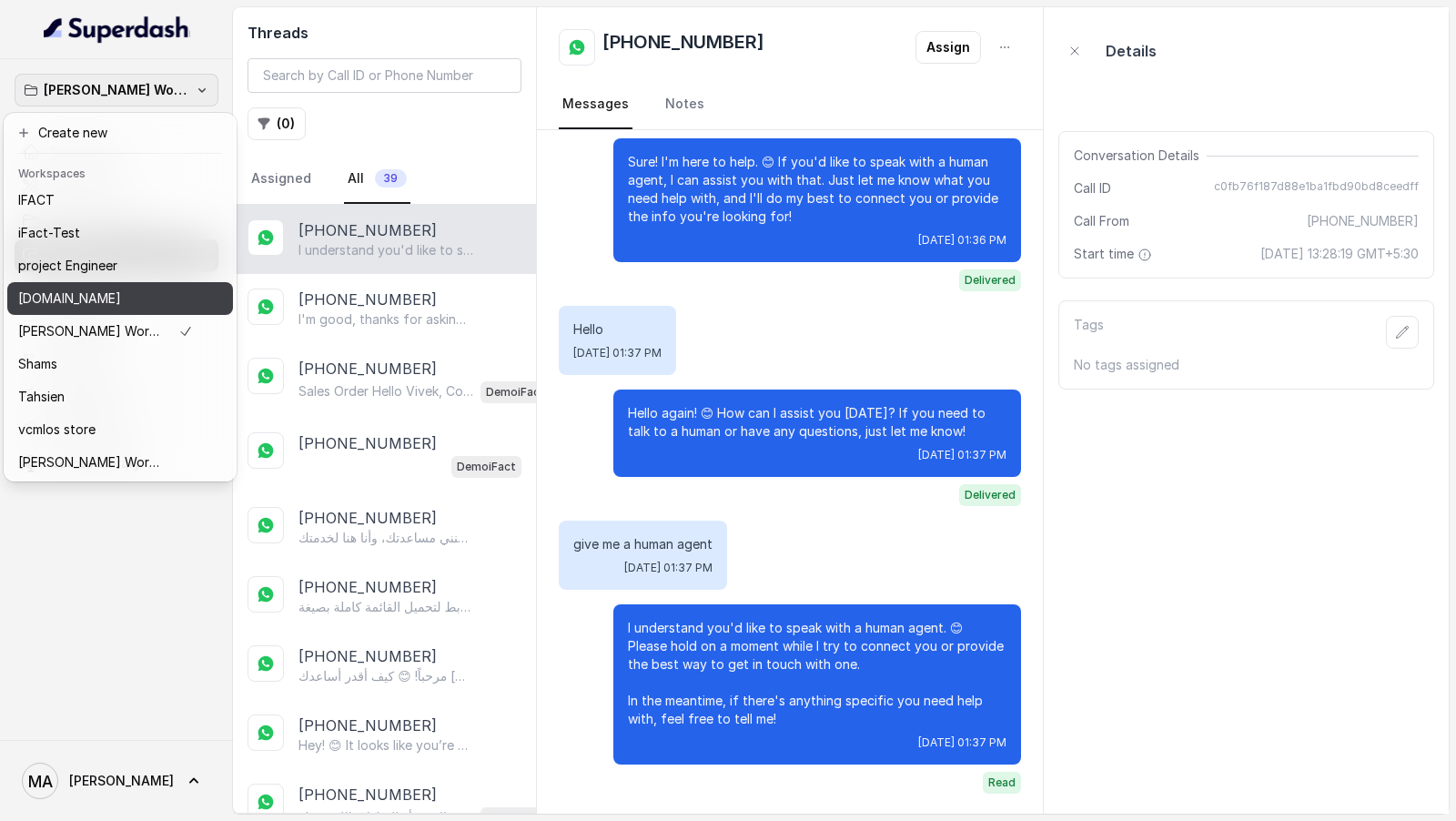
click at [114, 303] on div "[DOMAIN_NAME]" at bounding box center [106, 299] width 175 height 22
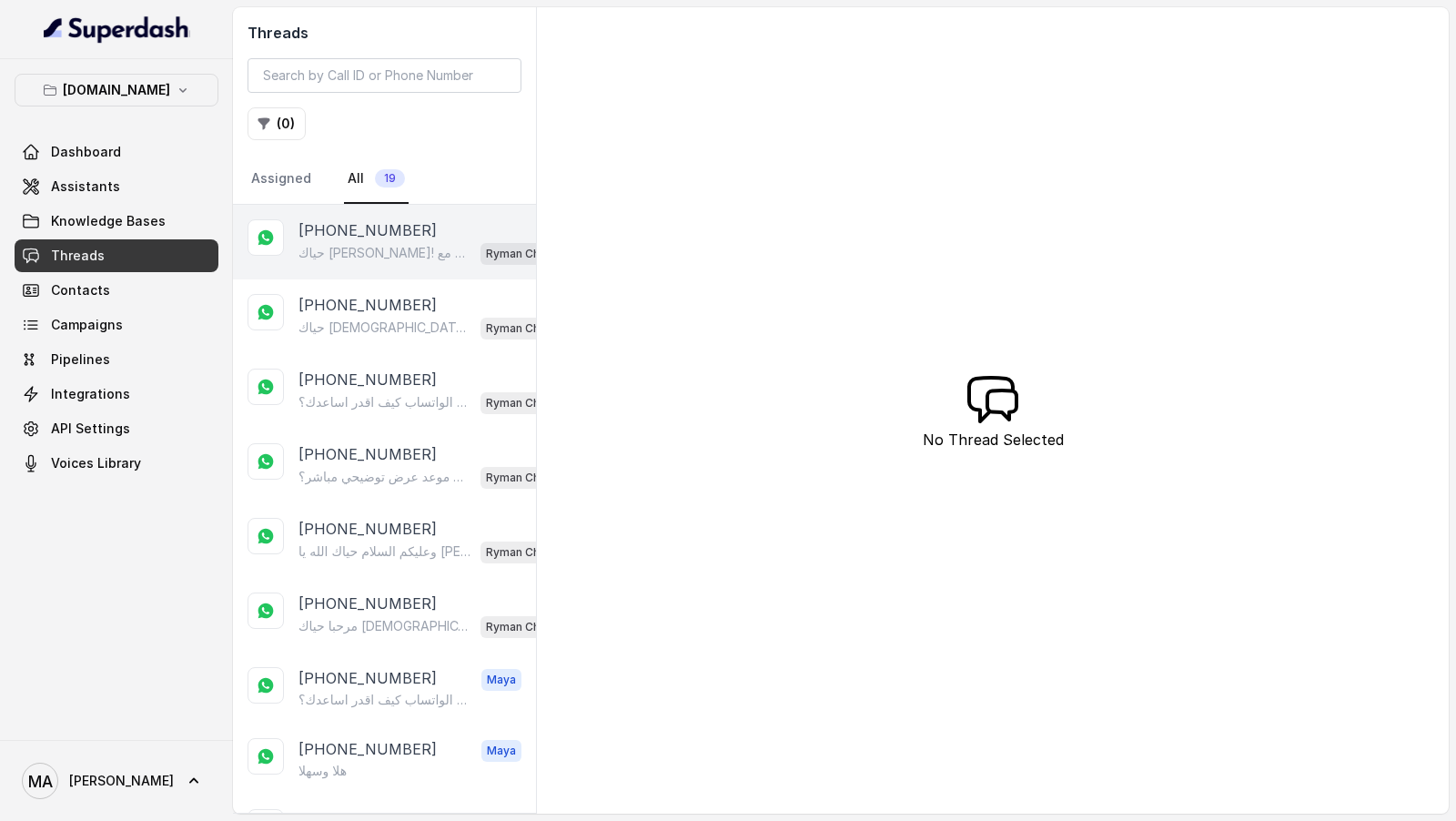
click at [420, 234] on div "[PHONE_NUMBER]" at bounding box center [432, 231] width 266 height 22
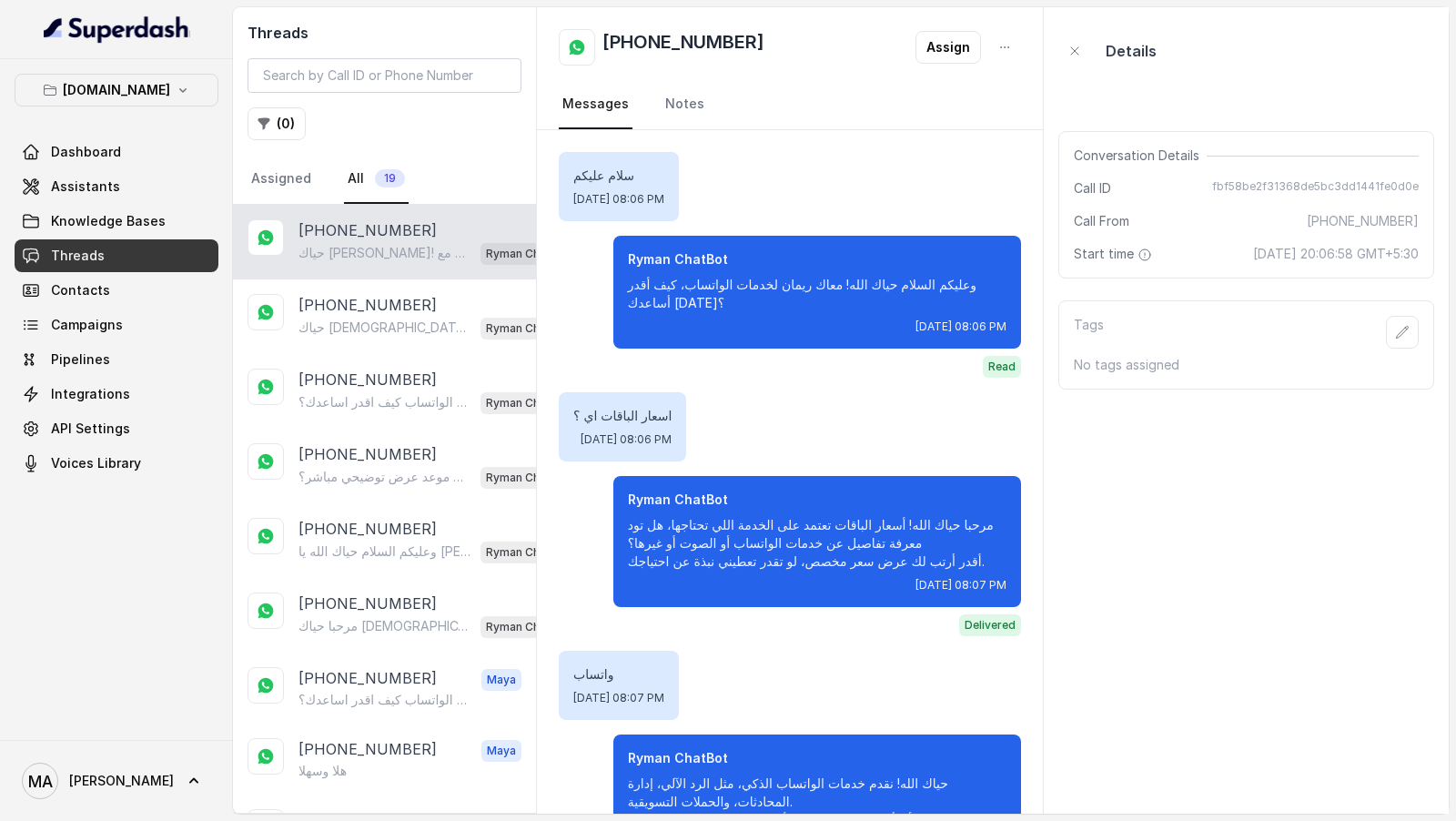
scroll to position [1412, 0]
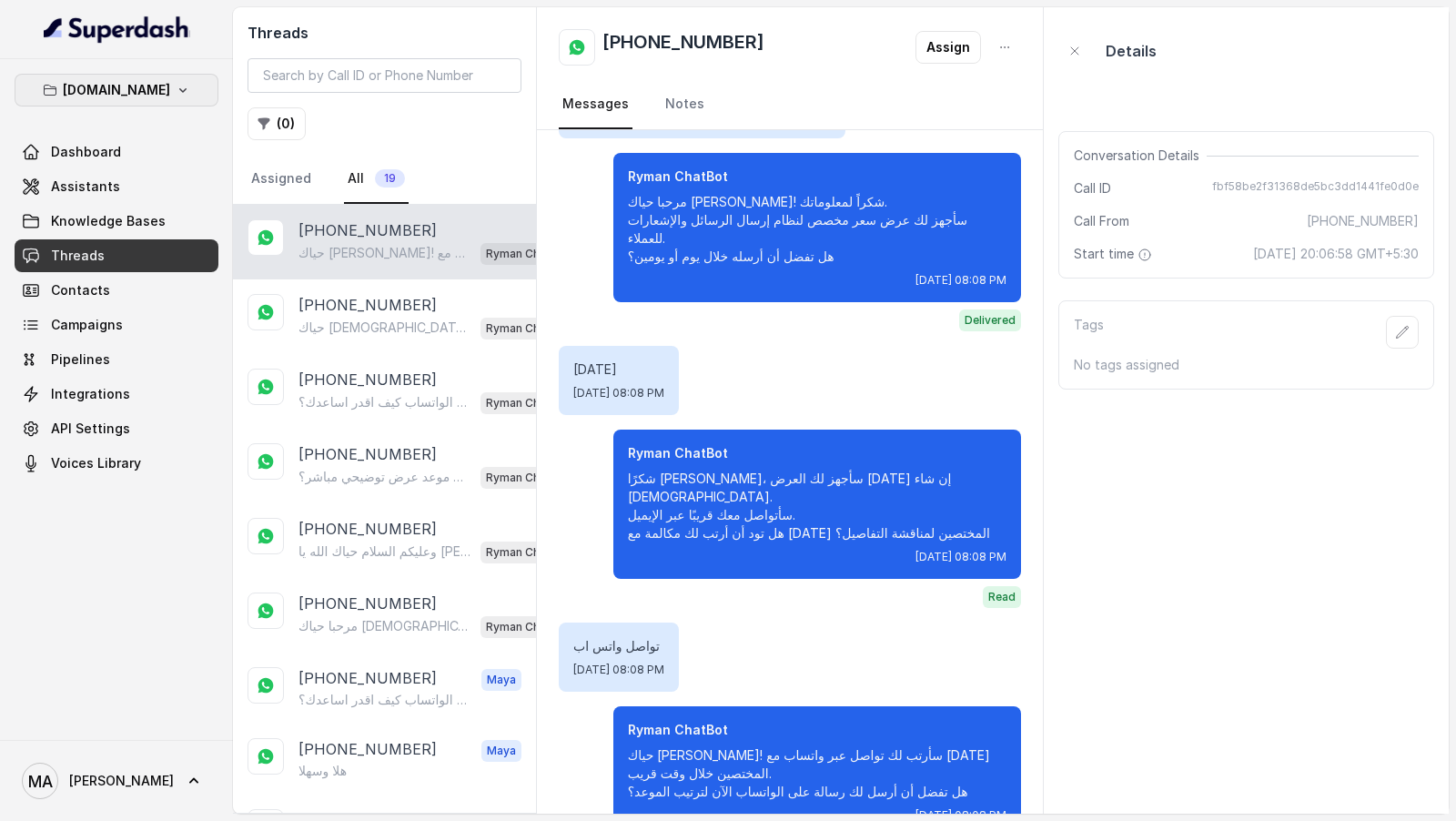
click at [176, 89] on icon "button" at bounding box center [183, 90] width 15 height 15
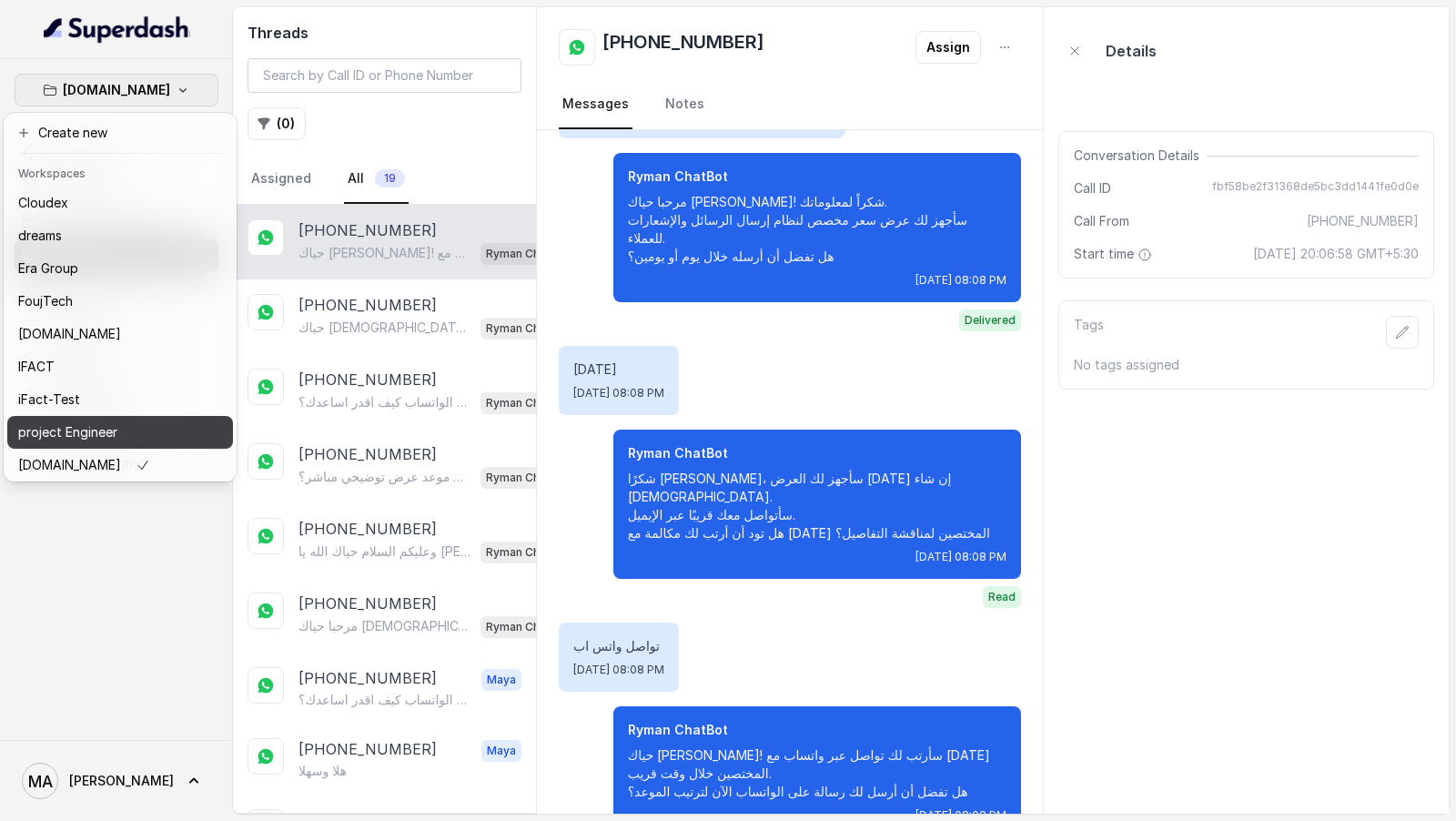
click at [161, 354] on button "project Engineer" at bounding box center [120, 433] width 226 height 33
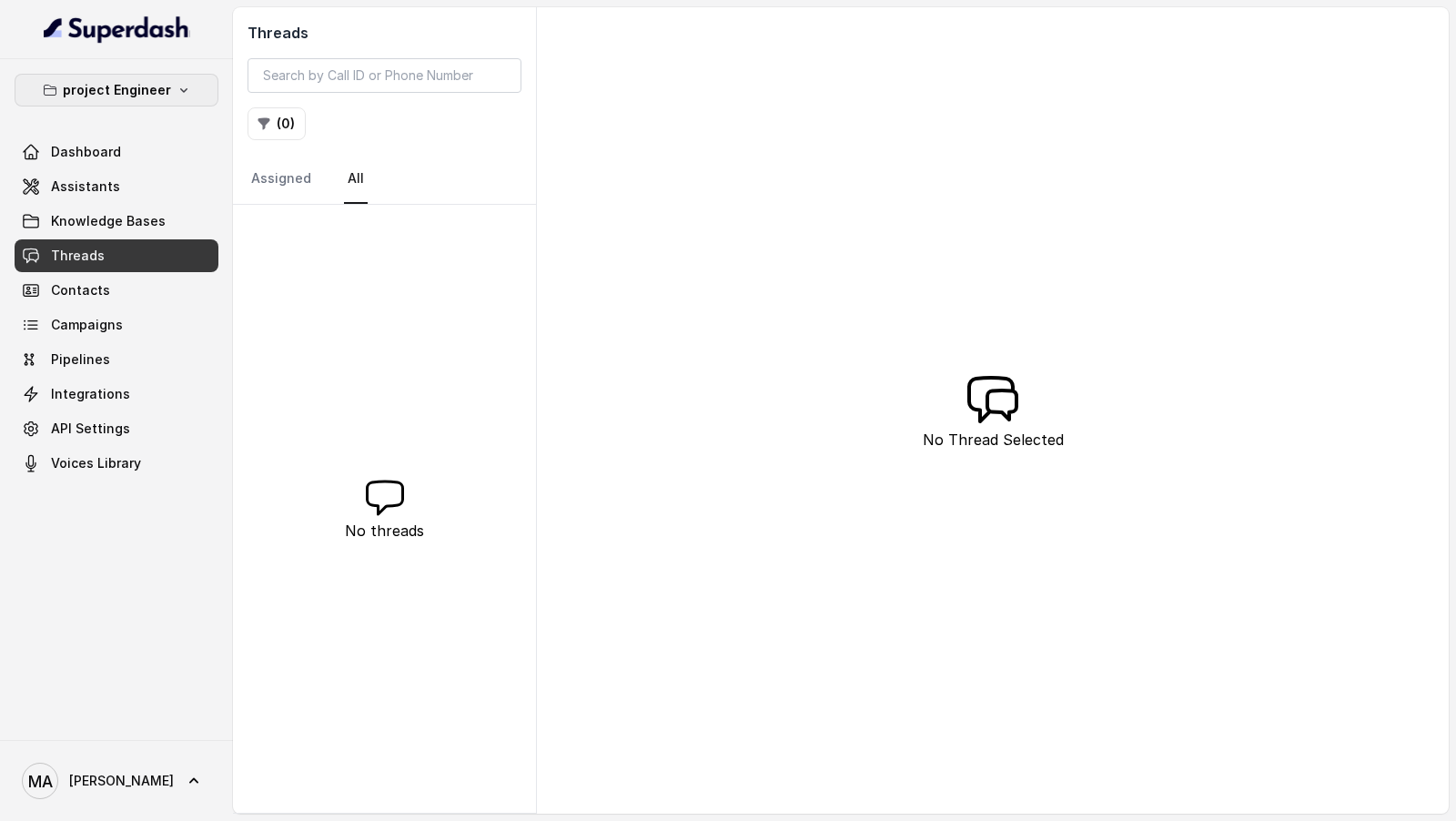
click at [94, 87] on p "project Engineer" at bounding box center [116, 90] width 108 height 22
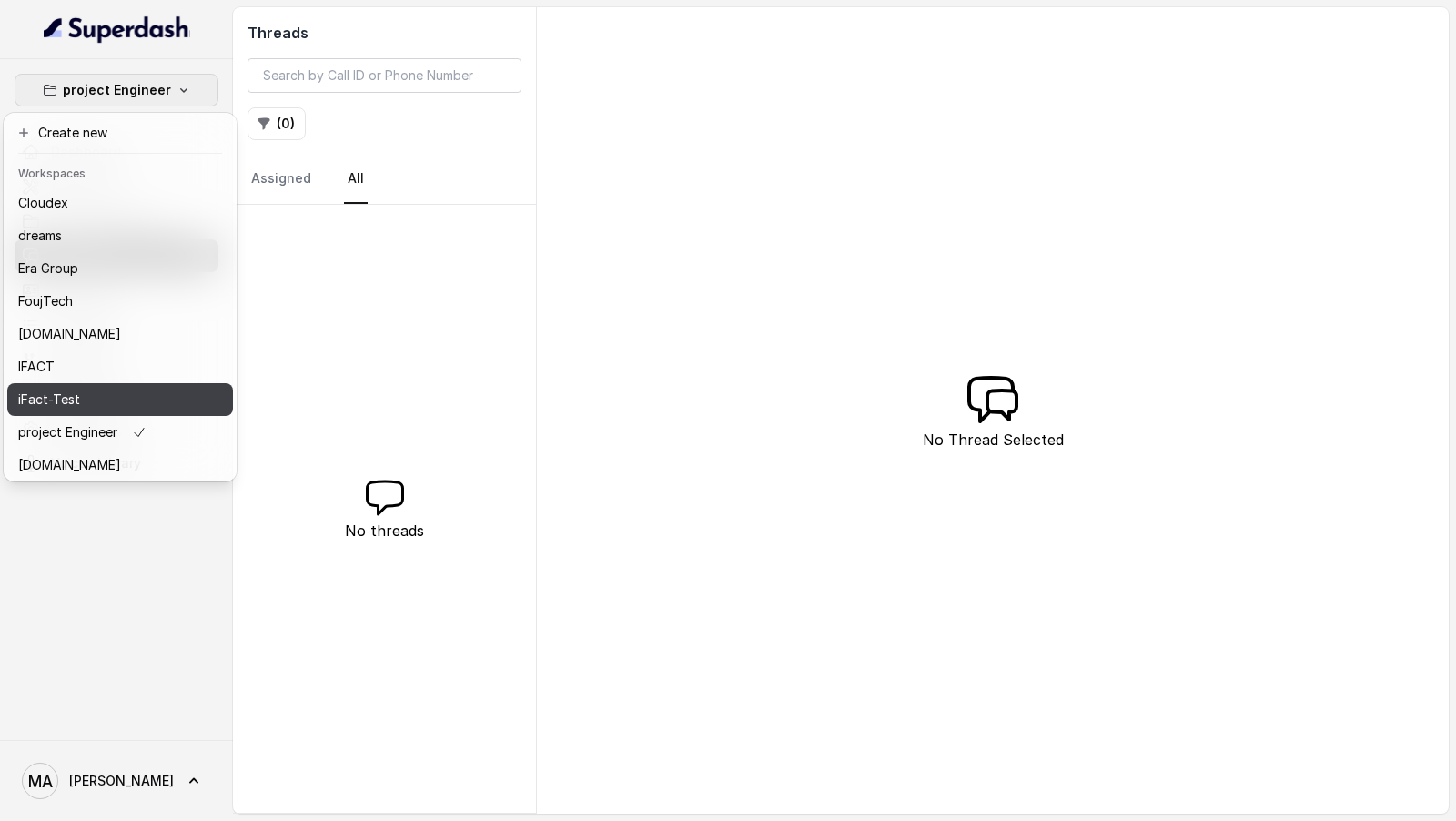
click at [133, 354] on div "iFact-Test" at bounding box center [91, 400] width 146 height 22
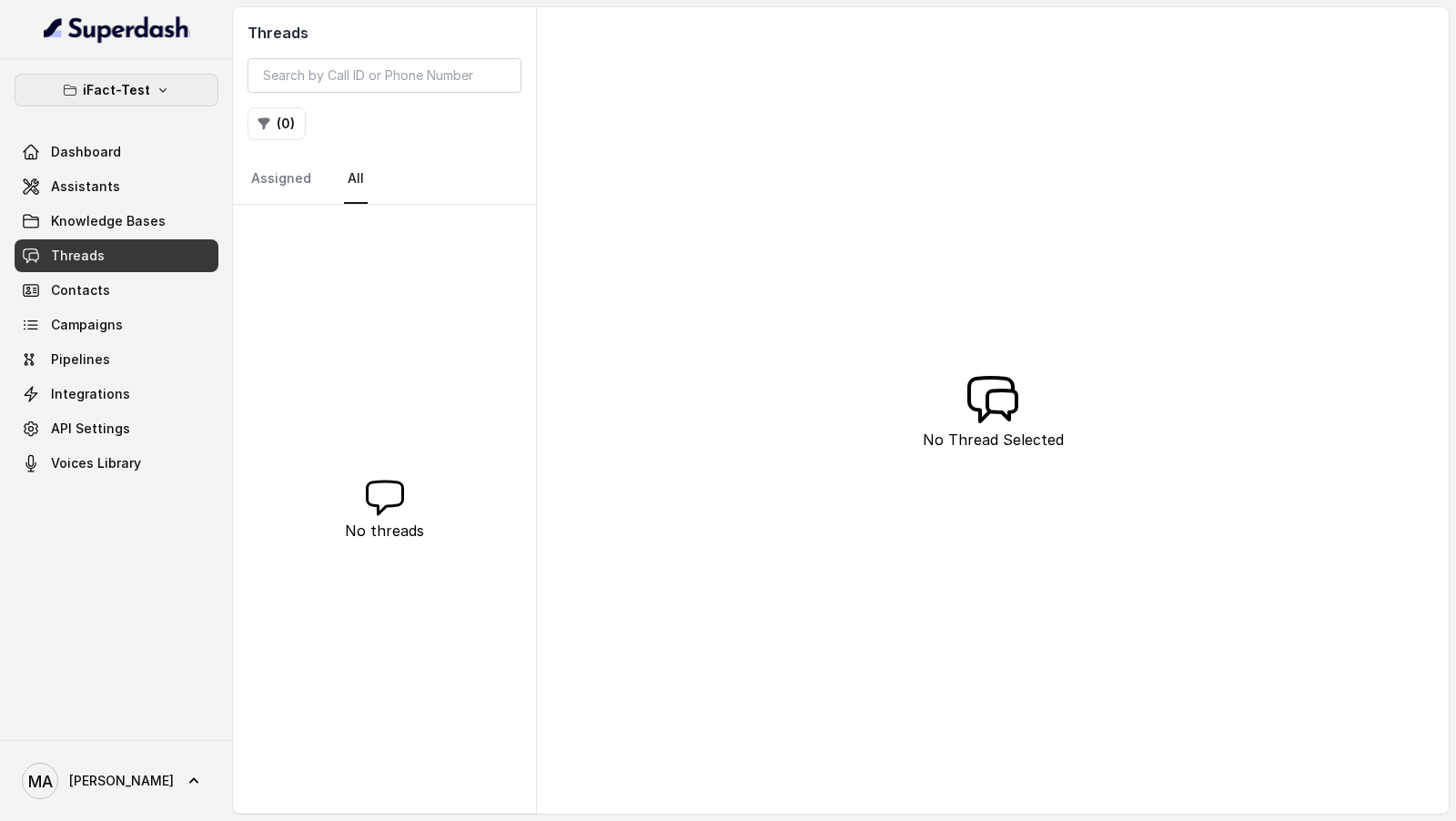
click at [172, 94] on button "iFact-Test" at bounding box center [116, 90] width 204 height 33
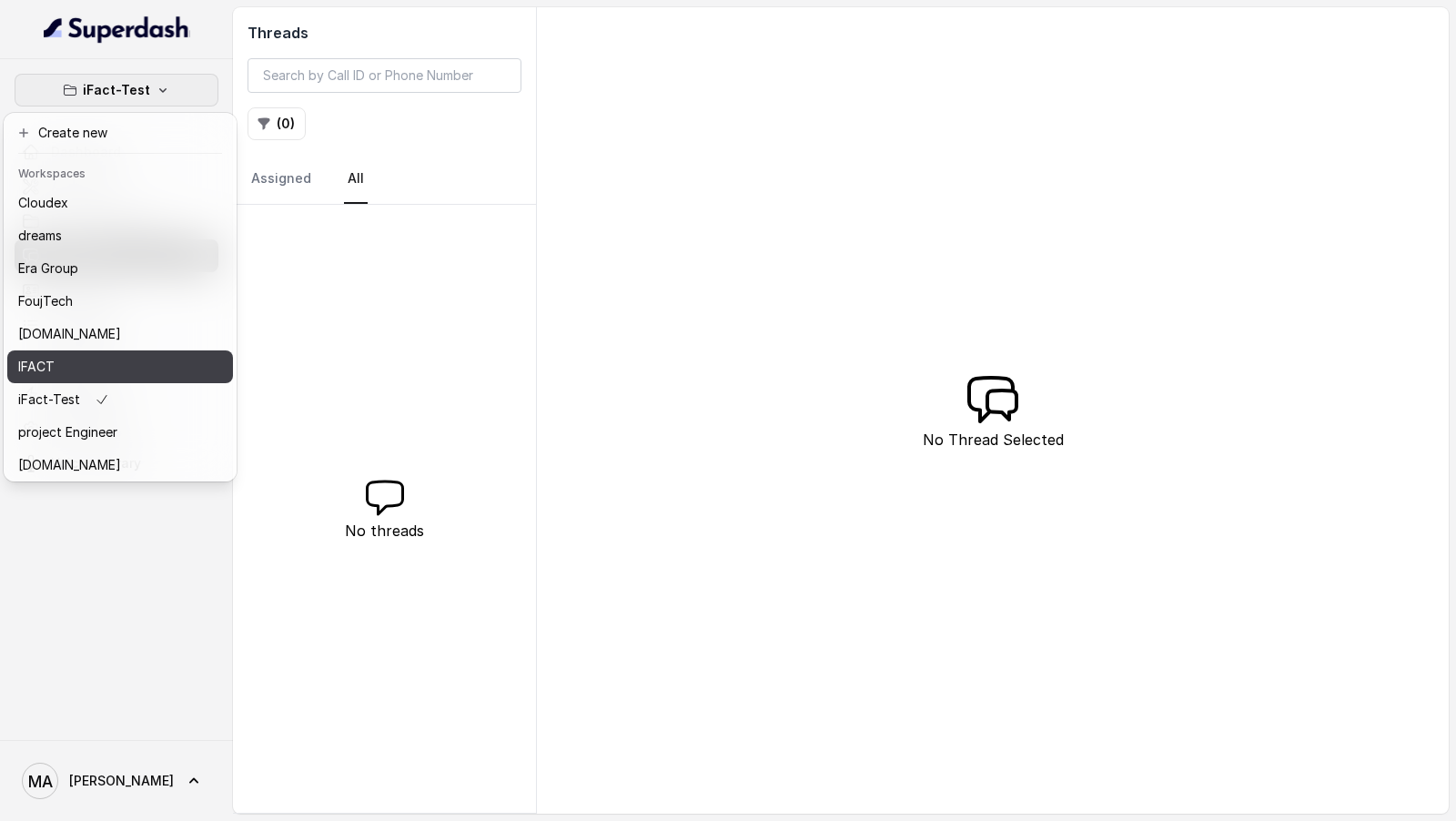
click at [190, 354] on button "IFACT" at bounding box center [120, 367] width 226 height 33
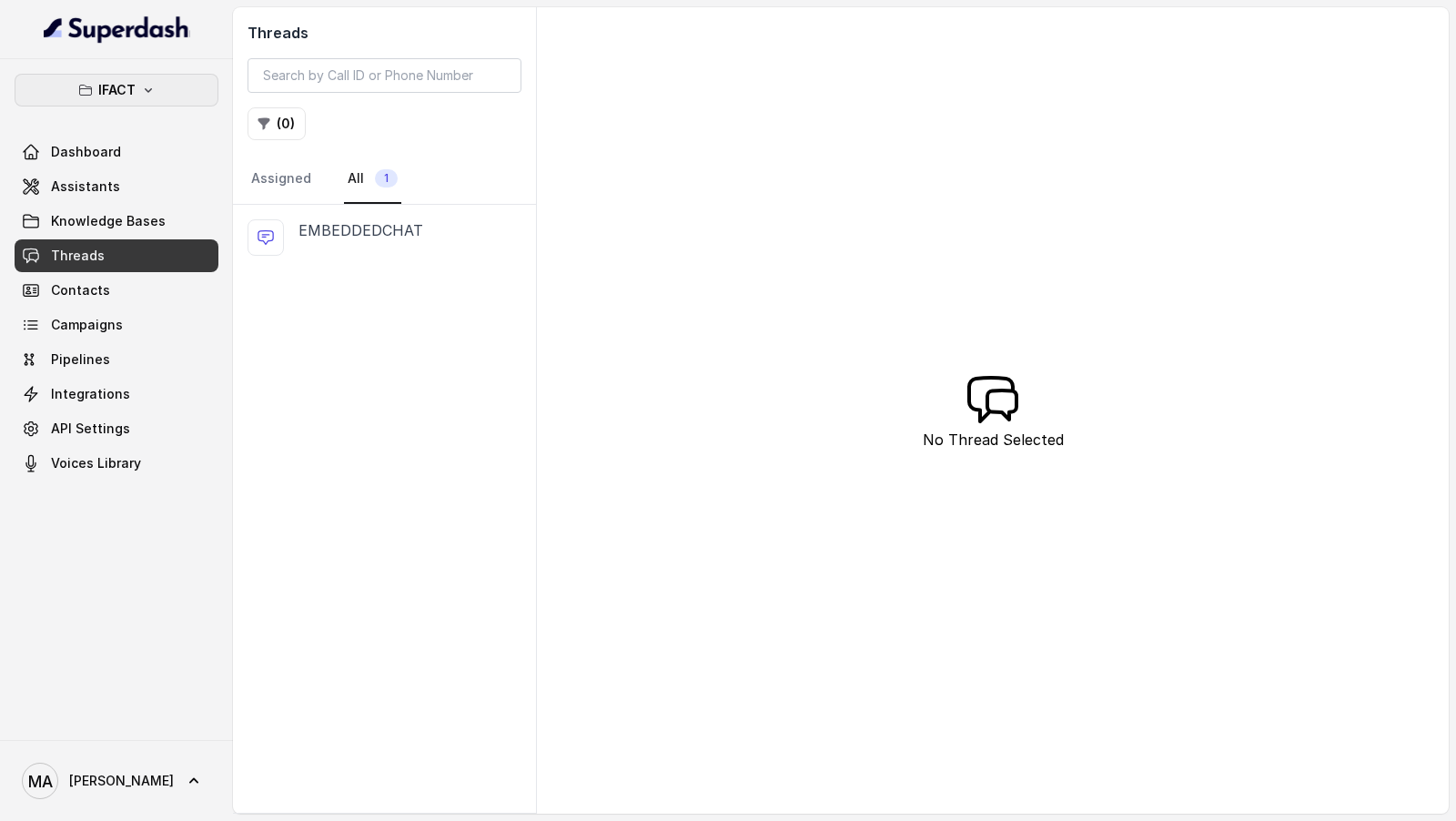
click at [157, 94] on button "IFACT" at bounding box center [116, 90] width 204 height 33
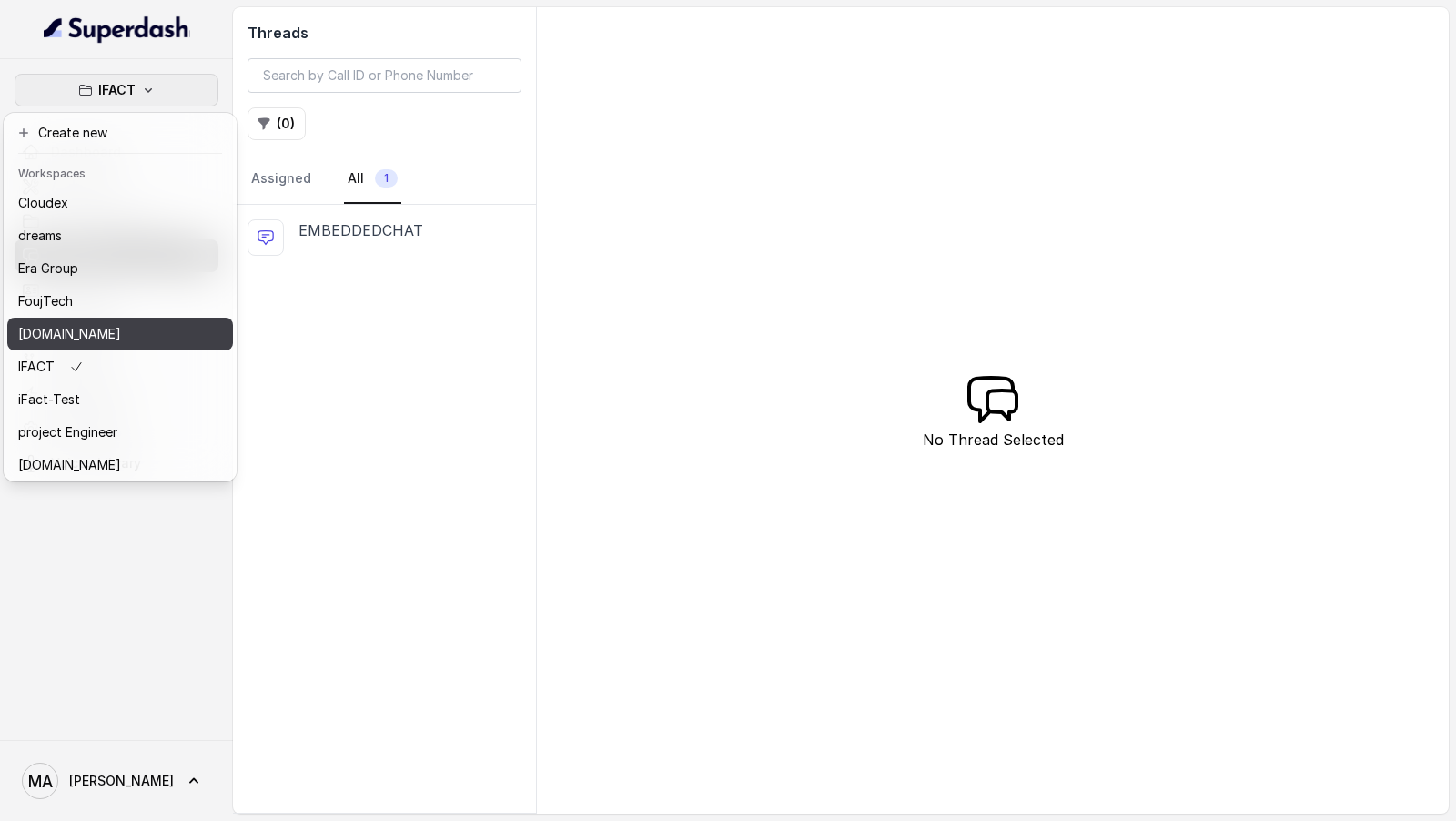
click at [162, 342] on button "[DOMAIN_NAME]" at bounding box center [120, 335] width 226 height 33
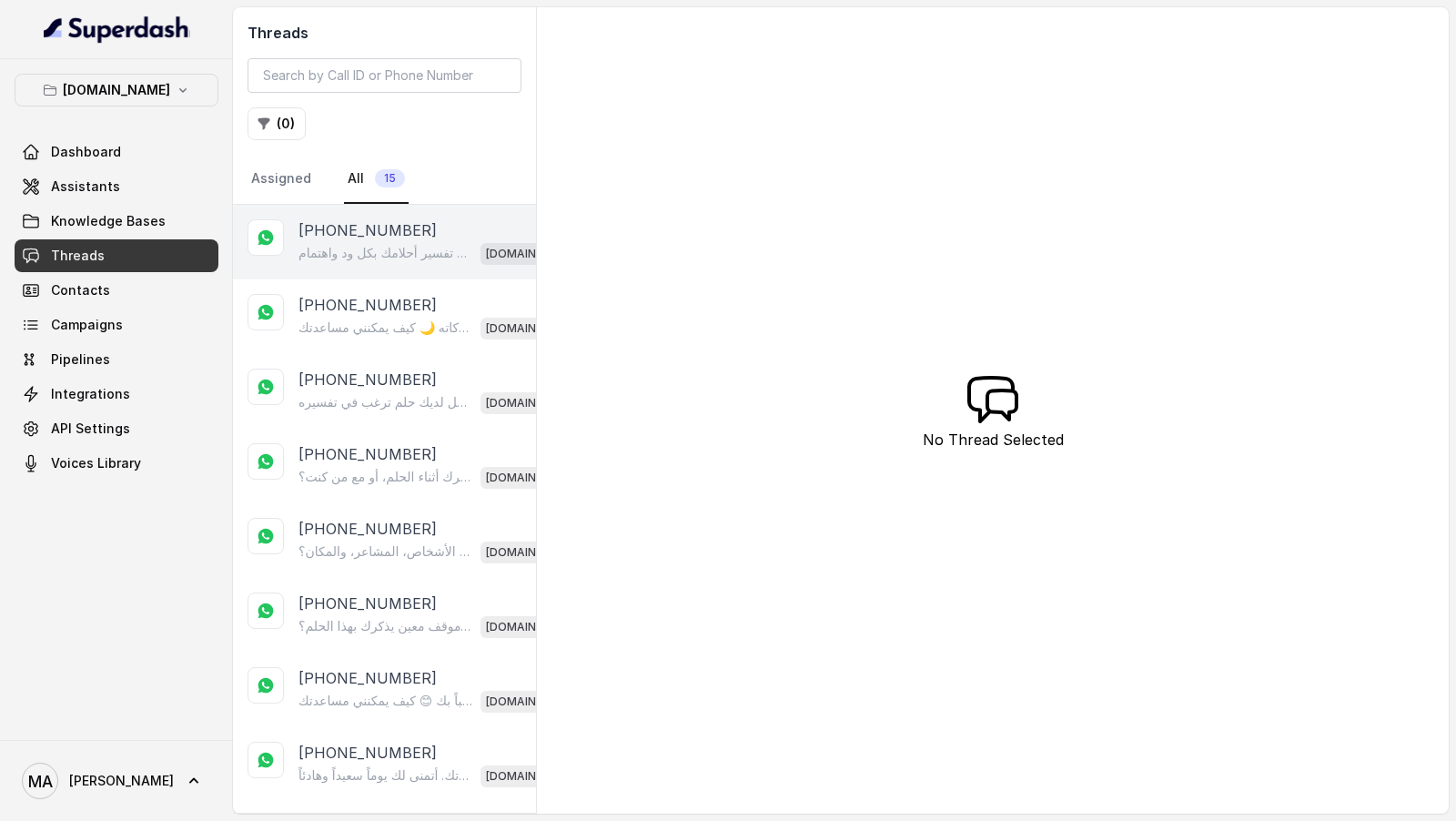
click at [347, 230] on p "[PHONE_NUMBER]" at bounding box center [368, 231] width 138 height 22
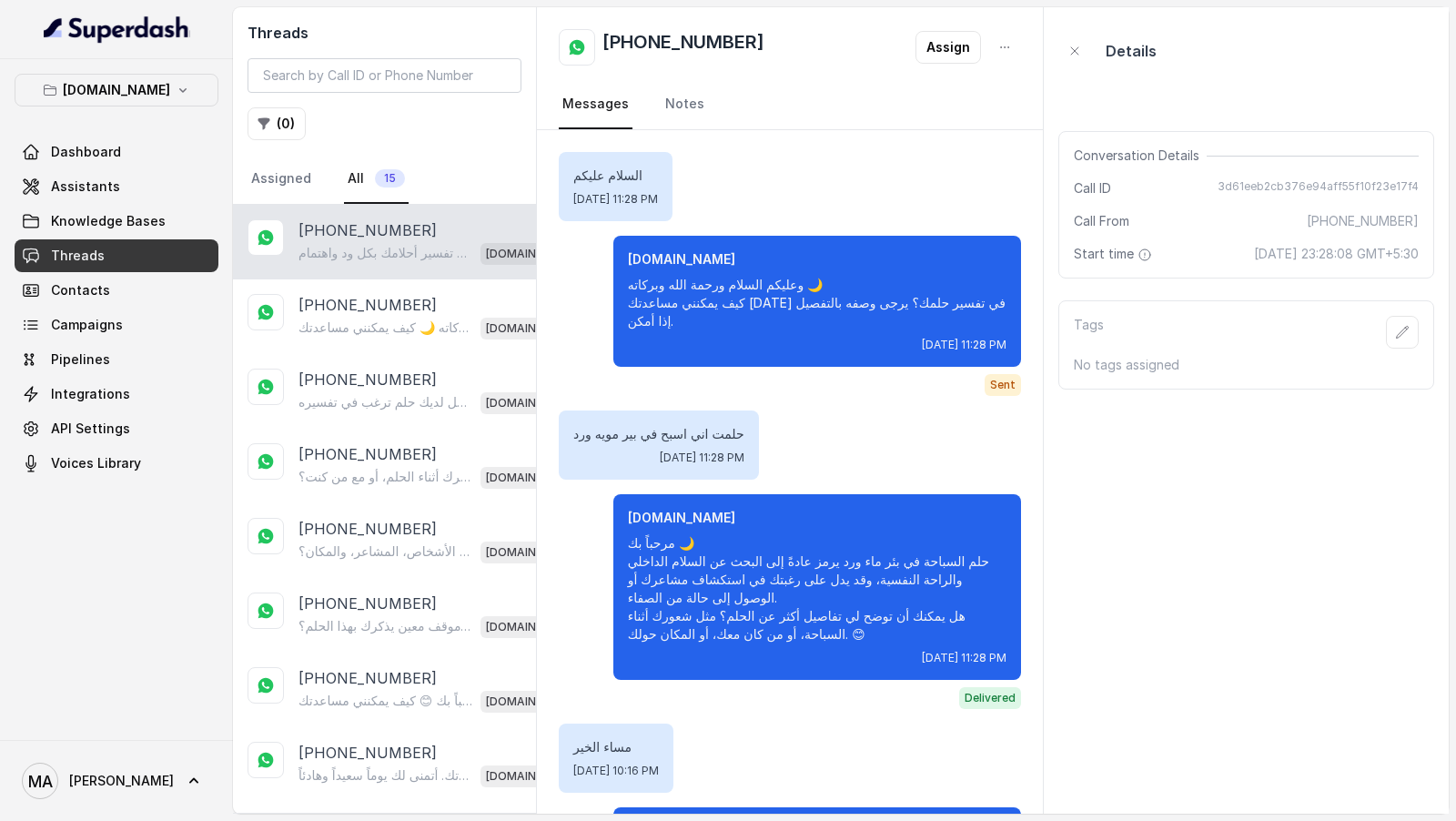
scroll to position [137, 0]
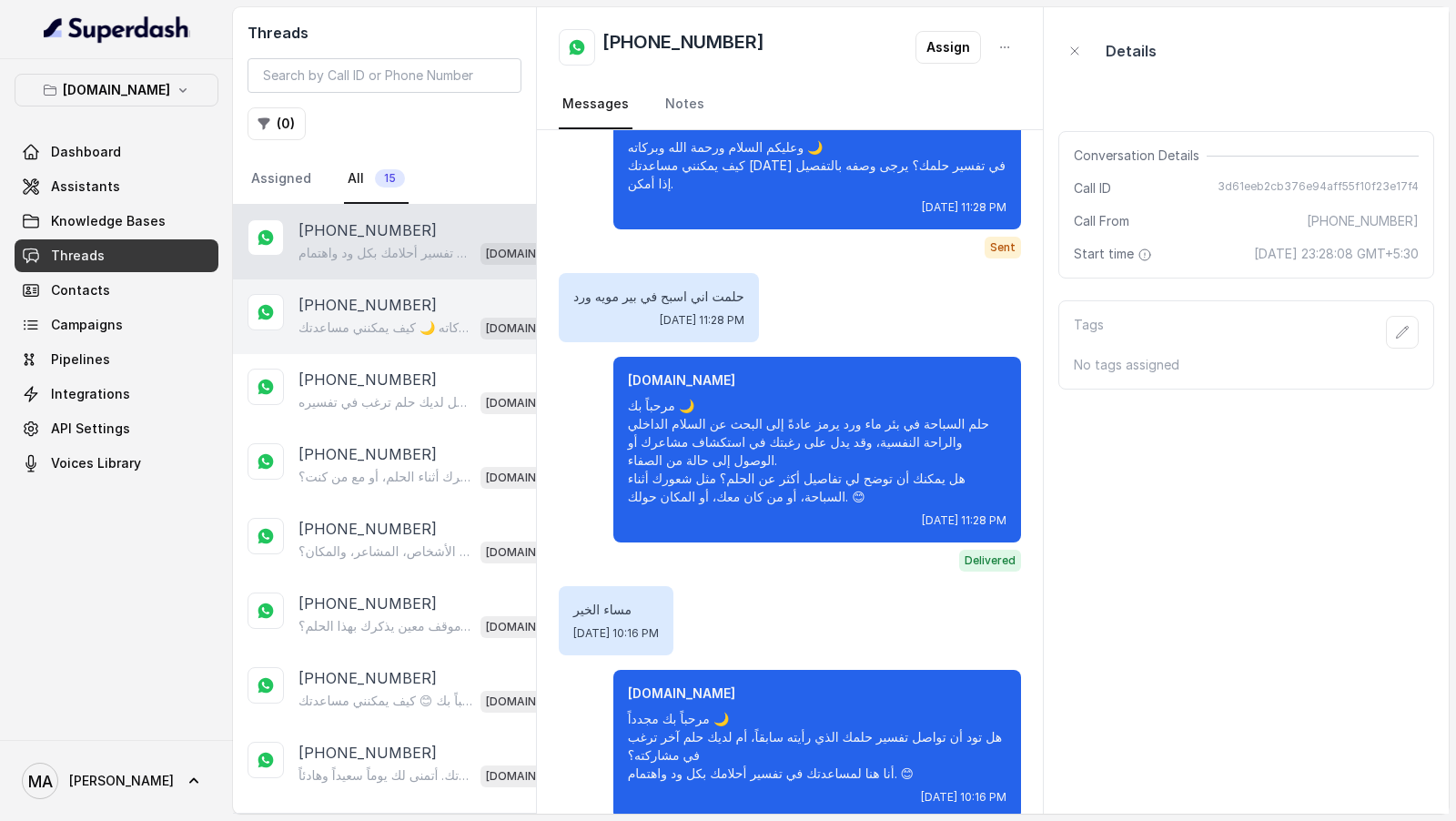
click at [324, 304] on p "[PHONE_NUMBER]" at bounding box center [368, 305] width 138 height 22
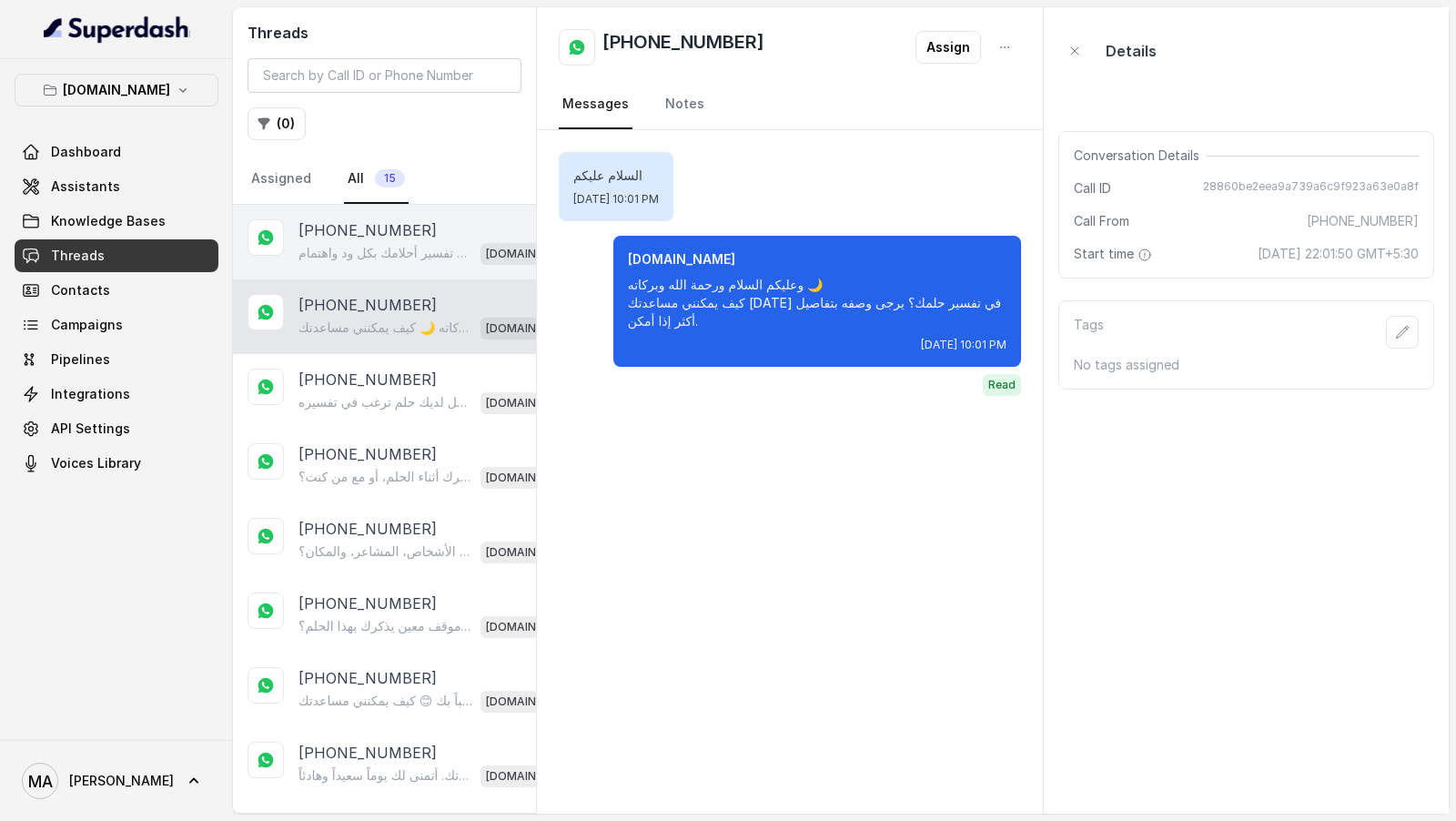
click at [360, 224] on p "[PHONE_NUMBER]" at bounding box center [368, 231] width 138 height 22
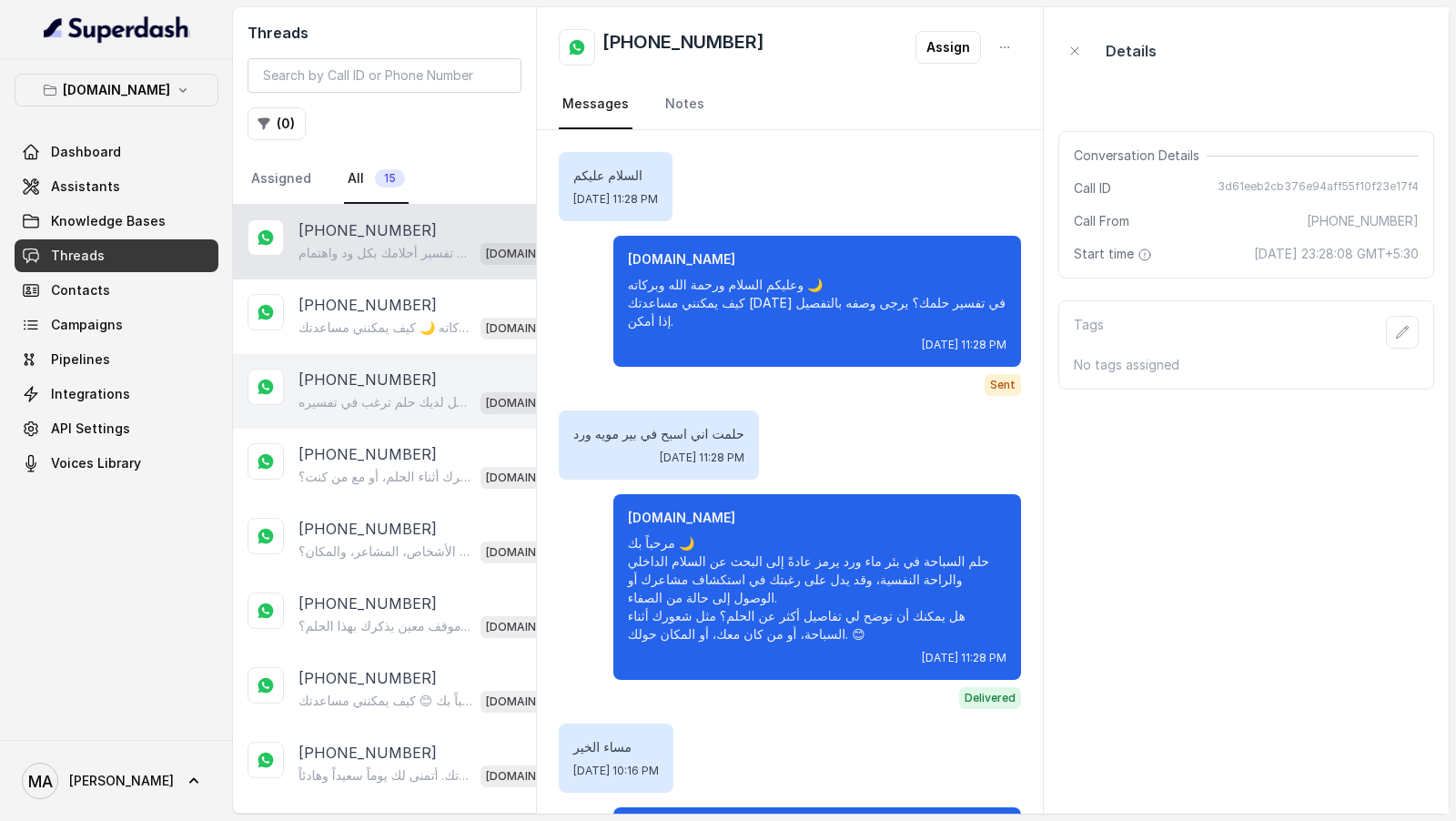
scroll to position [137, 0]
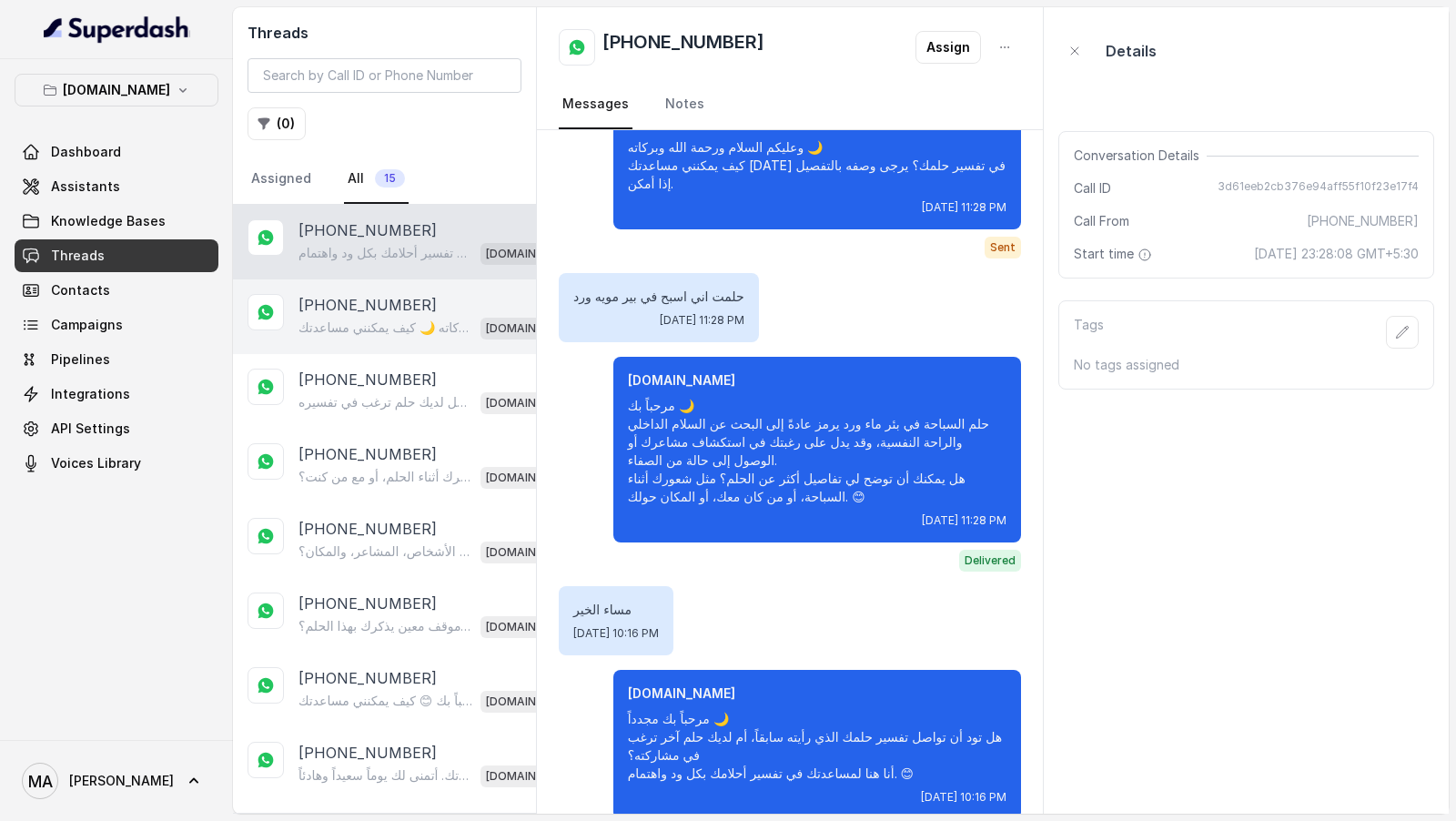
click at [378, 318] on p "وعليكم السلام ورحمة الله وبركاته 🌙 كيف يمكنني مساعدتك [DATE] في تفسير حلمك؟ يرج…" at bounding box center [386, 327] width 175 height 18
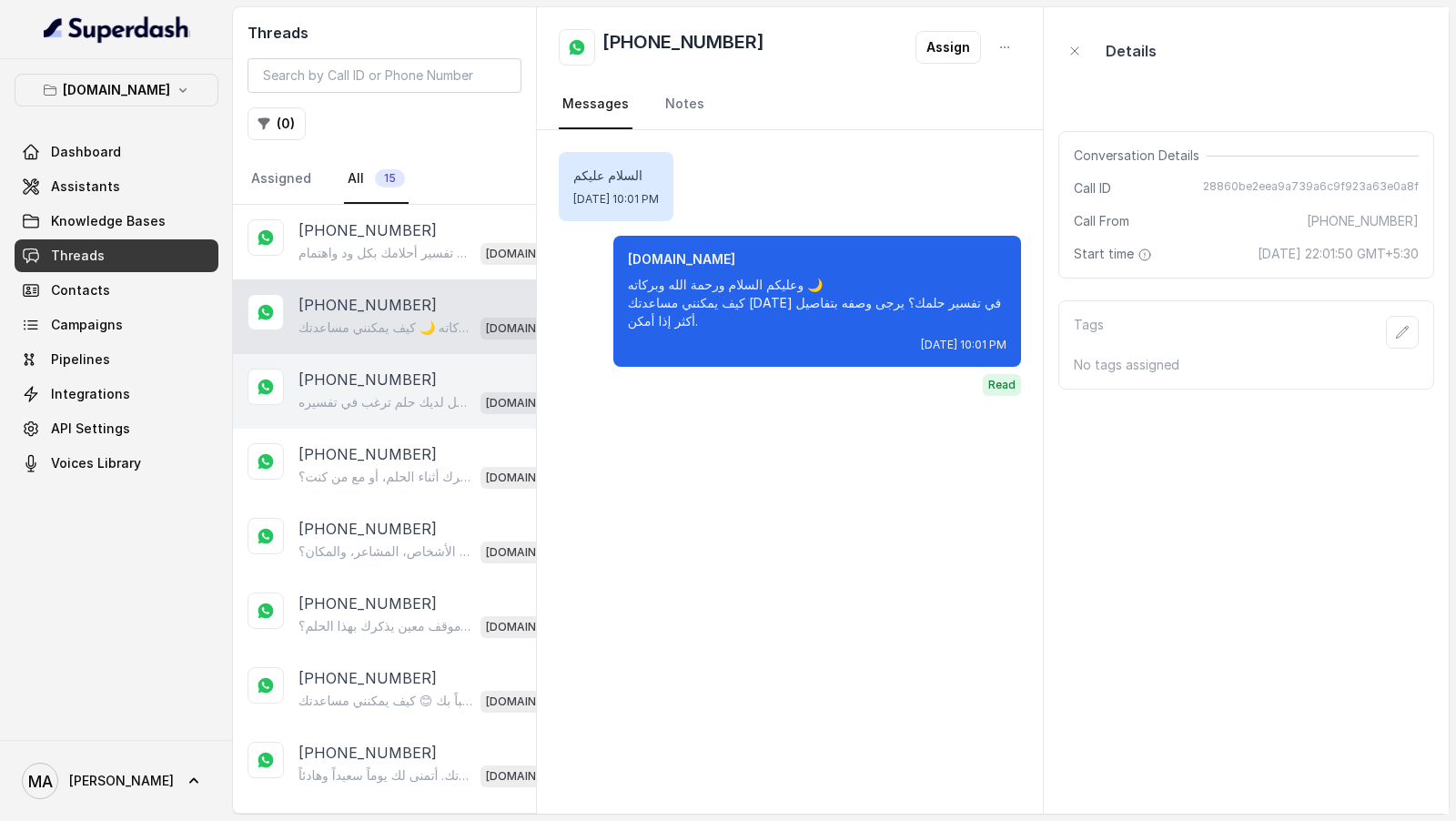
click at [378, 354] on p "مرحباً بك 😊 هل لديك حلم ترغب في تفسيره [DATE]؟ إذاً، يرجى وصفه بالتفصيل، وسأكون…" at bounding box center [386, 402] width 175 height 18
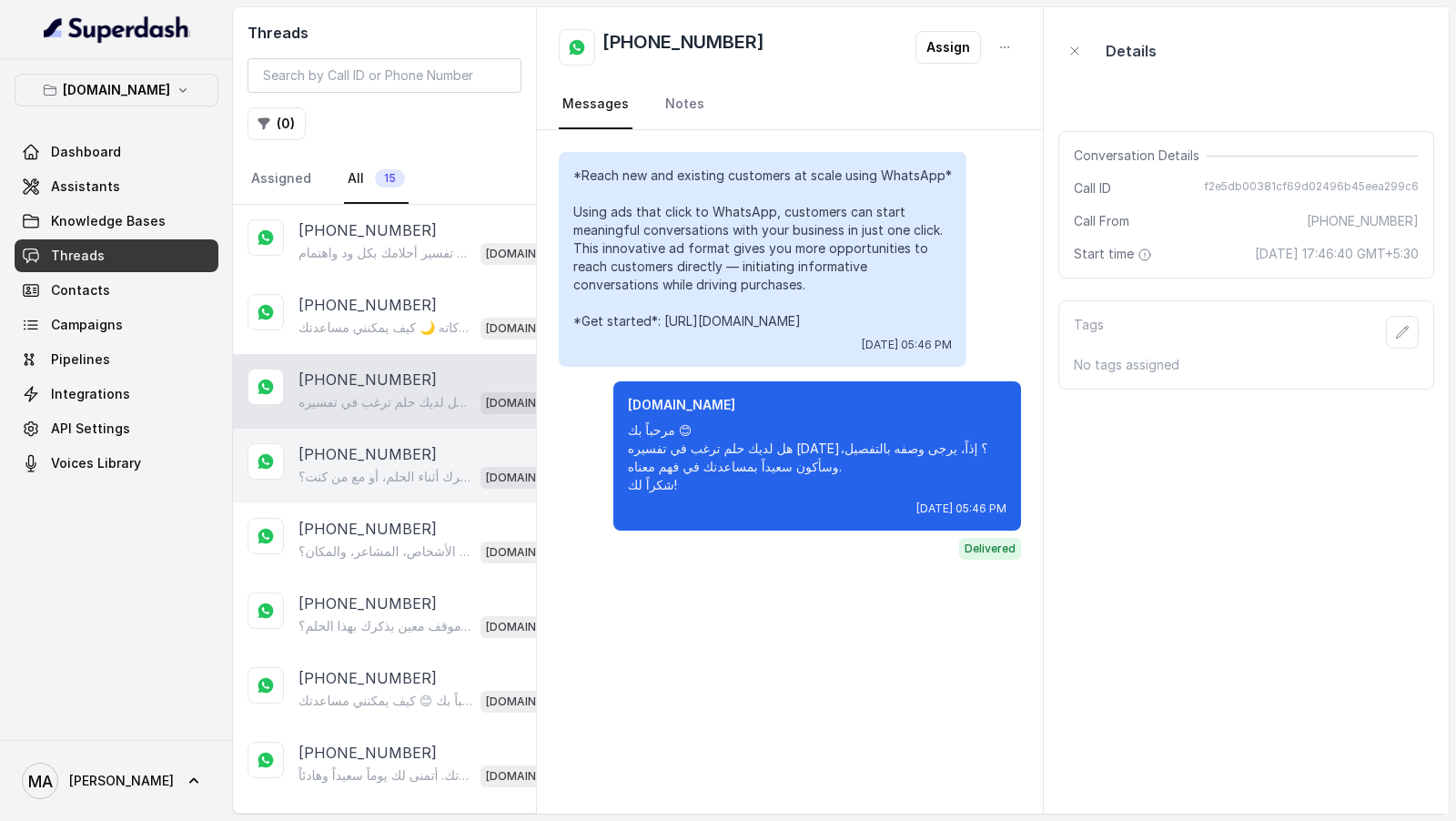
click at [379, 354] on p "مرحباً بك 🌙 حلم السفر يرمز عادةً إلى رغبة في التغيير أو بداية جديدة، أو قد يدل …" at bounding box center [386, 477] width 175 height 18
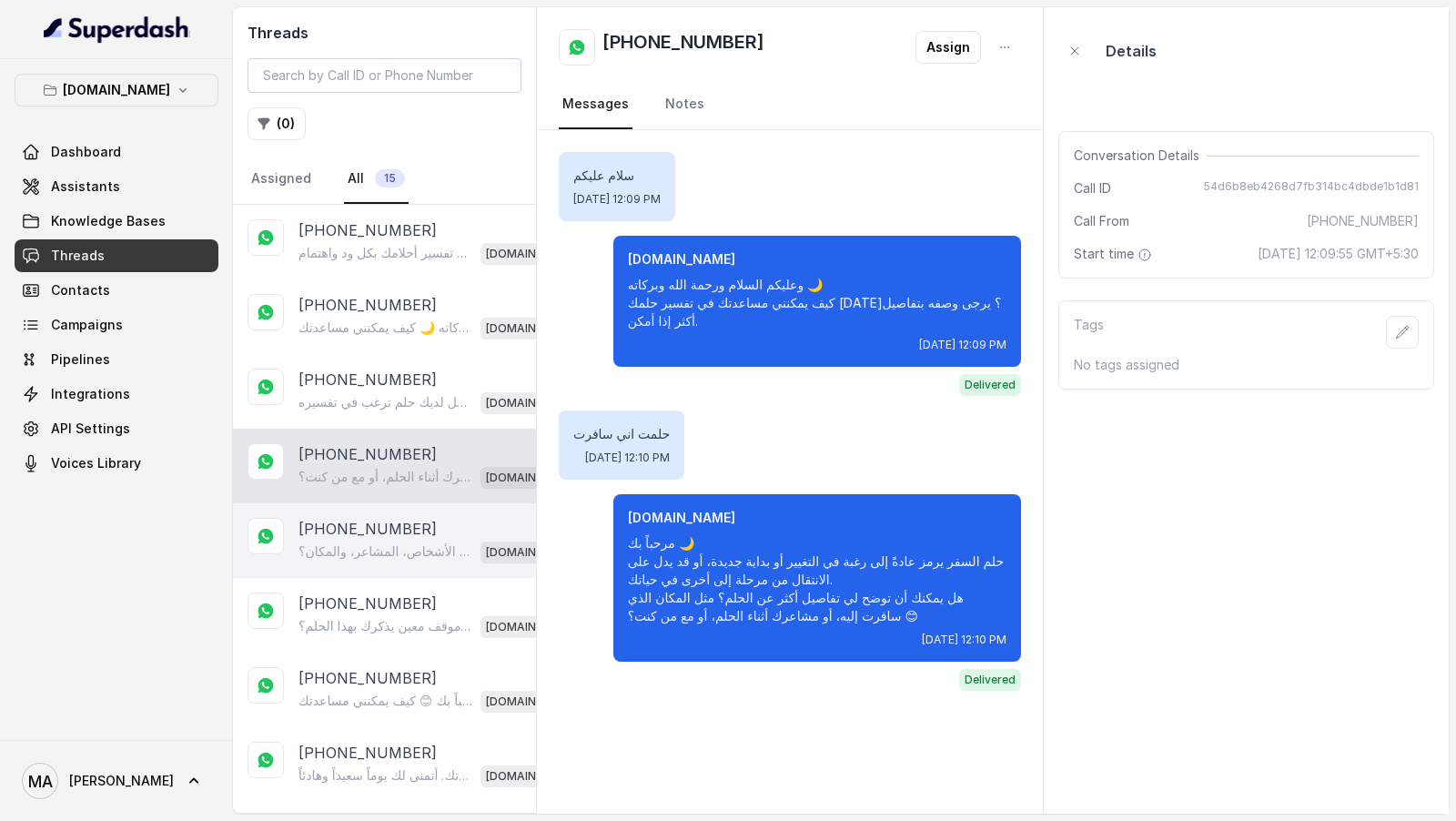
click at [379, 354] on p "مرحباً بك 😊 يبدو أن رسالتك غير واضحة. هل يمكنك وصف حلمك بالتفصيل، مثل الأحداث، …" at bounding box center [386, 552] width 175 height 18
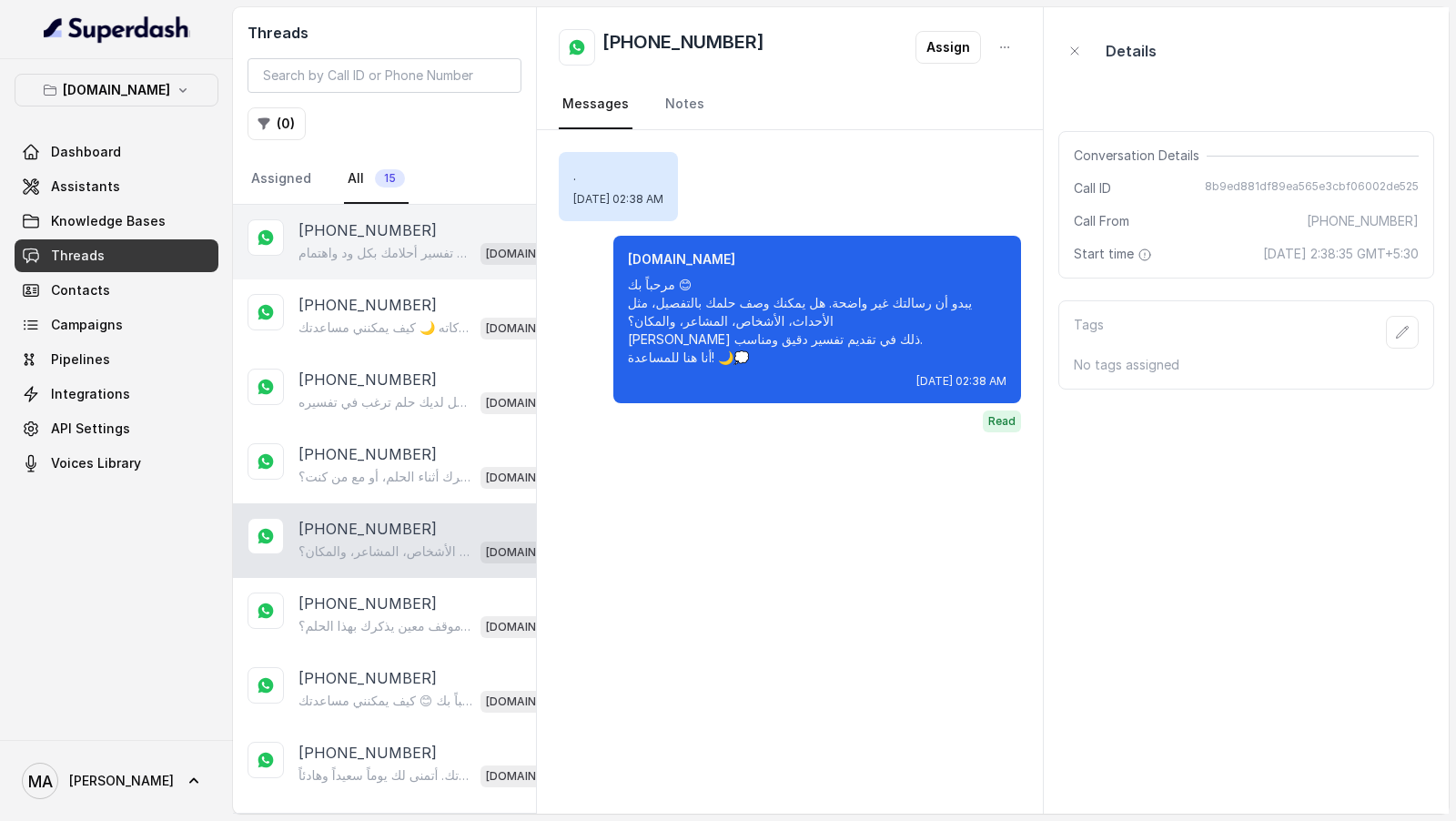
click at [426, 272] on div "[PHONE_NUMBER] مرحباً بك مجدداً 🌙 هل تود أن تواصل تفسير حلمك الذي رأيته سابقاً،…" at bounding box center [385, 242] width 303 height 75
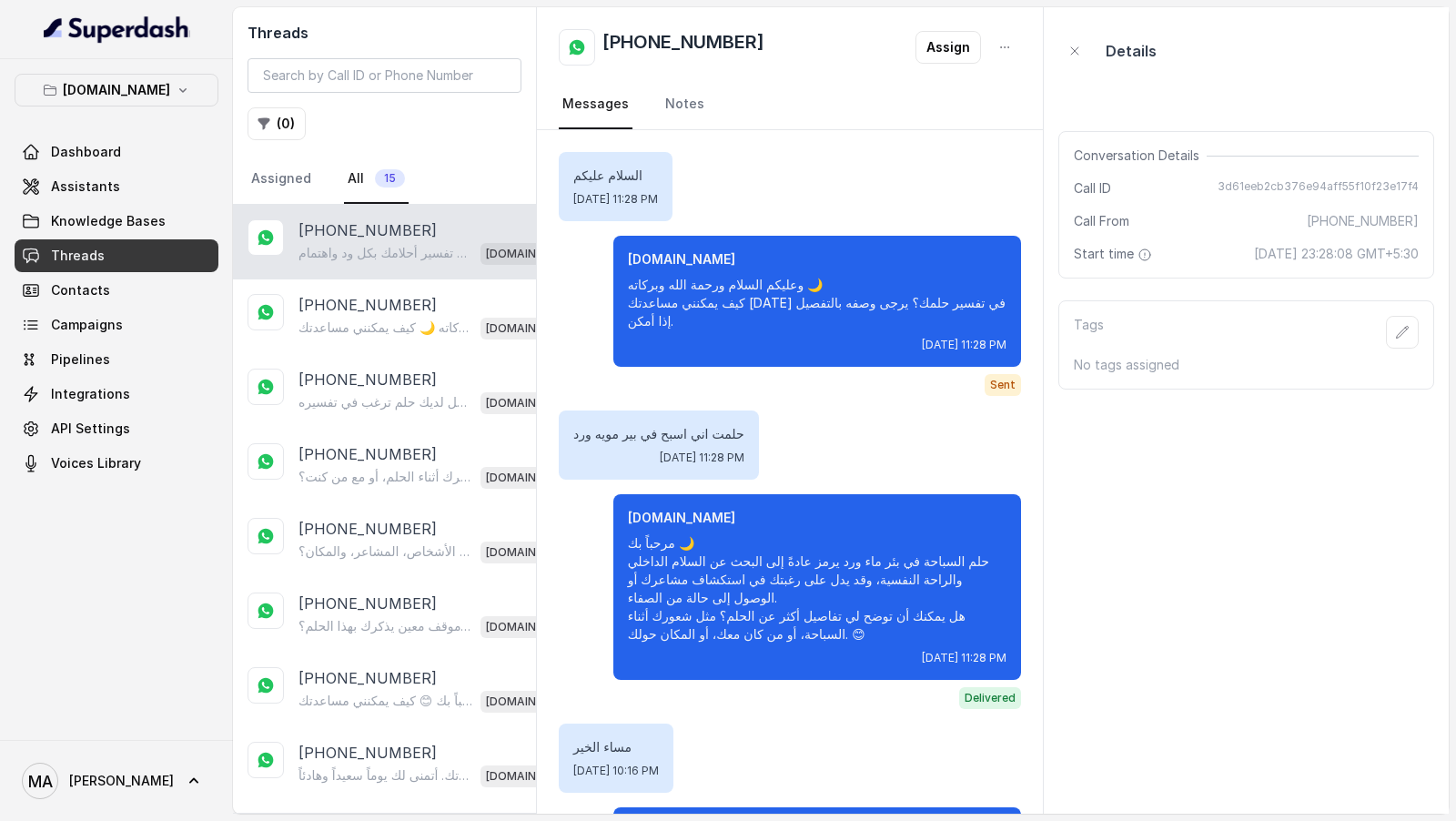
scroll to position [137, 0]
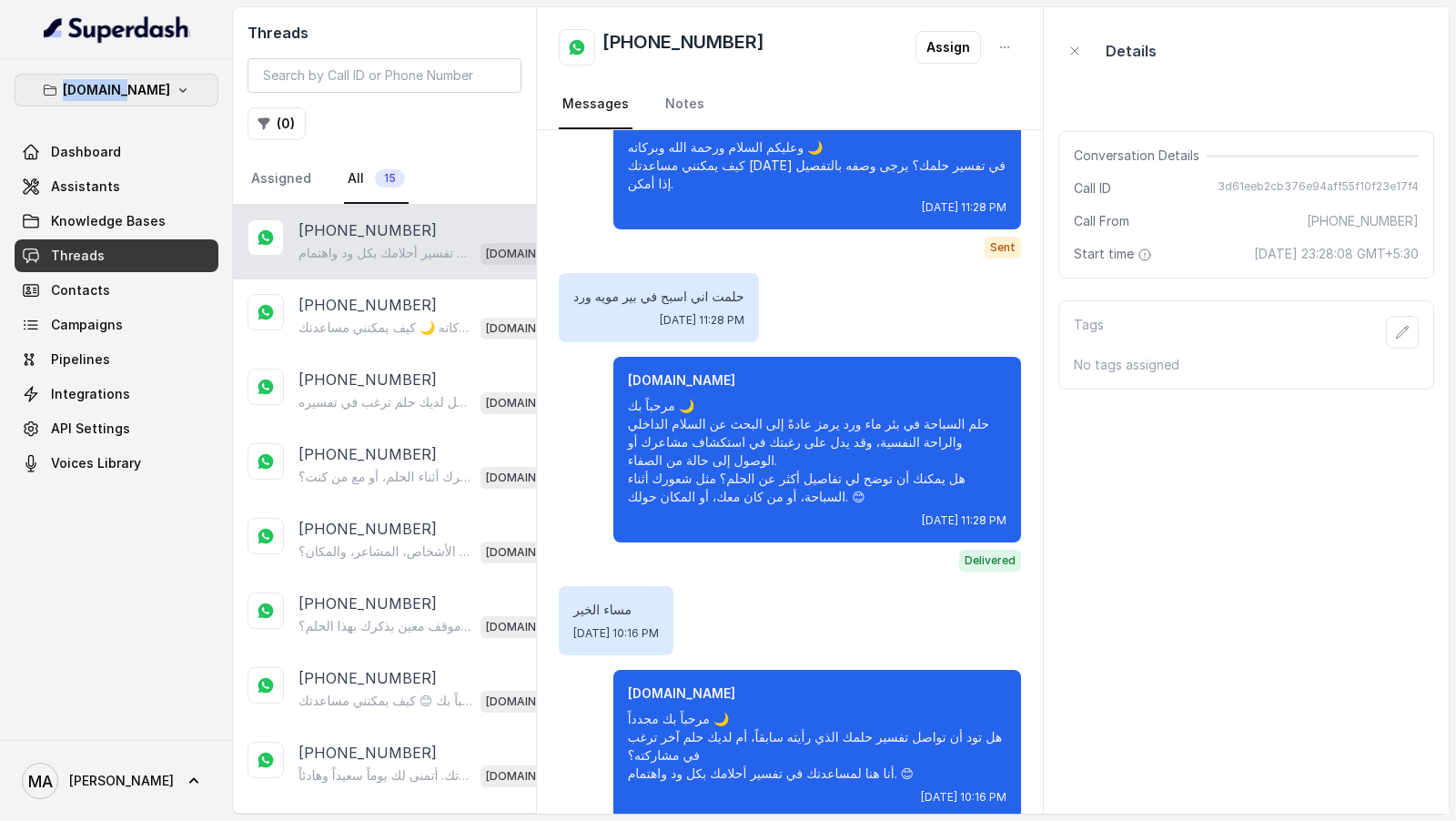
drag, startPoint x: 36, startPoint y: 69, endPoint x: 177, endPoint y: 87, distance: 142.1
click at [177, 87] on div "[DOMAIN_NAME] Dashboard Assistants Knowledge Bases Threads Contacts Campaigns P…" at bounding box center [116, 399] width 233 height 681
copy p "[DOMAIN_NAME]"
click at [154, 64] on div "[DOMAIN_NAME] Dashboard Assistants Knowledge Bases Threads Contacts Campaigns P…" at bounding box center [116, 399] width 233 height 681
click at [176, 84] on icon "button" at bounding box center [183, 90] width 15 height 15
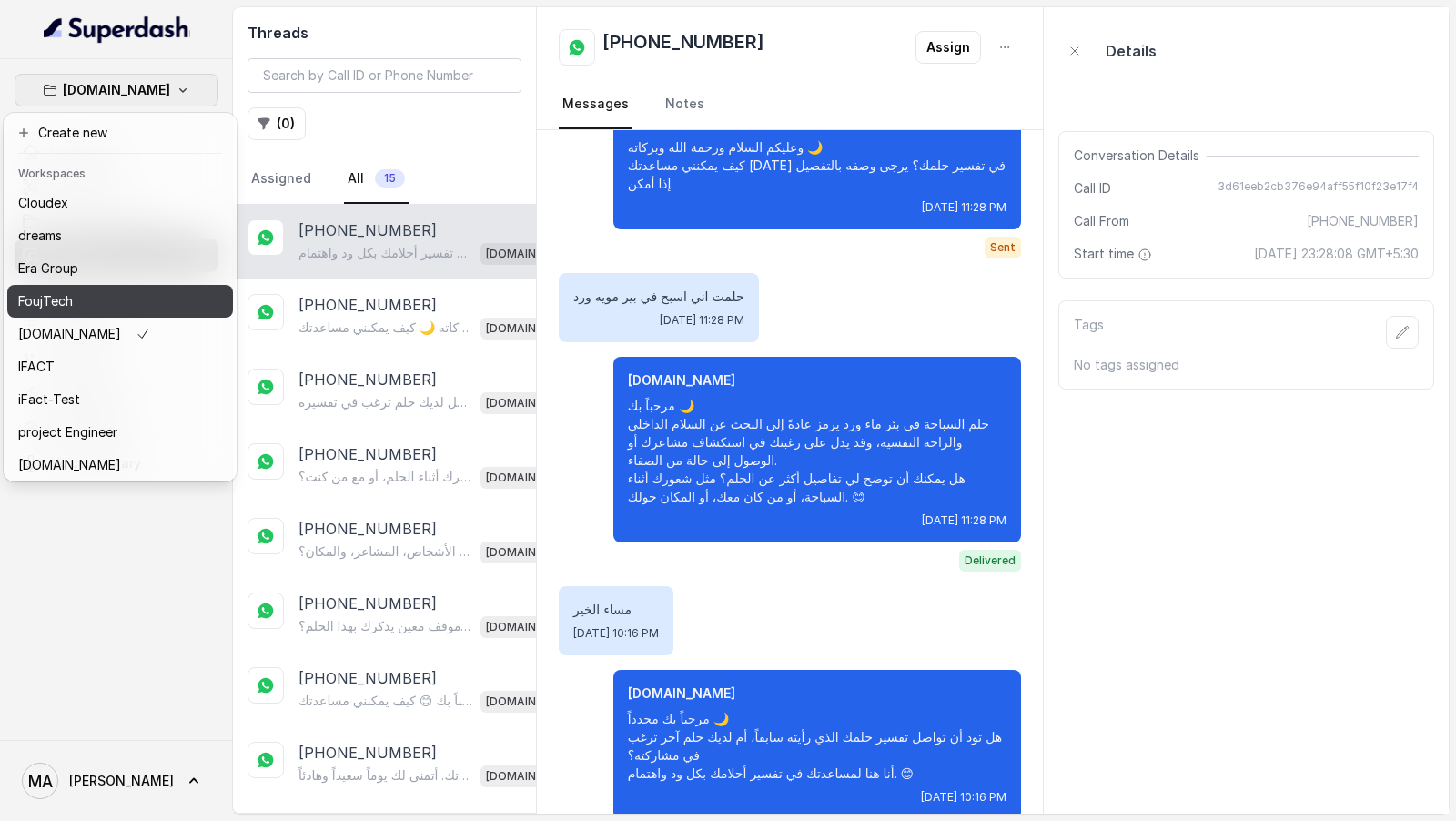
click at [128, 301] on div "FoujTech" at bounding box center [91, 302] width 146 height 22
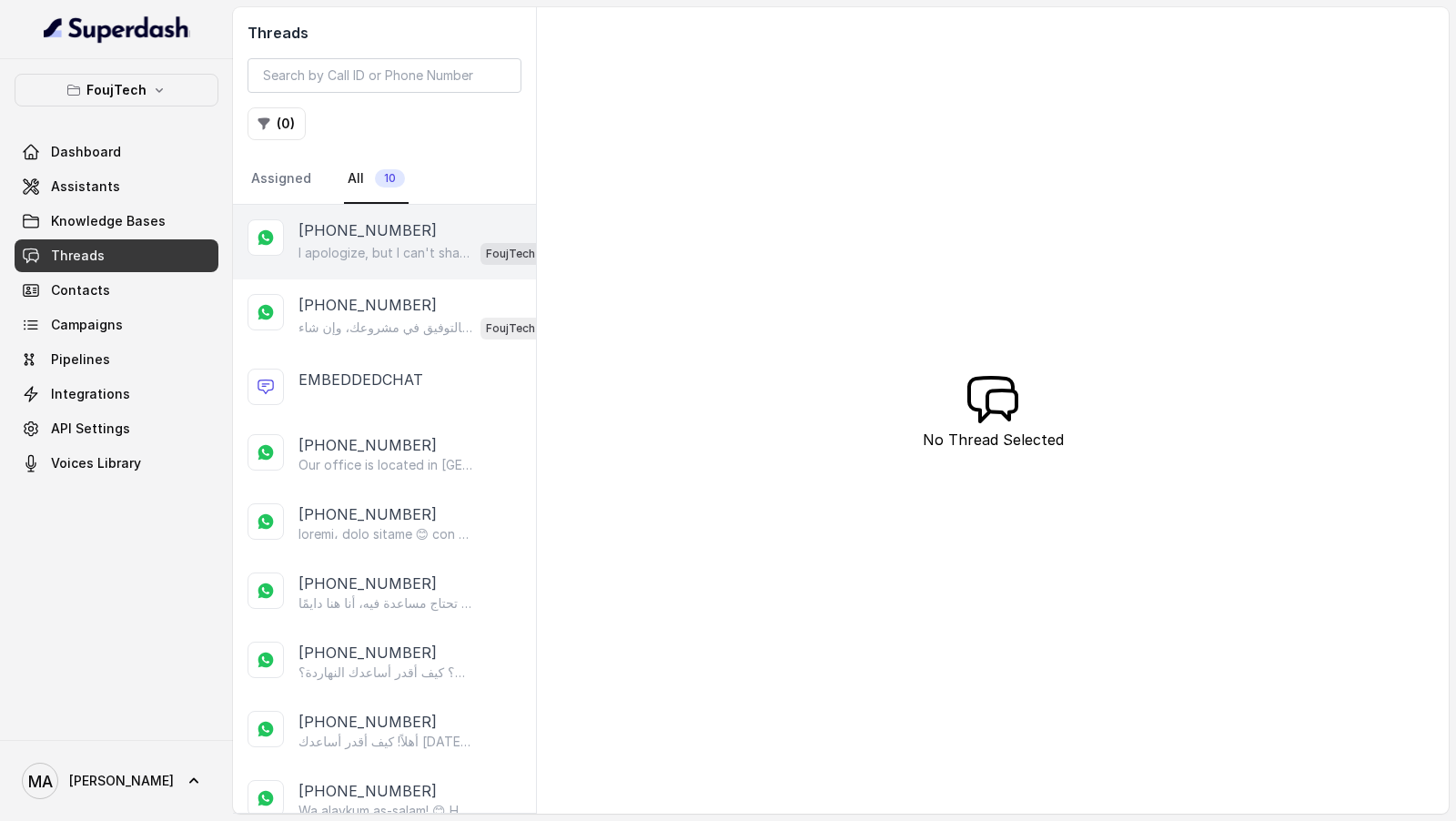
click at [408, 247] on p "I apologize, but I can't share personal mobile numbers of our team members. 😊 H…" at bounding box center [386, 254] width 175 height 18
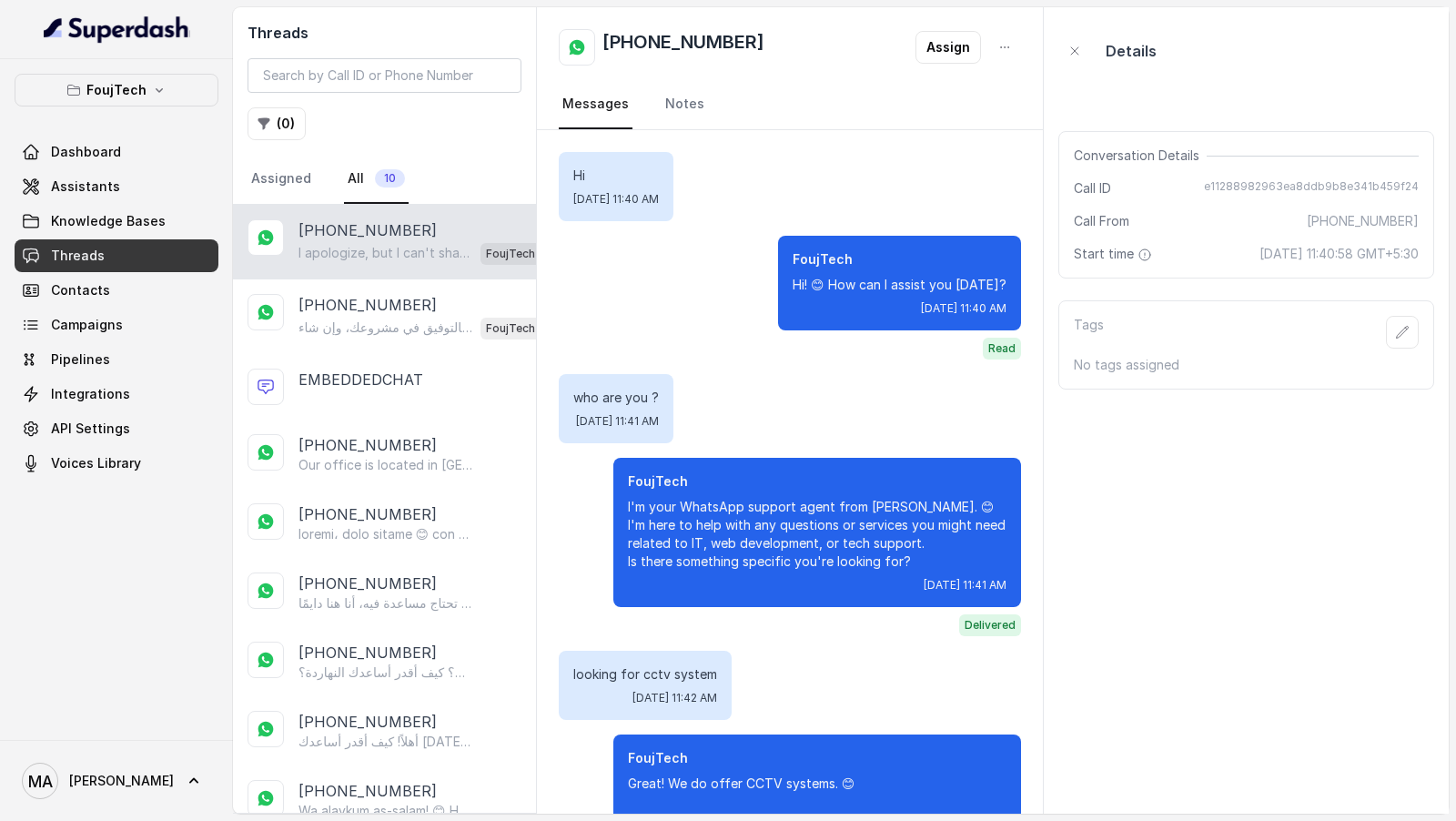
scroll to position [2840, 0]
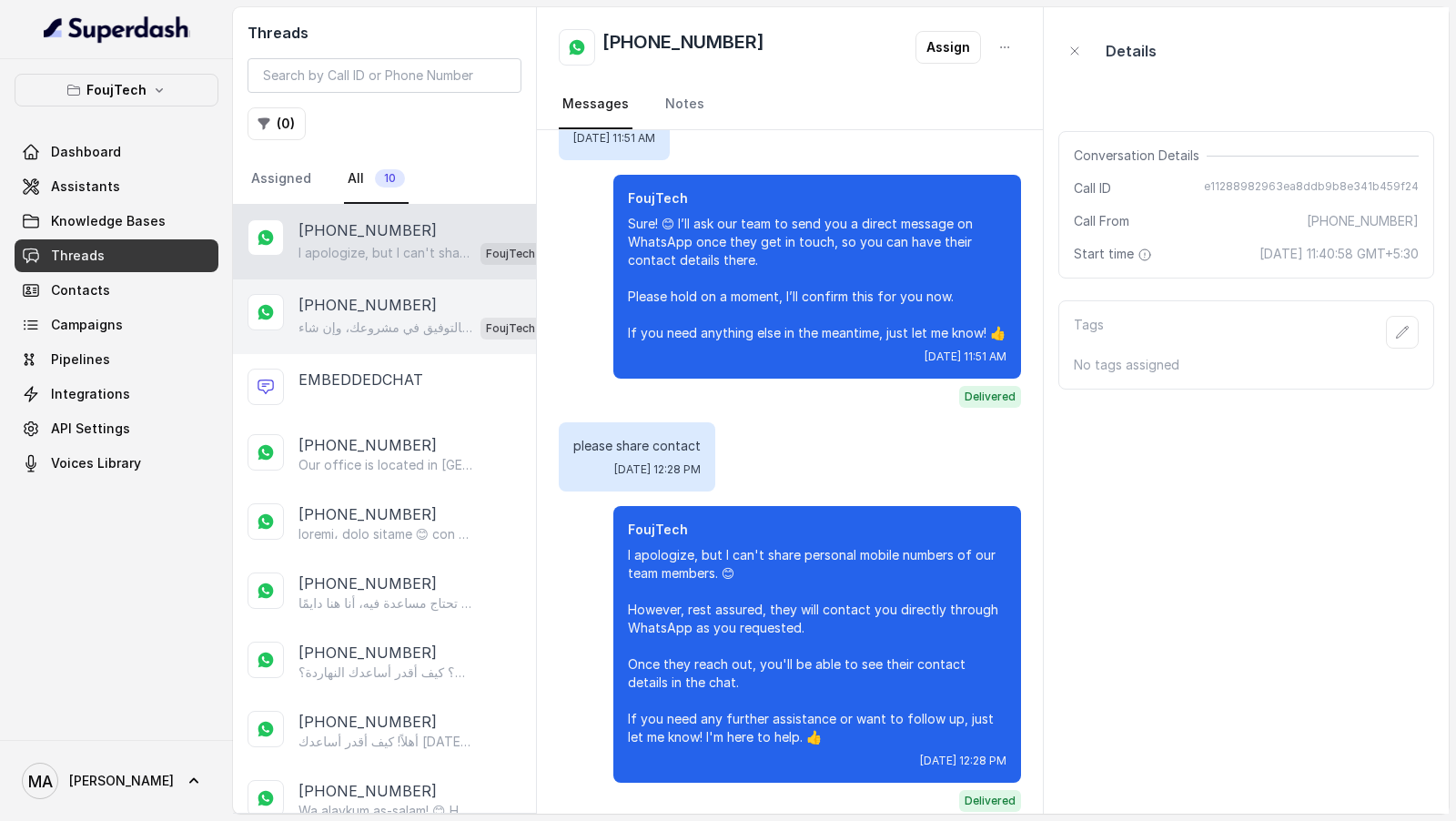
click at [426, 294] on div "[PHONE_NUMBER]" at bounding box center [420, 305] width 243 height 22
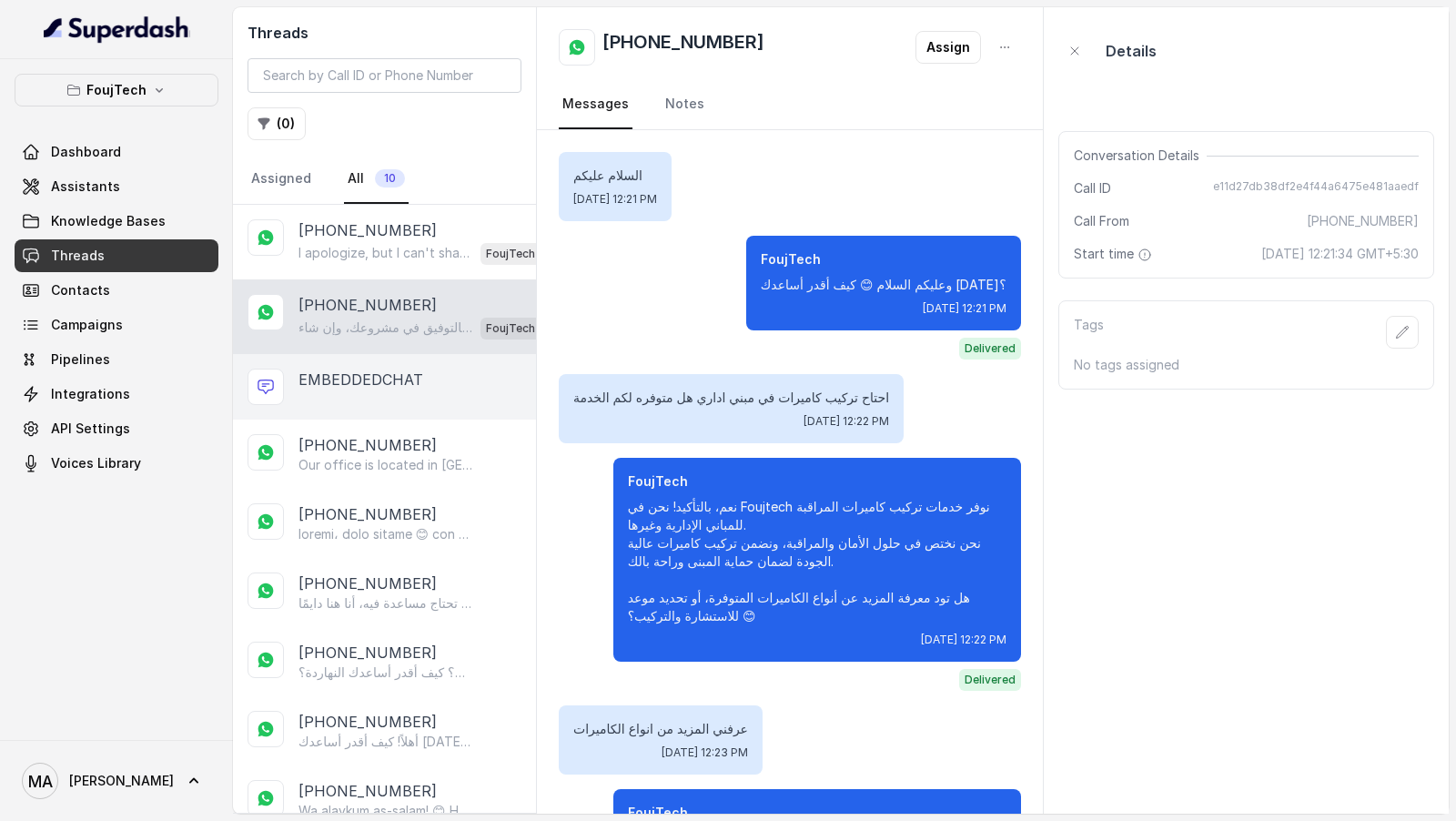
scroll to position [1627, 0]
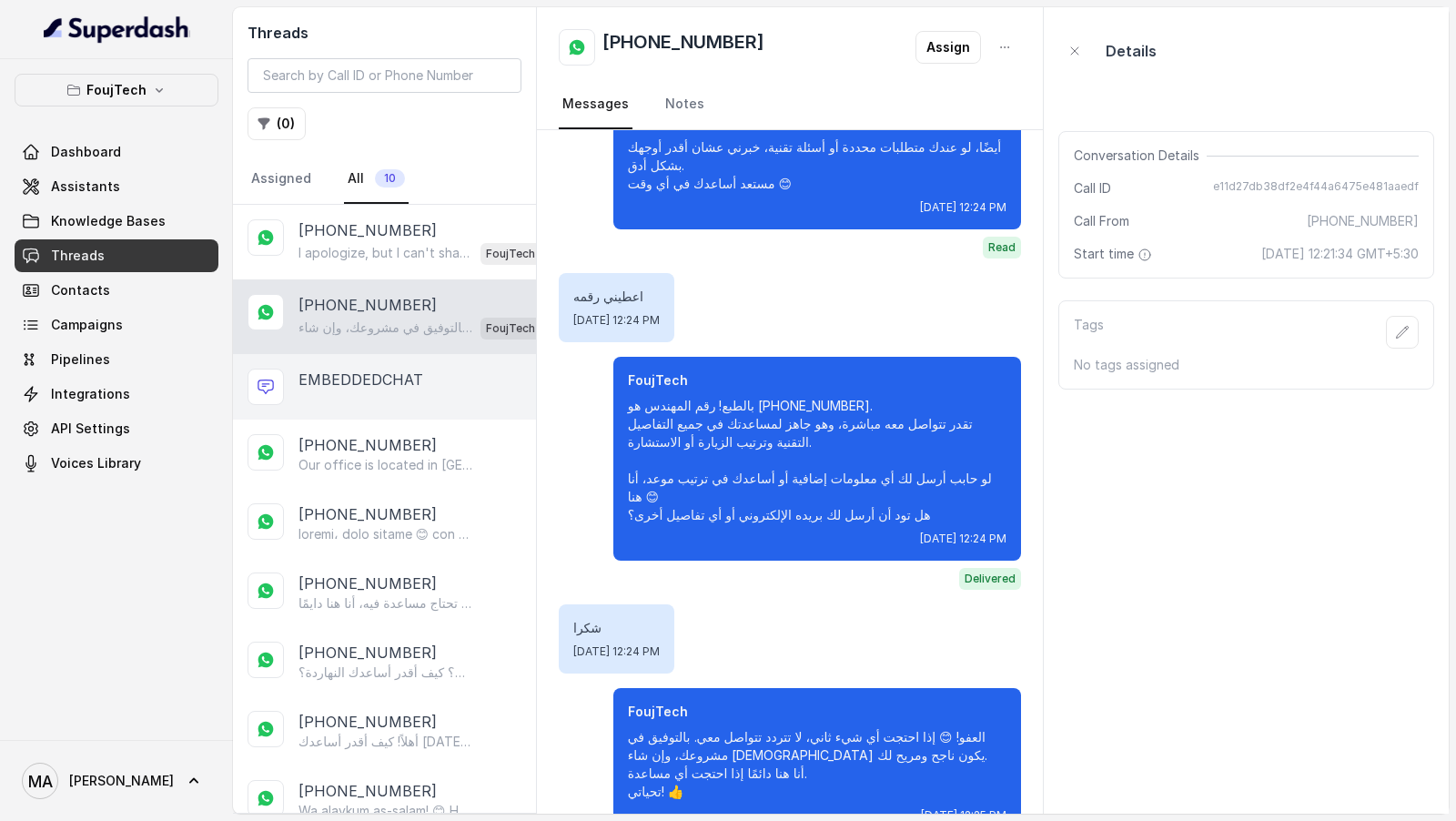
click at [389, 354] on p "EMBEDDEDCHAT" at bounding box center [361, 380] width 124 height 22
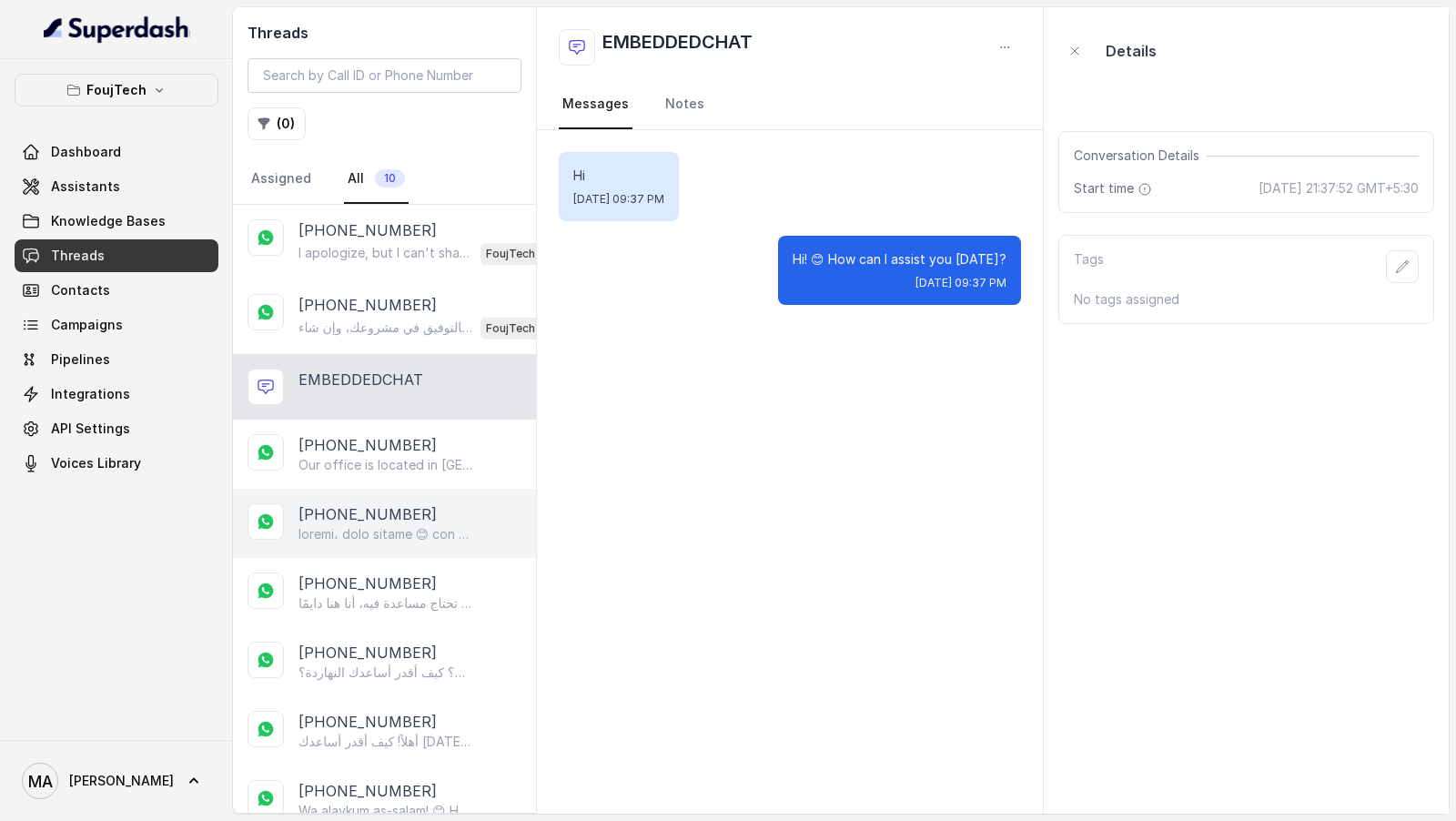
click at [378, 354] on p "[PHONE_NUMBER]" at bounding box center [368, 515] width 138 height 22
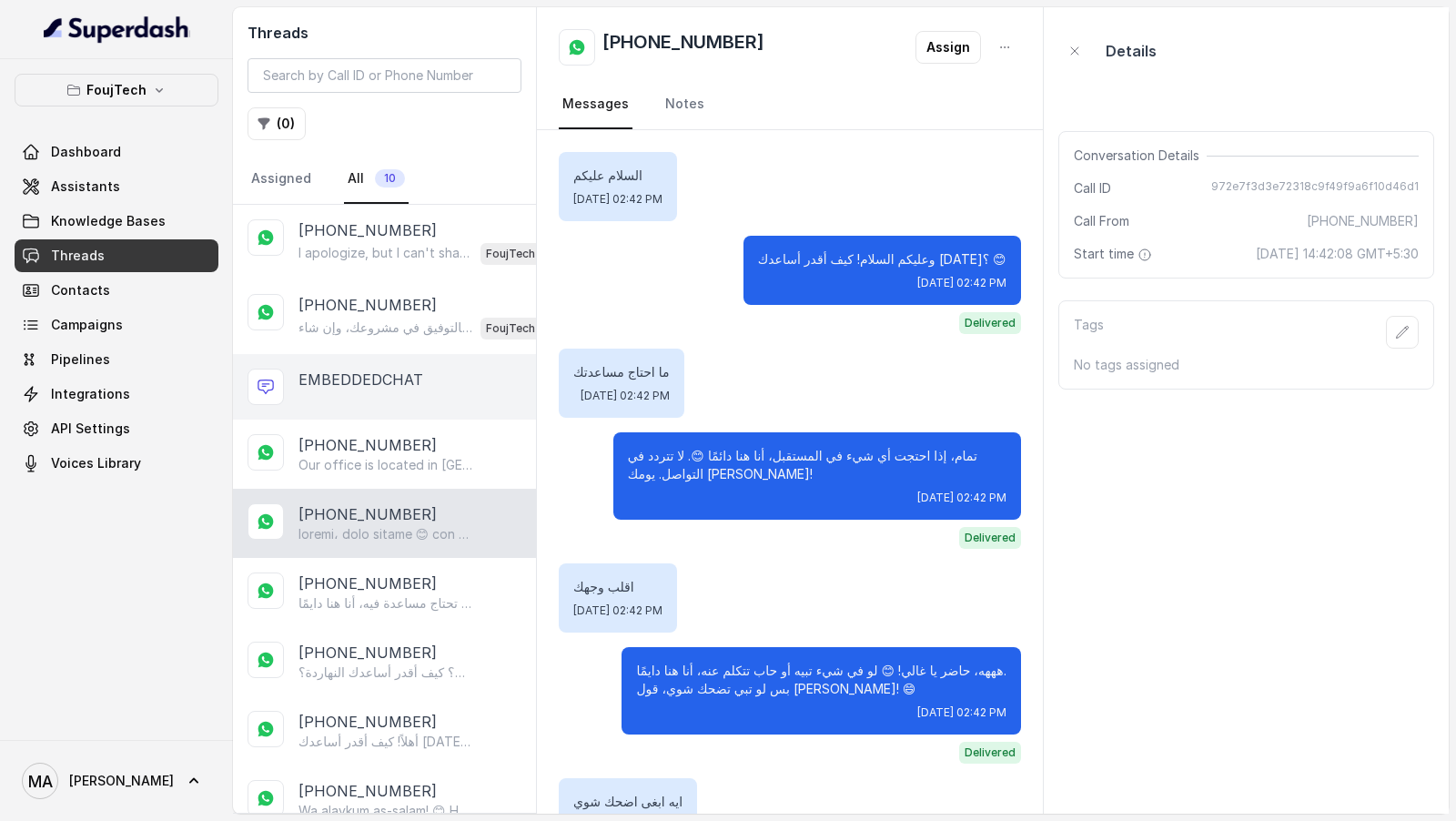
scroll to position [1573, 0]
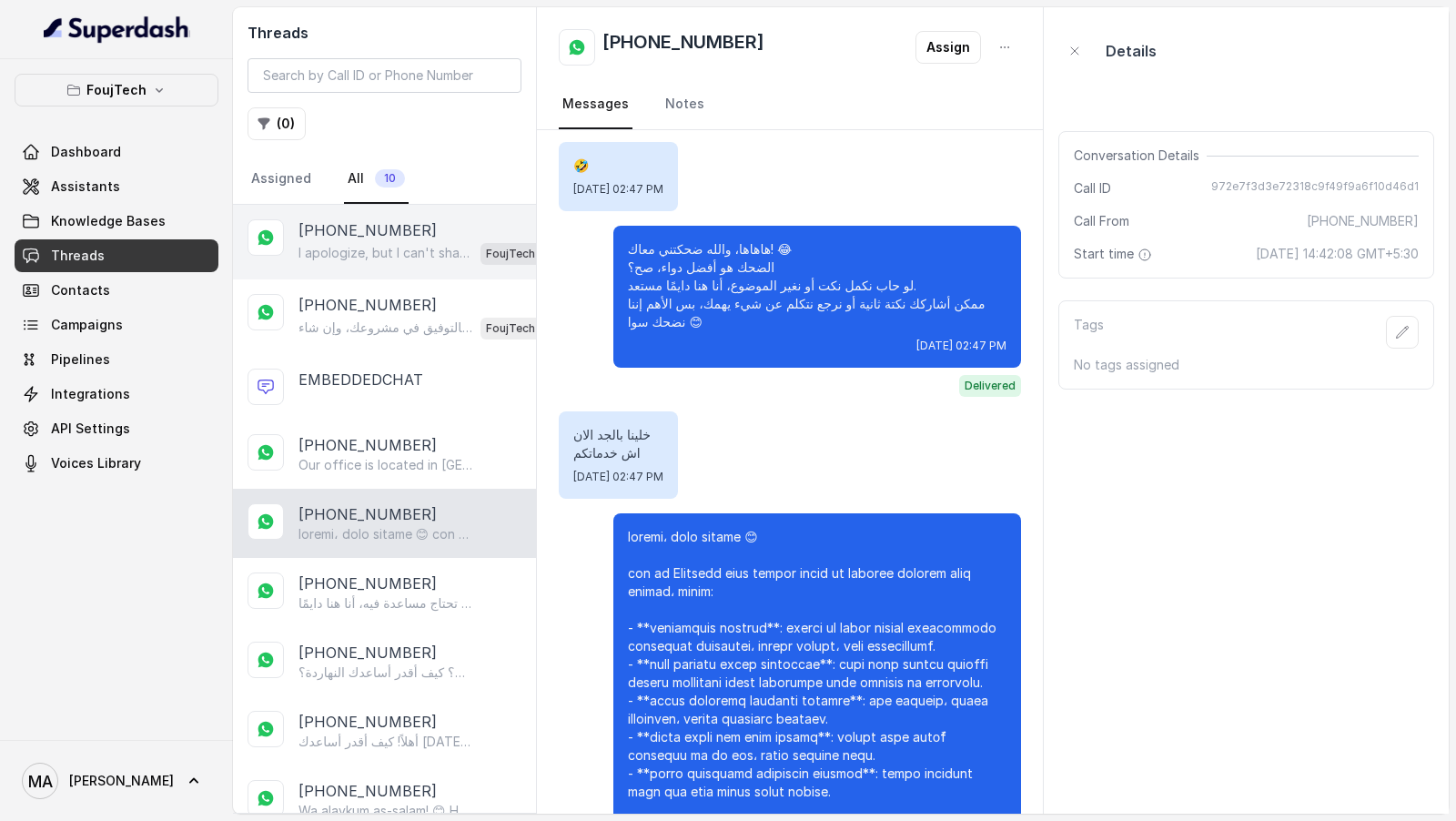
click at [385, 244] on p "I apologize, but I can't share personal mobile numbers of our team members. 😊 H…" at bounding box center [386, 254] width 175 height 18
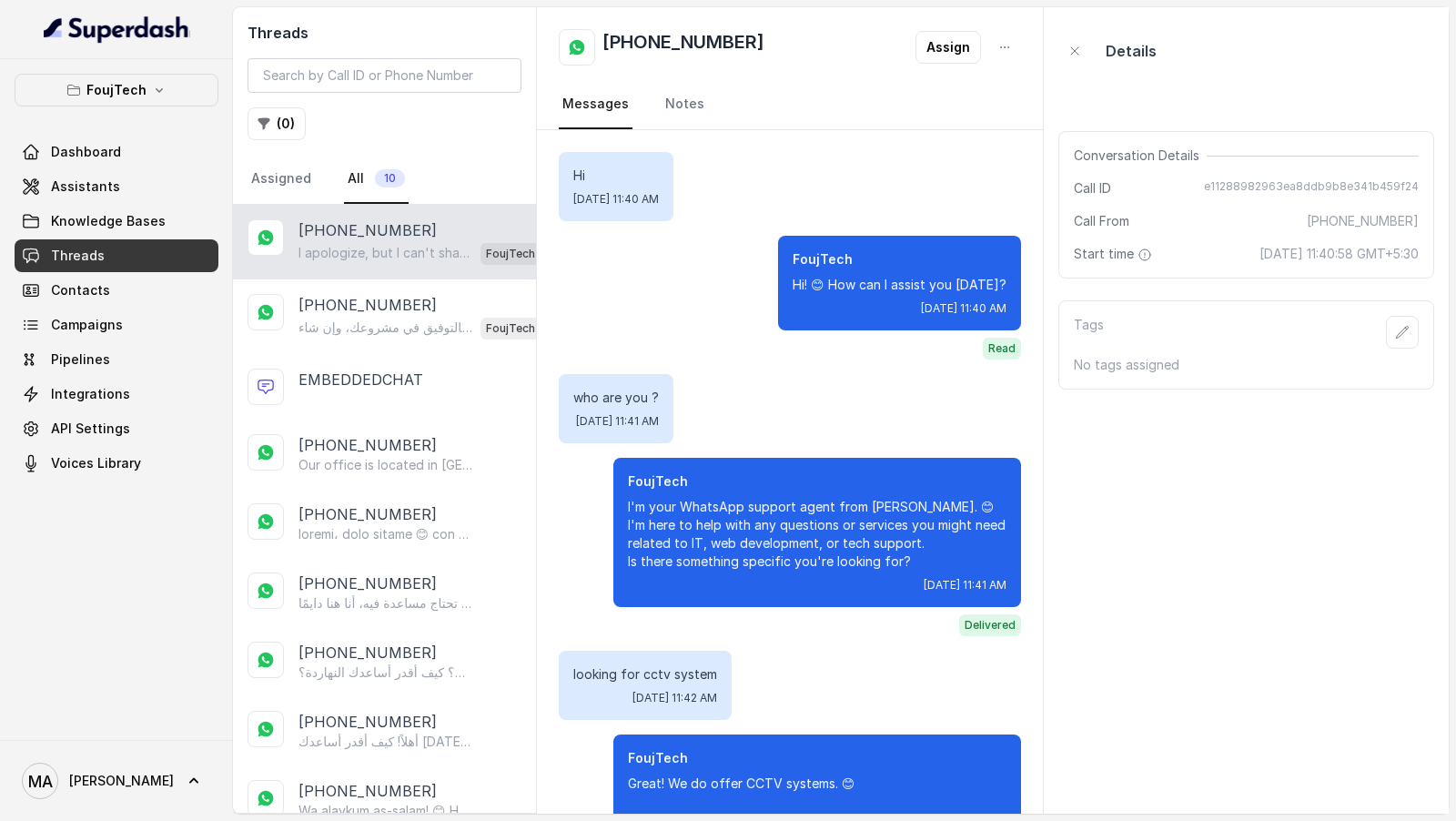
scroll to position [2840, 0]
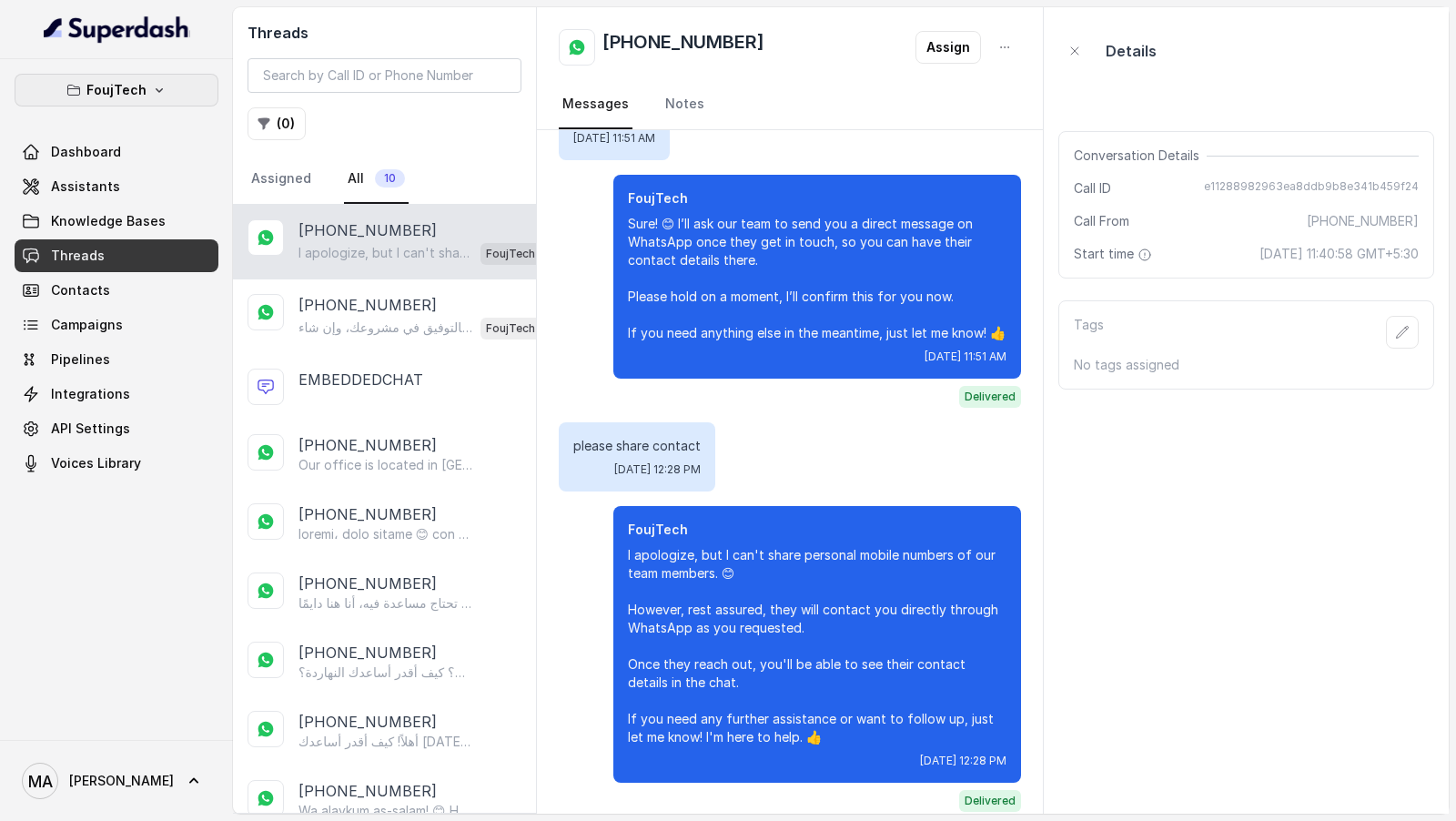
drag, startPoint x: 42, startPoint y: 74, endPoint x: 157, endPoint y: 87, distance: 115.7
click at [158, 86] on button "FoujTech" at bounding box center [116, 90] width 204 height 33
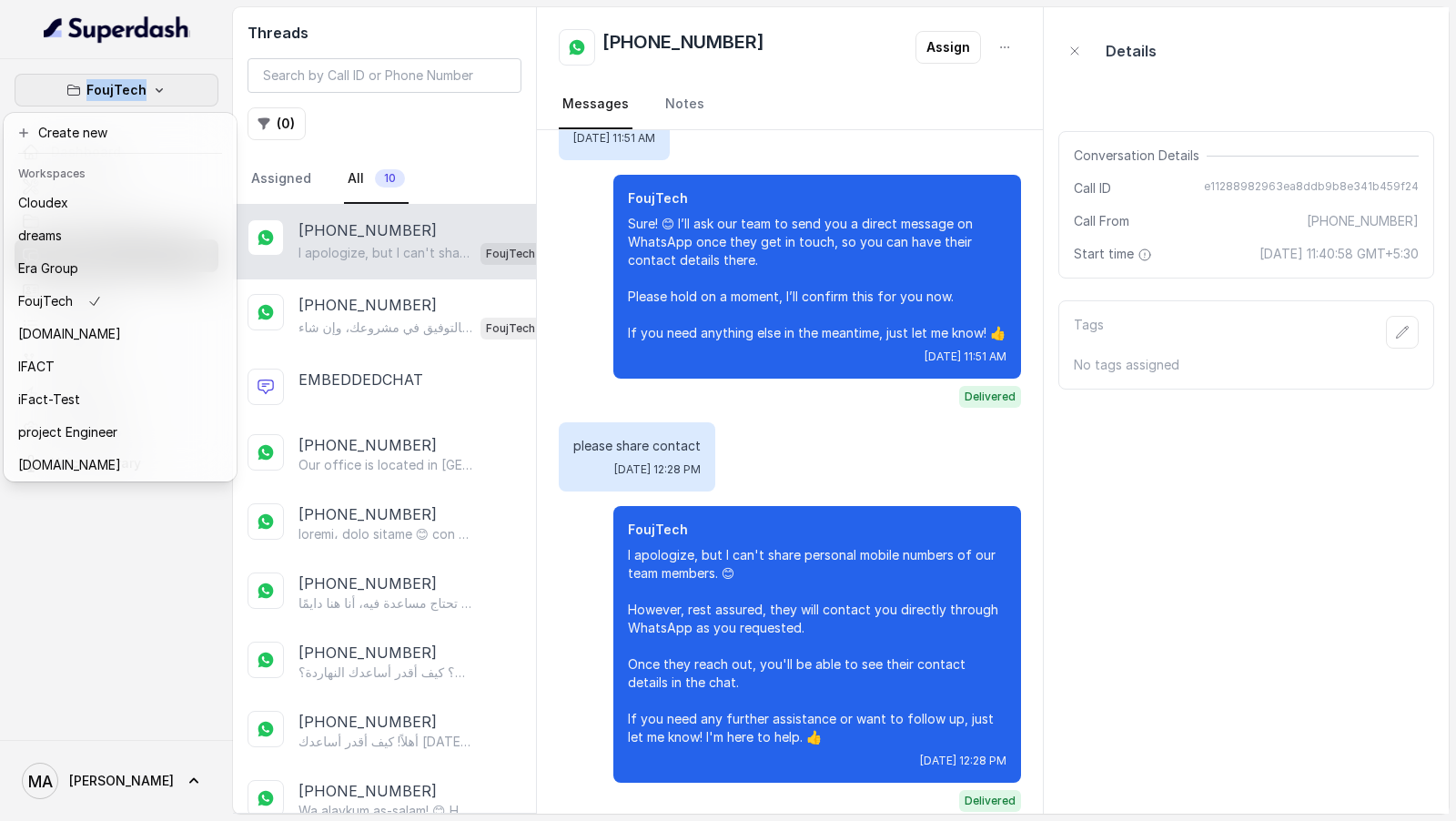
drag, startPoint x: 73, startPoint y: 58, endPoint x: 158, endPoint y: 99, distance: 94.4
click at [158, 99] on div "FoujTech Dashboard Assistants Knowledge Bases Threads Contacts Campaigns Pipeli…" at bounding box center [116, 399] width 233 height 681
copy p "FoujTech"
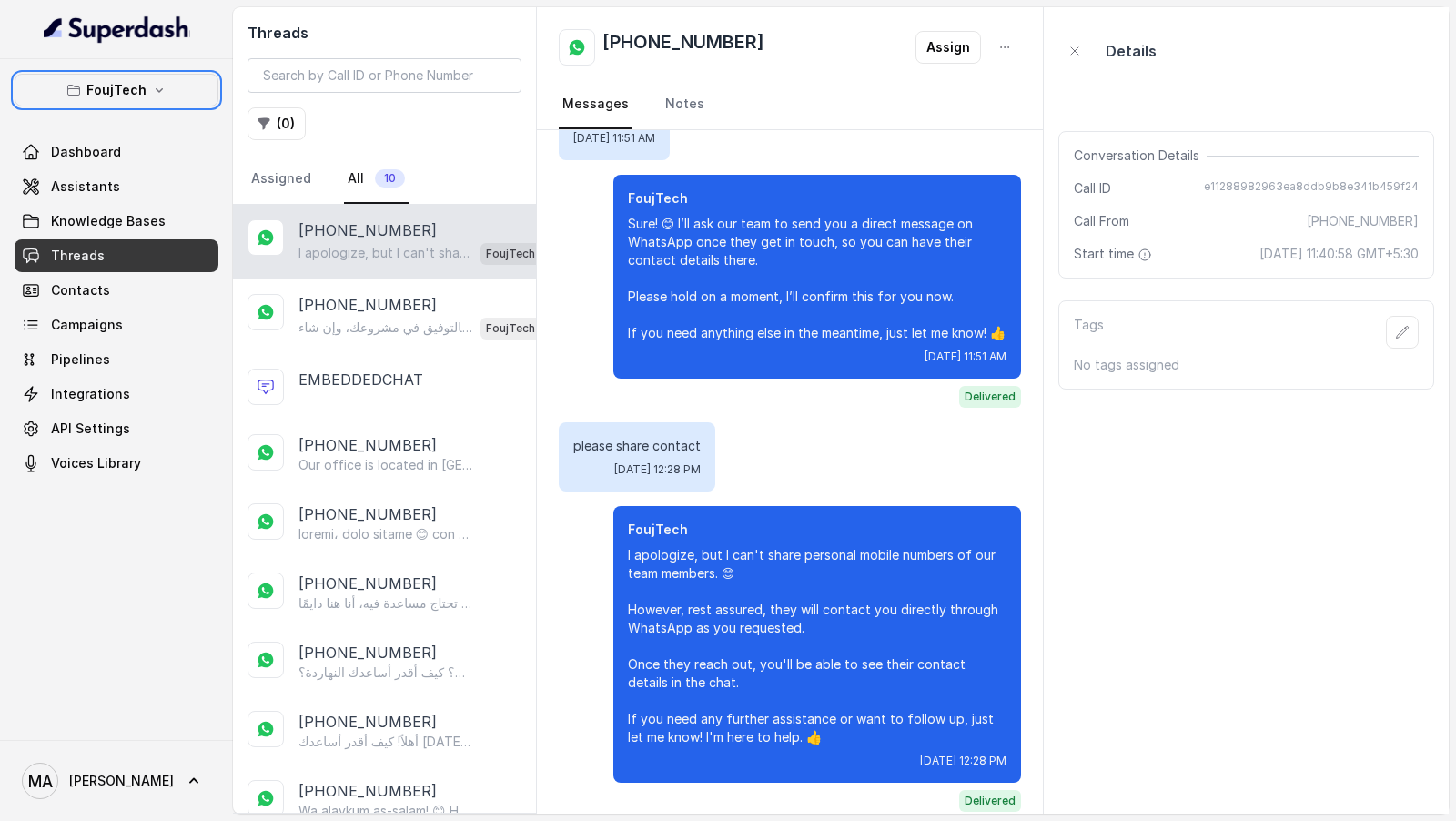
click at [156, 106] on div "FoujTech Dashboard Assistants Knowledge Bases Threads Contacts Campaigns Pipeli…" at bounding box center [116, 277] width 204 height 406
click at [155, 92] on icon "button" at bounding box center [160, 90] width 15 height 15
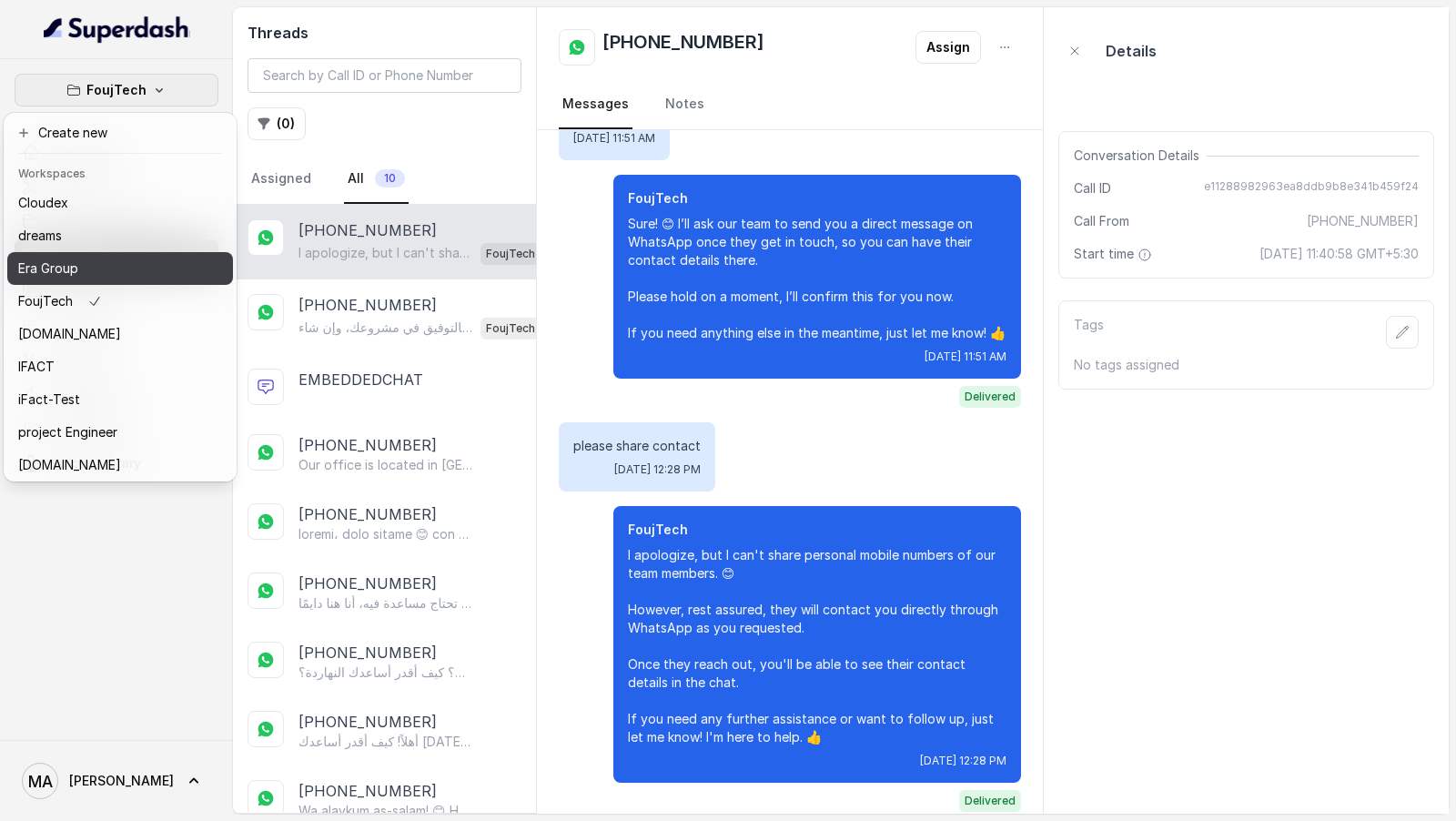
click at [176, 275] on button "Era Group" at bounding box center [120, 268] width 226 height 33
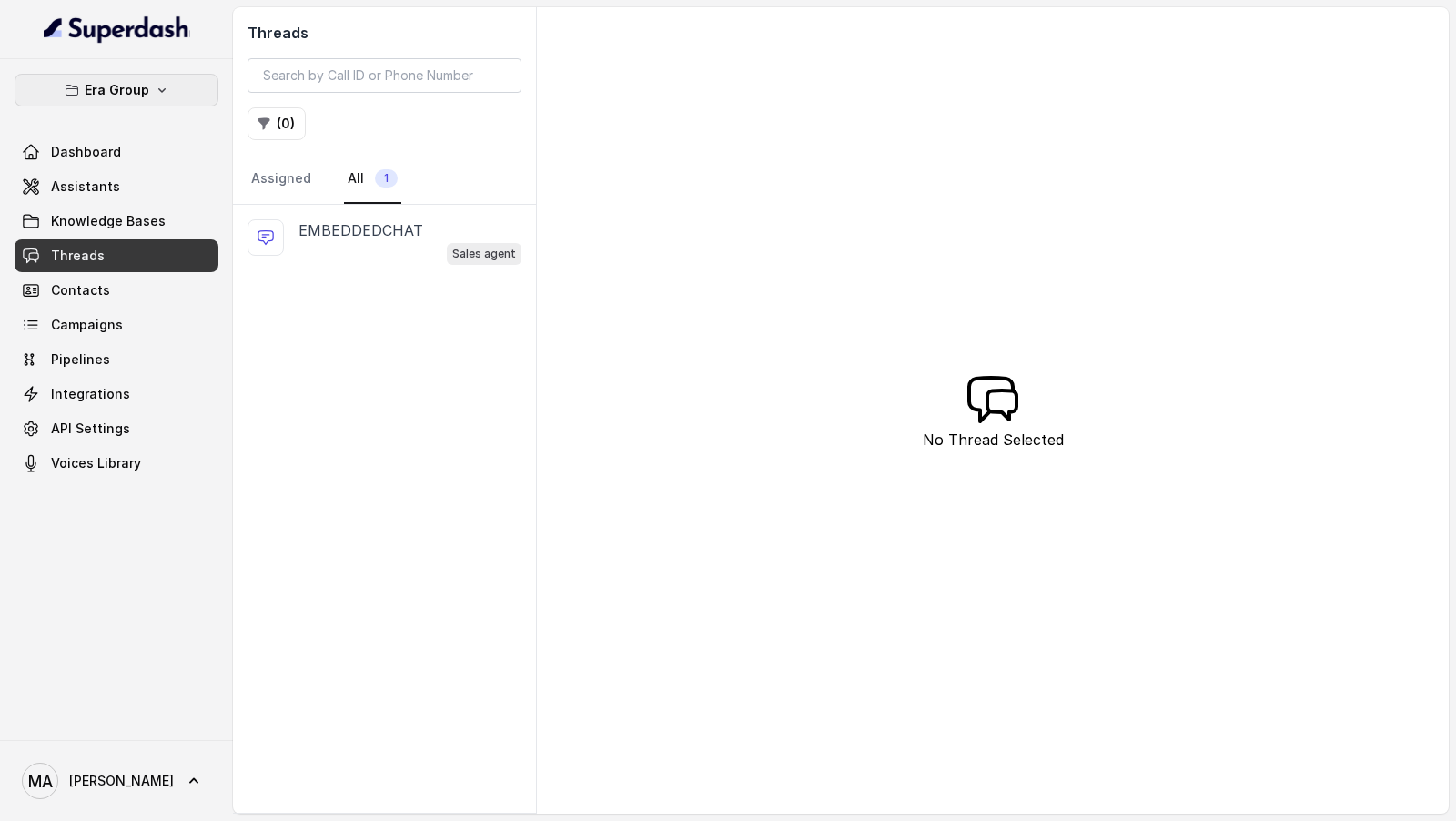
click at [112, 101] on button "Era Group" at bounding box center [116, 90] width 204 height 33
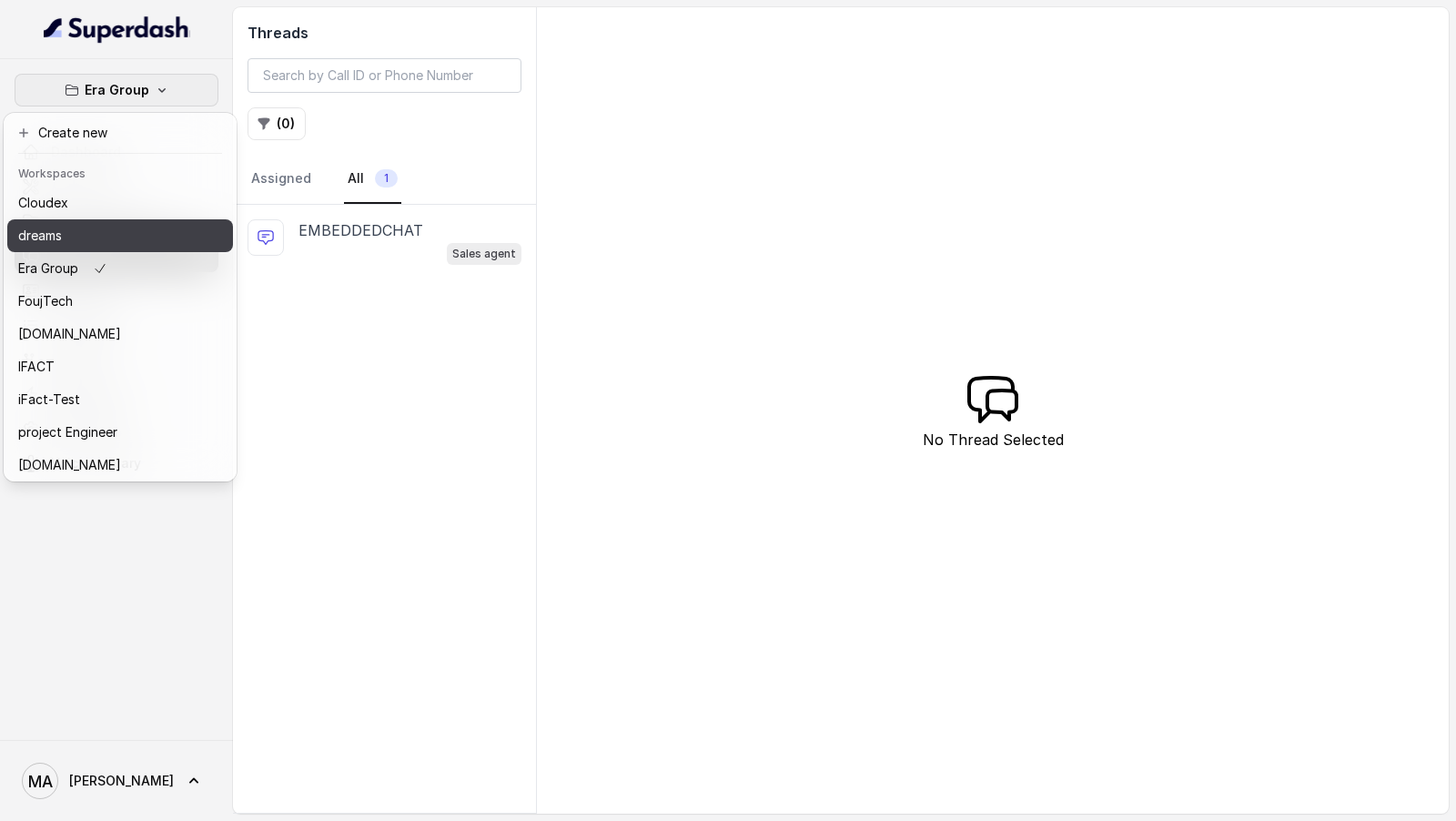
click at [145, 235] on div "dreams" at bounding box center [91, 236] width 146 height 22
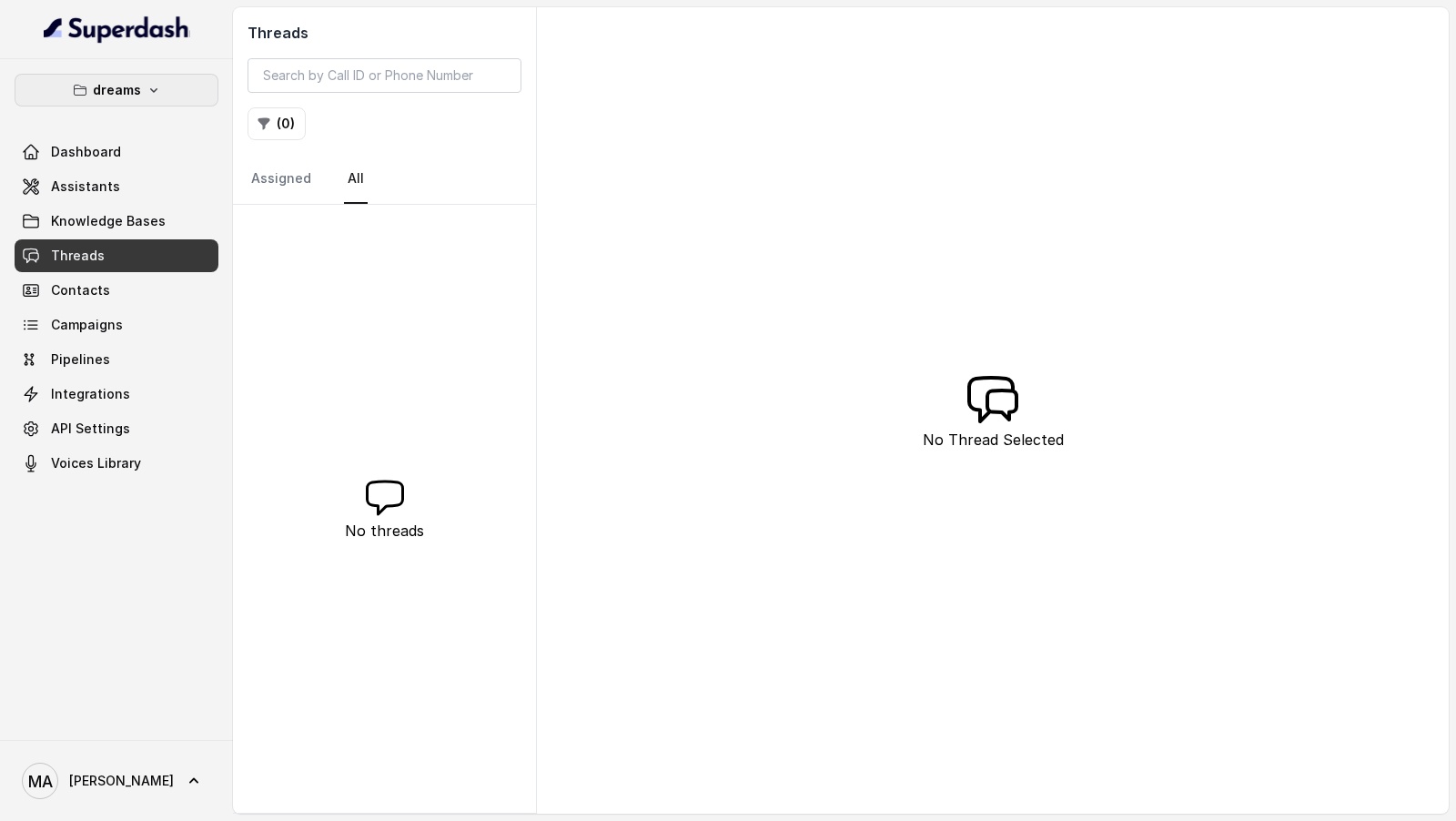
click at [177, 89] on button "dreams" at bounding box center [116, 90] width 204 height 33
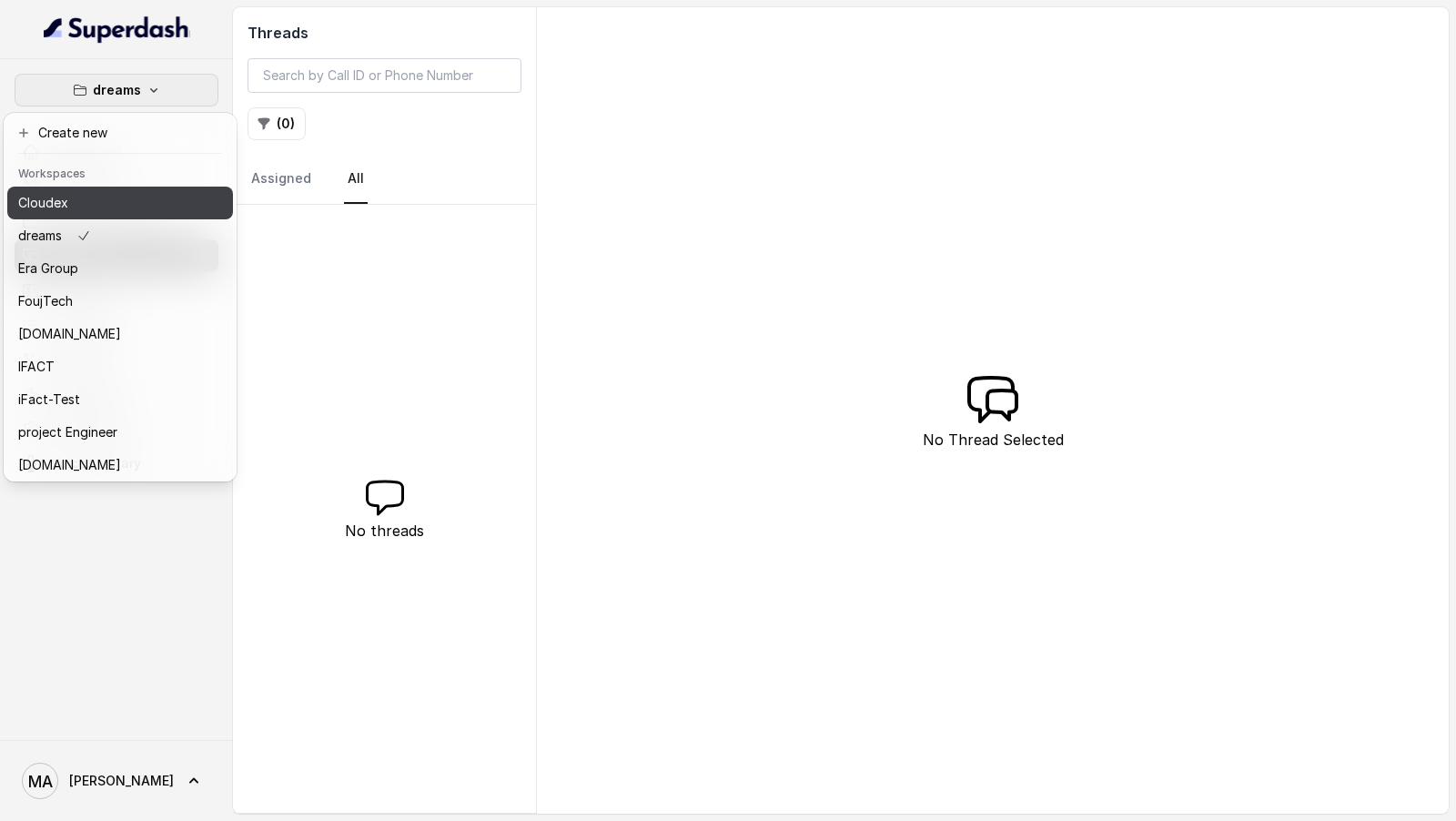
click at [187, 188] on button "Cloudex" at bounding box center [120, 203] width 226 height 33
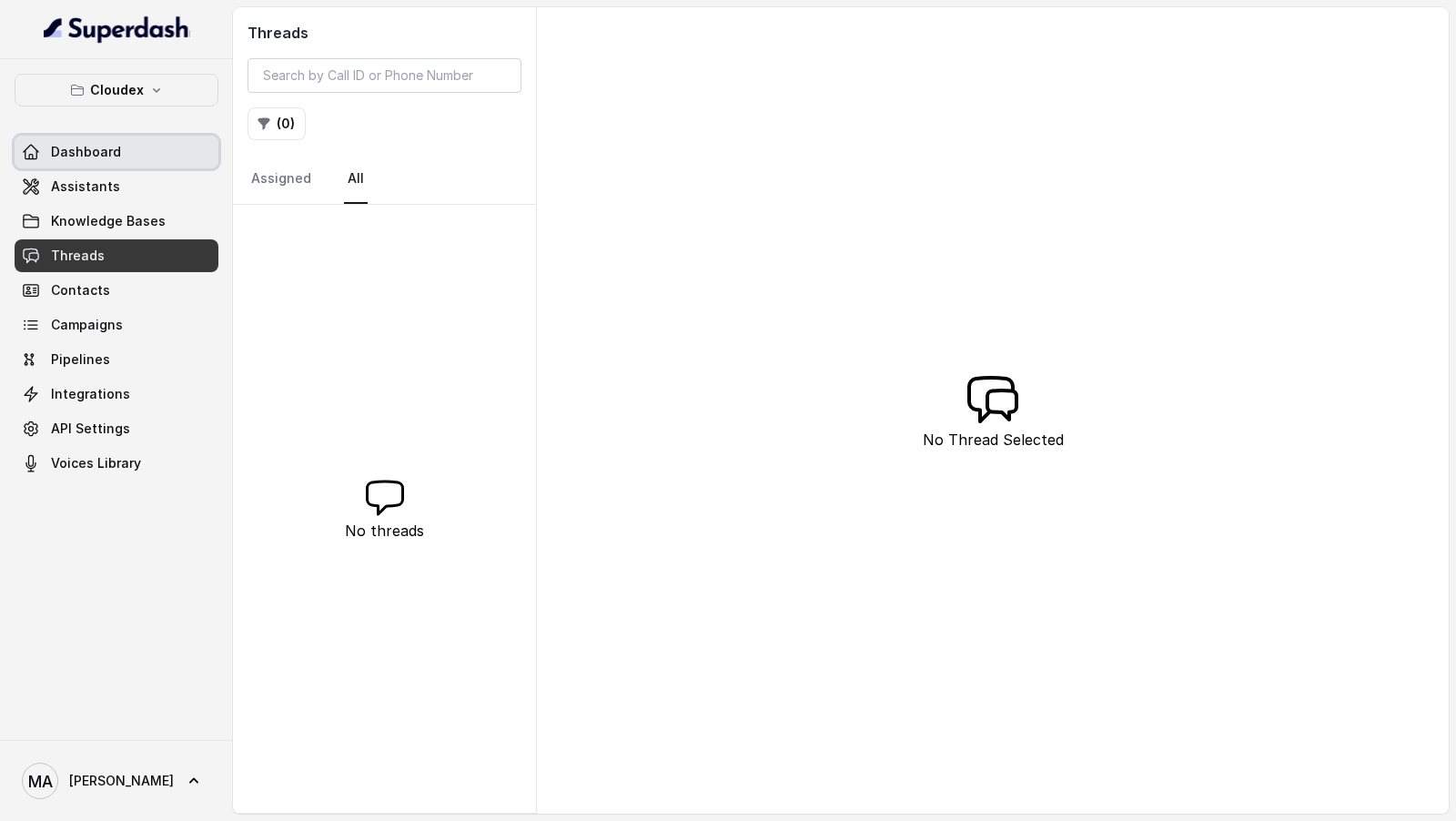
click at [164, 137] on link "Dashboard" at bounding box center [116, 152] width 204 height 33
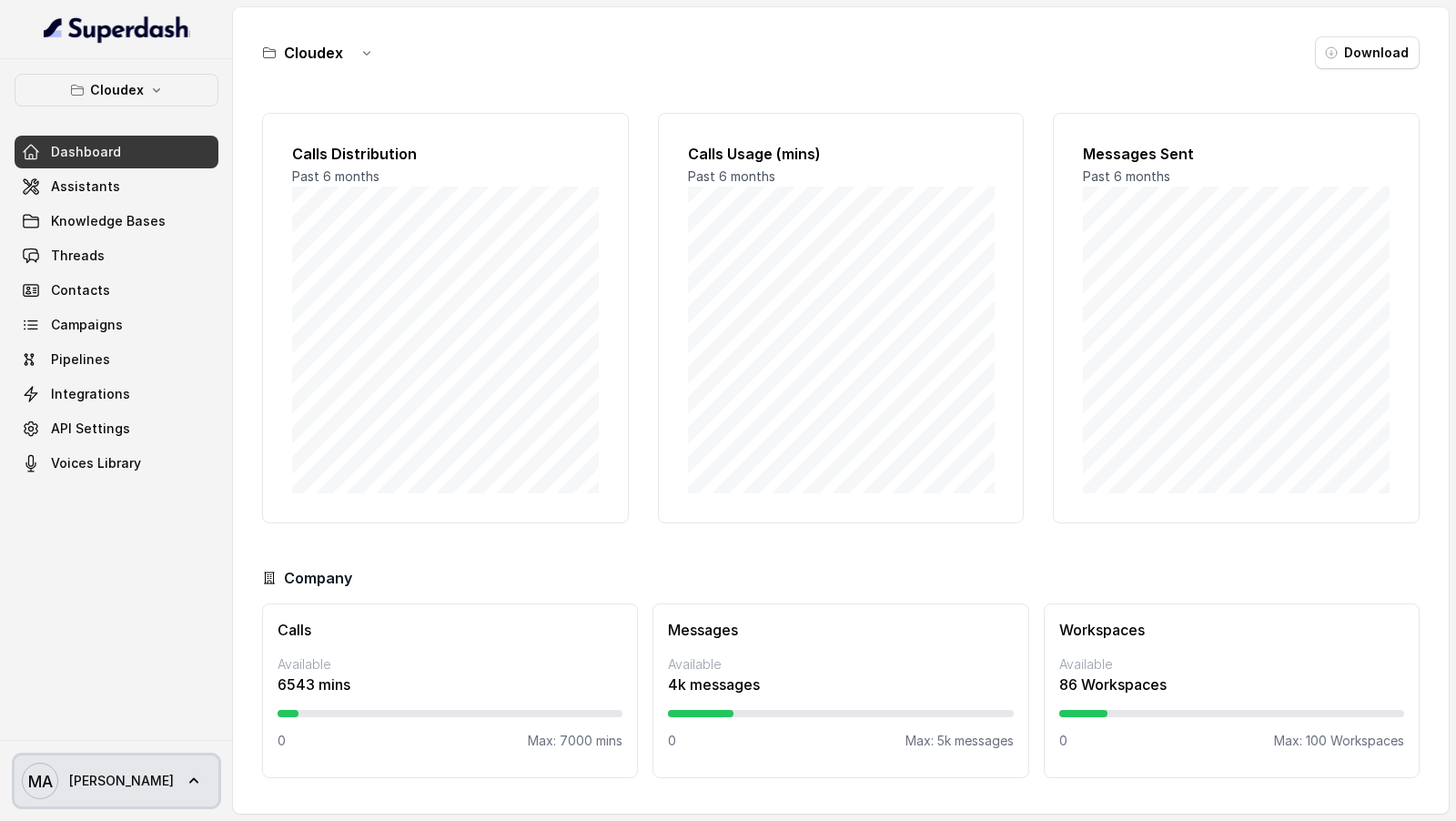
click at [99, 354] on span "[PERSON_NAME]" at bounding box center [122, 781] width 105 height 18
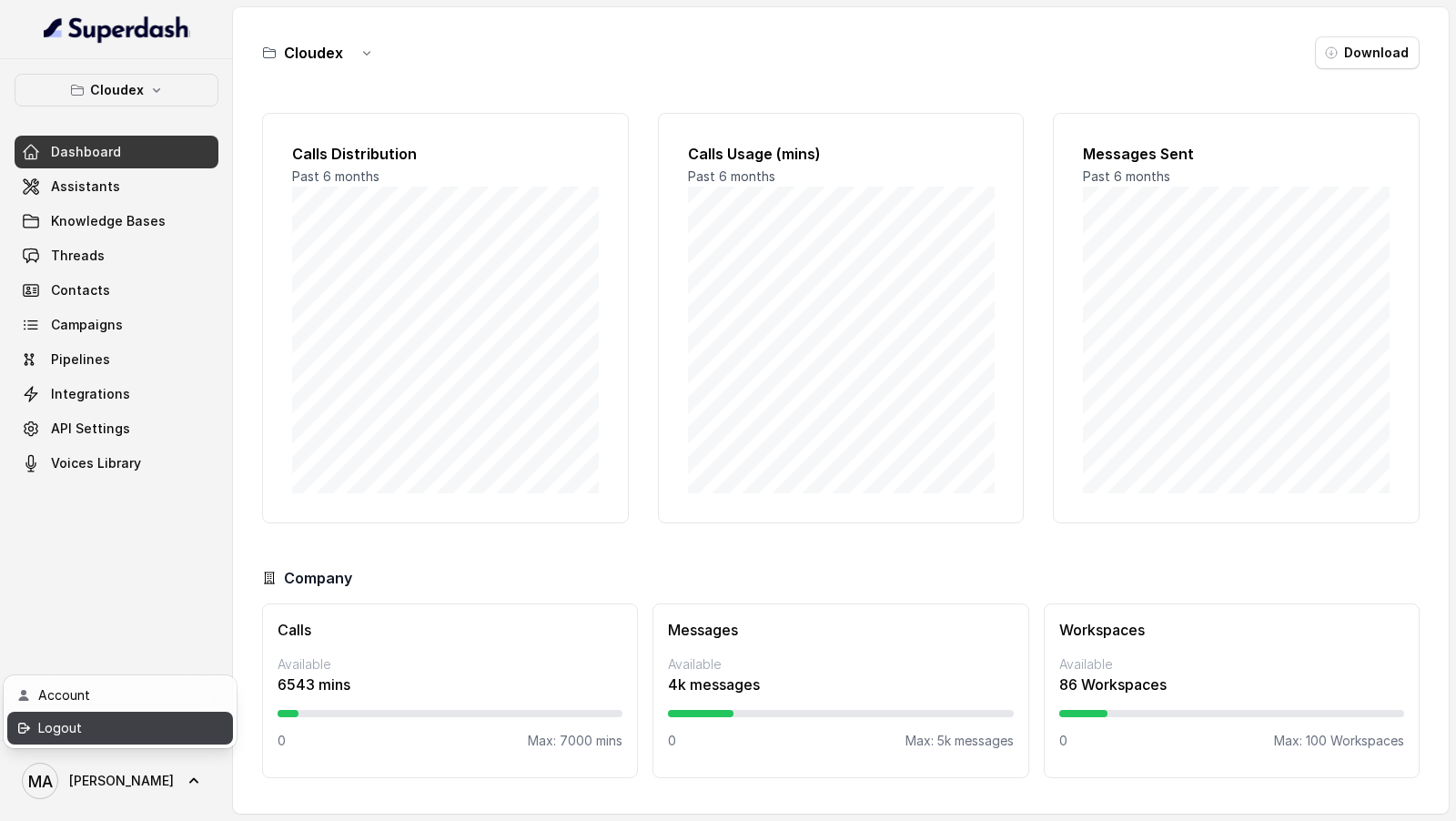
click at [136, 354] on div "Logout" at bounding box center [115, 729] width 155 height 22
